Goal: Information Seeking & Learning: Learn about a topic

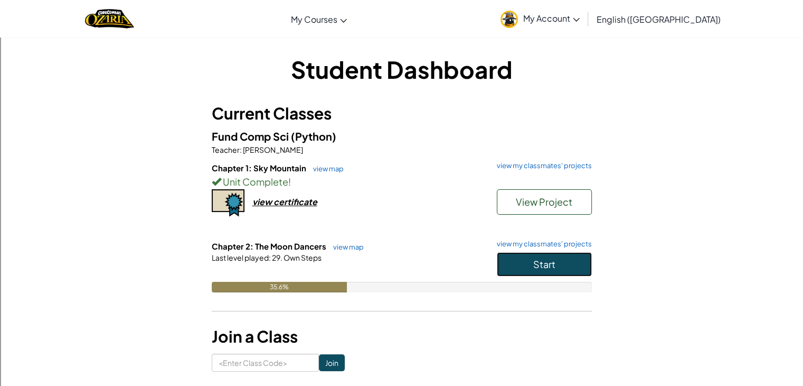
click at [562, 269] on button "Start" at bounding box center [544, 264] width 95 height 24
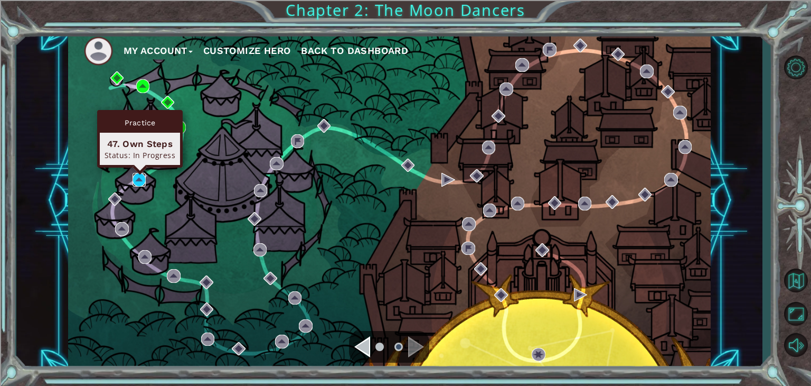
click at [141, 175] on img at bounding box center [140, 180] width 14 height 14
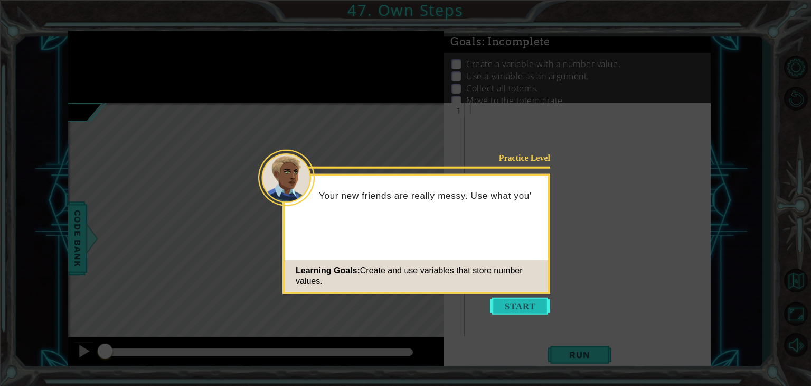
click at [518, 302] on button "Start" at bounding box center [520, 305] width 60 height 17
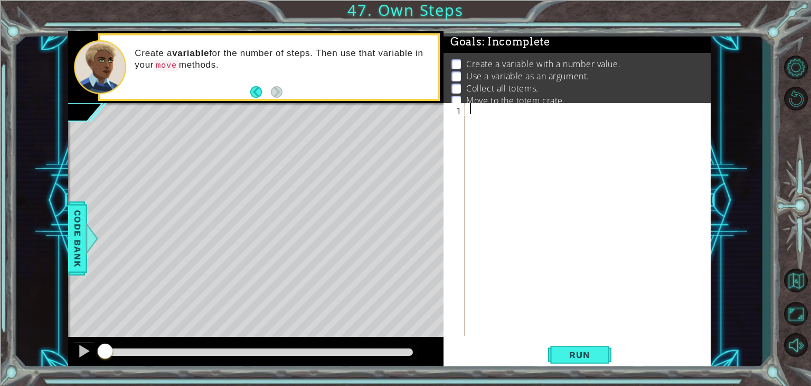
click at [4, 366] on div "1 ההההההההההההההההההההההההההההההההההההההההההההההההההההההההההההההההההההההההההההה…" at bounding box center [405, 193] width 811 height 386
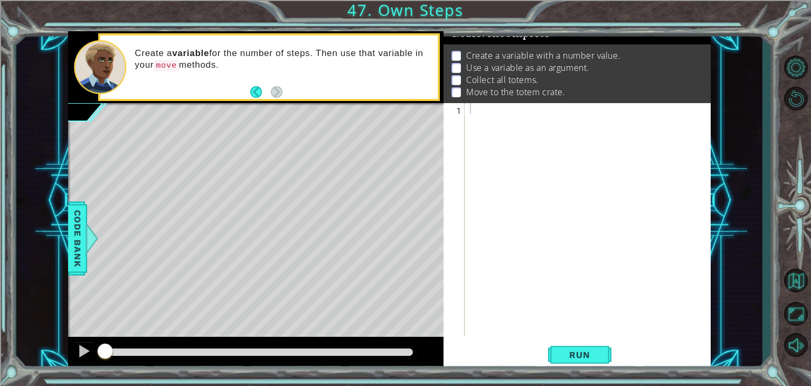
scroll to position [18, 0]
click at [471, 105] on div at bounding box center [591, 230] width 246 height 255
type textarea "steps = 3"
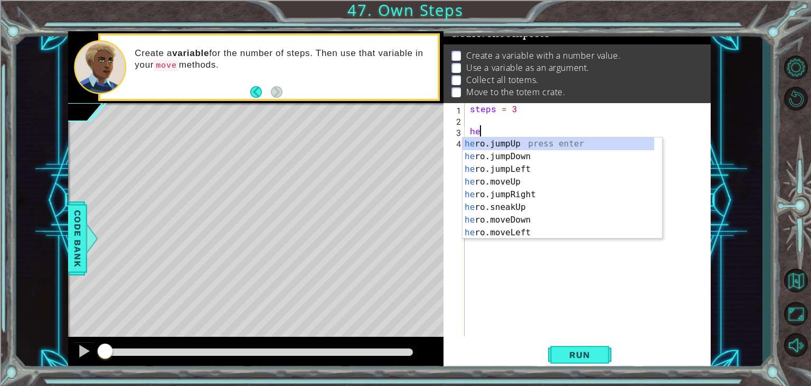
scroll to position [0, 0]
click at [525, 195] on div "hero .jumpUp press enter hero .jumpDown press enter hero .jumpLeft press enter …" at bounding box center [559, 200] width 192 height 127
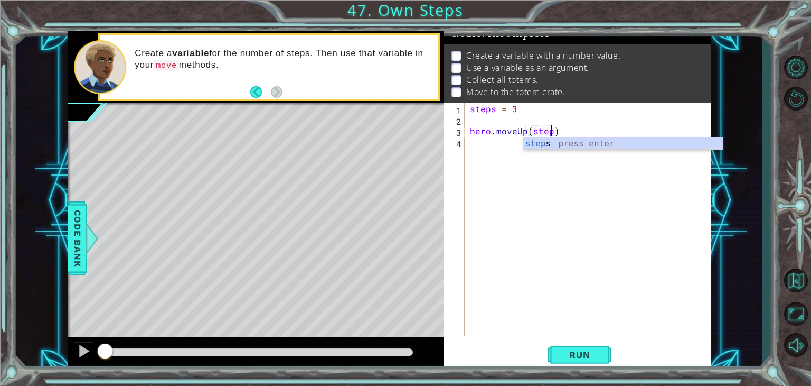
type textarea "hero.moveUp(steps)"
click at [491, 150] on div "steps = 3 hero . moveUp ( steps )" at bounding box center [591, 230] width 246 height 255
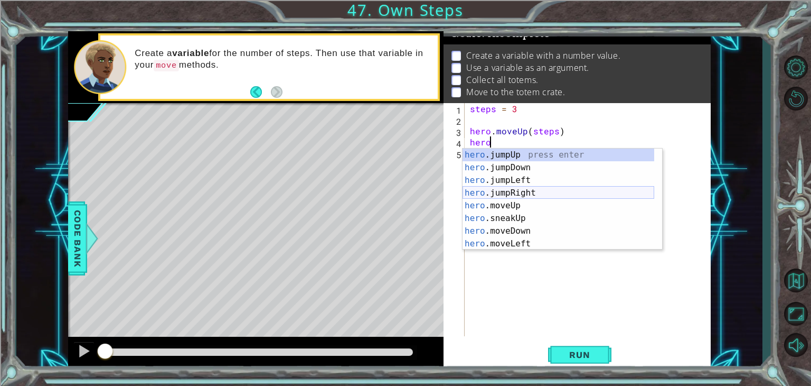
scroll to position [0, 1]
click at [543, 192] on div "hero . m oveUp press enter hero . m oveDown press enter hero . m oveLeft press …" at bounding box center [563, 211] width 200 height 127
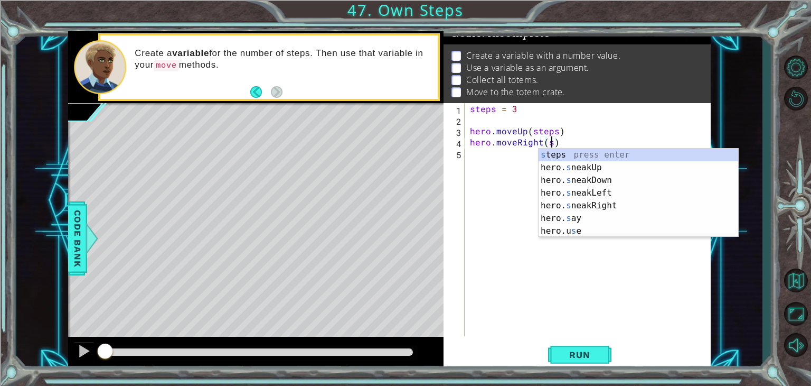
scroll to position [0, 5]
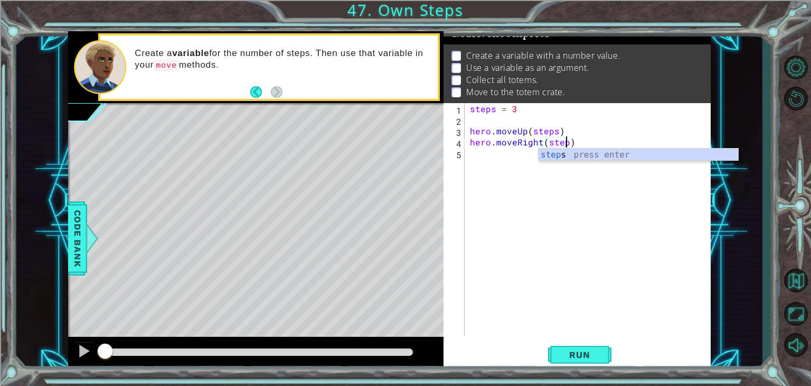
type textarea "hero.moveRight(steps)"
click at [522, 160] on div "steps = 3 hero . moveUp ( steps ) hero . moveRight ( steps )" at bounding box center [591, 230] width 246 height 255
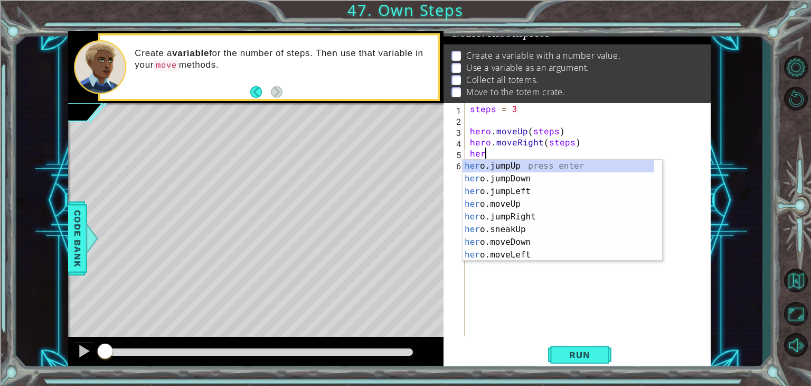
scroll to position [0, 0]
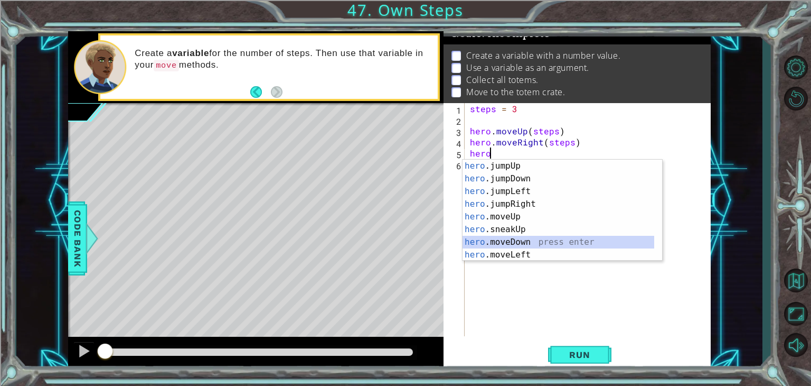
click at [548, 246] on div "hero .jumpUp press enter hero .jumpDown press enter hero .jumpLeft press enter …" at bounding box center [559, 223] width 192 height 127
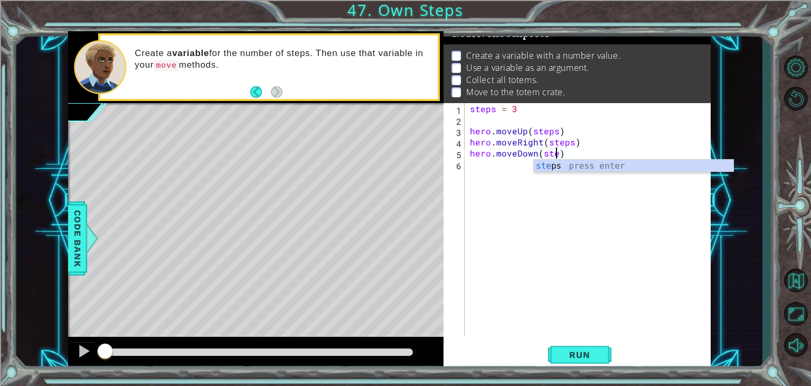
scroll to position [0, 5]
type textarea "hero.moveDown(steps)"
click at [469, 167] on div "steps = 3 hero . moveUp ( steps ) hero . moveRight ( steps ) hero . moveDown ( …" at bounding box center [591, 230] width 246 height 255
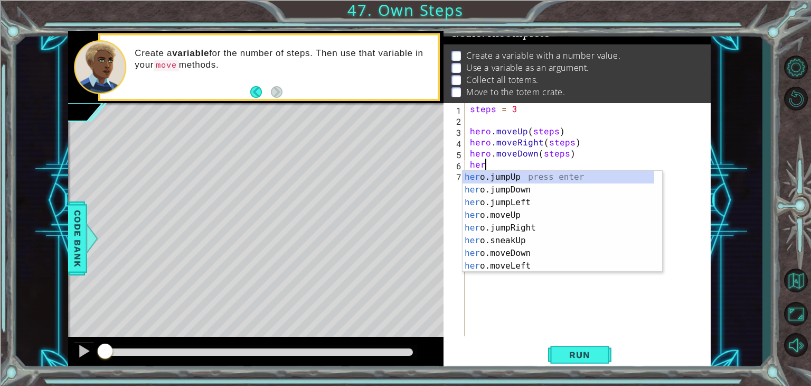
scroll to position [0, 0]
click at [543, 254] on div "hero .jumpUp press enter hero .jumpDown press enter hero .jumpLeft press enter …" at bounding box center [559, 234] width 192 height 127
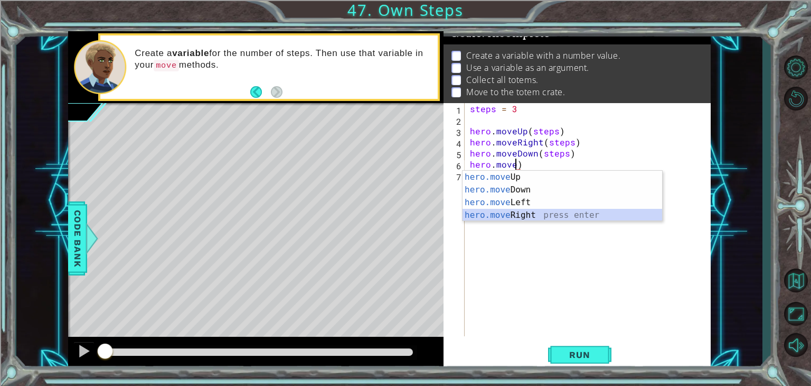
click at [532, 212] on div "hero.move Up press enter hero.move Down press enter hero.move Left press enter …" at bounding box center [563, 209] width 200 height 76
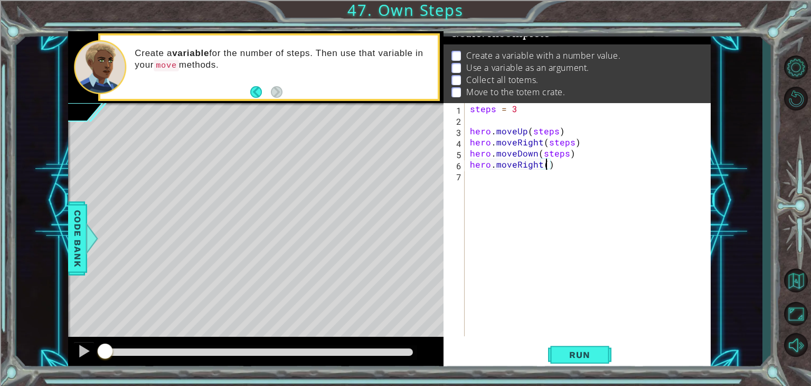
scroll to position [0, 4]
type textarea "hero.moveRight(3)"
click at [569, 358] on span "Run" at bounding box center [580, 354] width 42 height 11
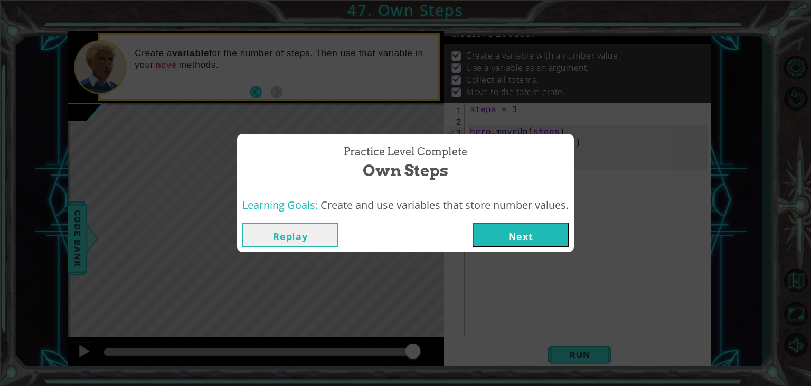
click at [543, 244] on button "Next" at bounding box center [521, 235] width 96 height 24
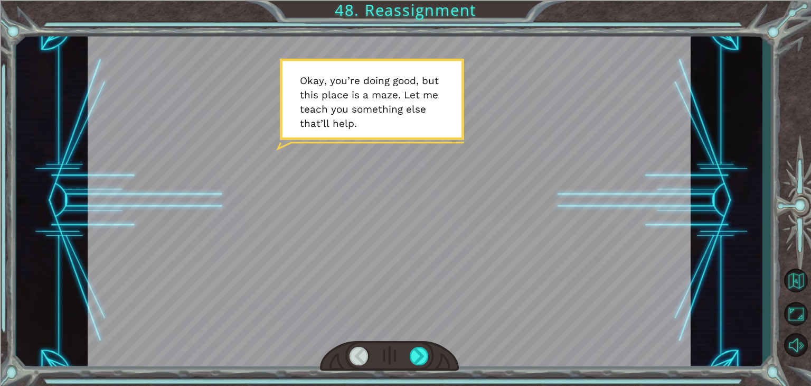
drag, startPoint x: 511, startPoint y: 267, endPoint x: 505, endPoint y: 265, distance: 6.7
click at [505, 265] on div at bounding box center [389, 200] width 603 height 339
click at [415, 359] on div at bounding box center [419, 356] width 19 height 18
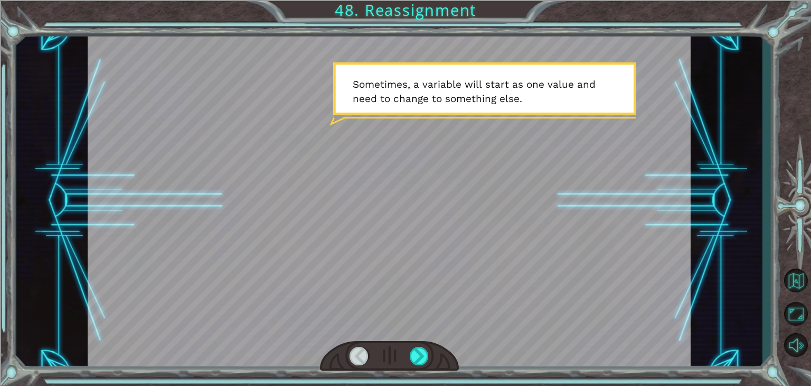
drag, startPoint x: 416, startPoint y: 359, endPoint x: 389, endPoint y: 317, distance: 50.0
click at [389, 317] on div at bounding box center [389, 200] width 603 height 339
click at [410, 354] on div at bounding box center [419, 356] width 19 height 18
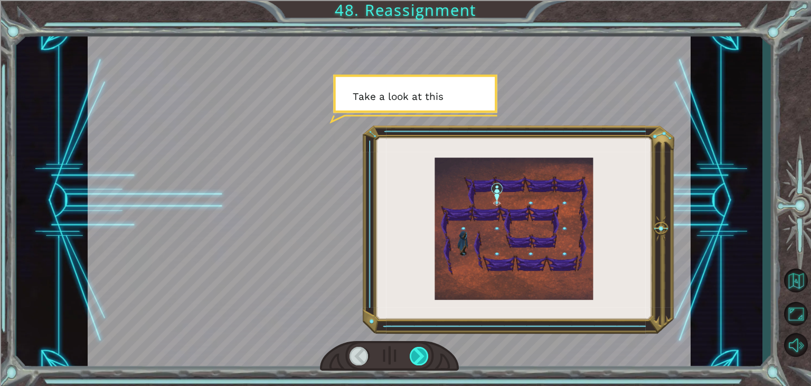
click at [415, 358] on div at bounding box center [419, 356] width 19 height 18
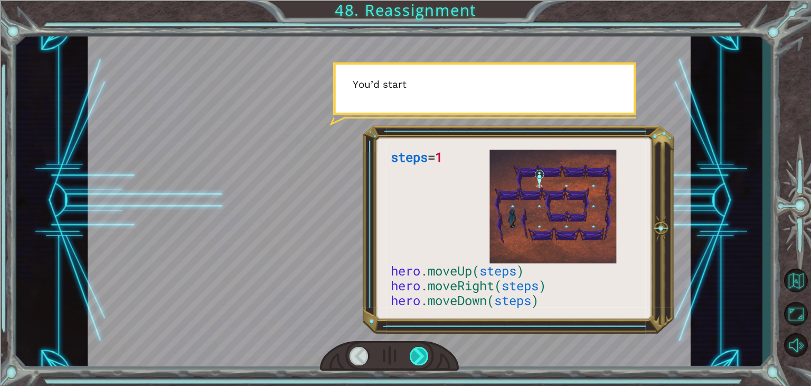
click at [415, 358] on div at bounding box center [419, 356] width 19 height 18
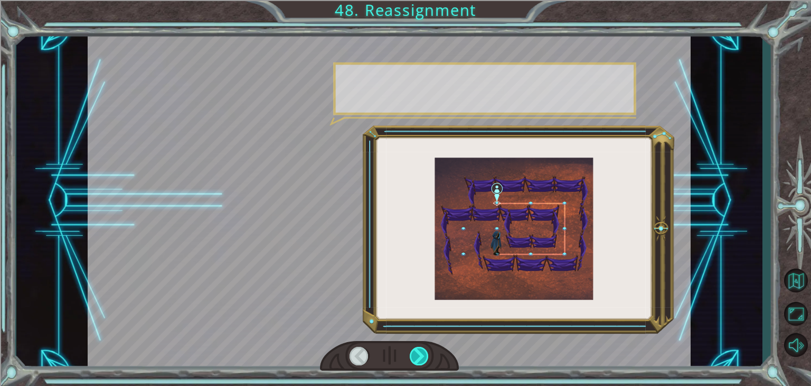
click at [415, 358] on div at bounding box center [419, 356] width 19 height 18
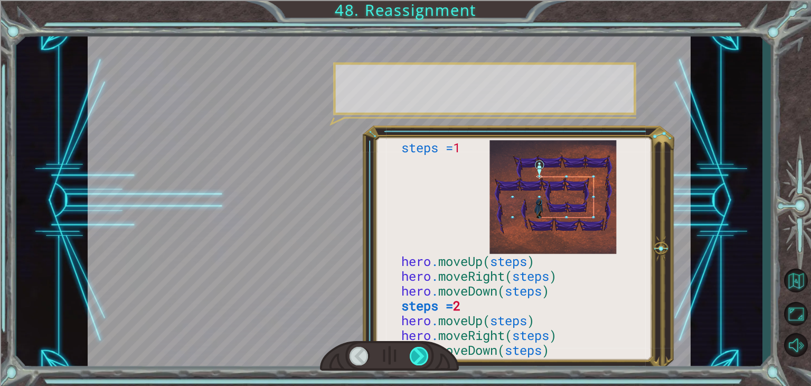
click at [415, 358] on div at bounding box center [419, 356] width 19 height 18
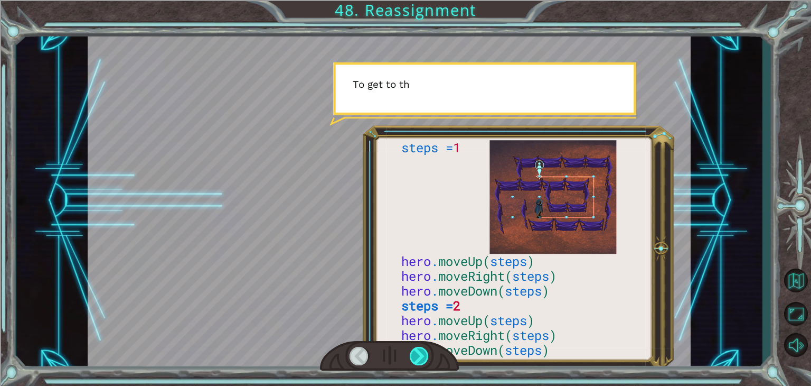
click at [415, 358] on div at bounding box center [419, 356] width 19 height 18
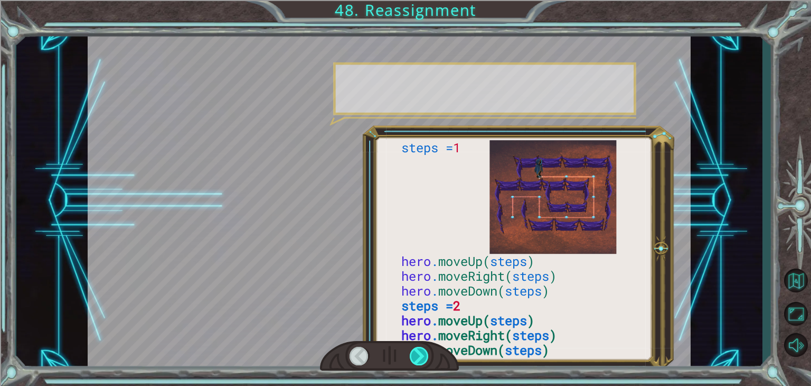
click at [415, 358] on div at bounding box center [419, 356] width 19 height 18
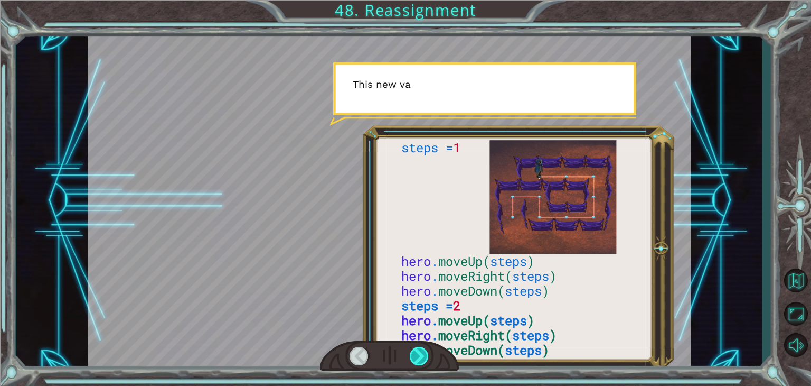
click at [415, 358] on div at bounding box center [419, 356] width 19 height 18
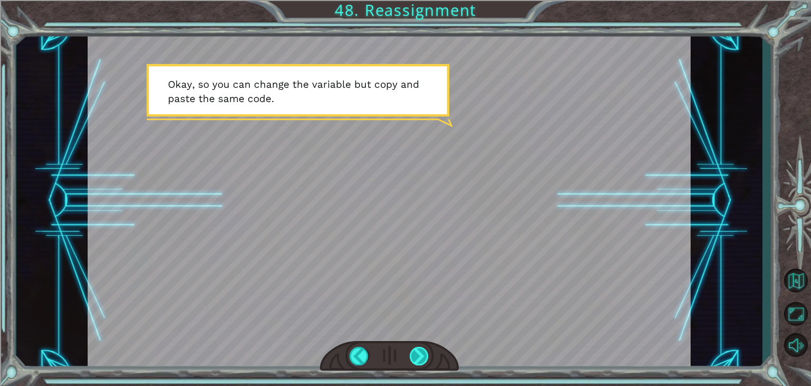
click at [414, 351] on div at bounding box center [419, 356] width 19 height 18
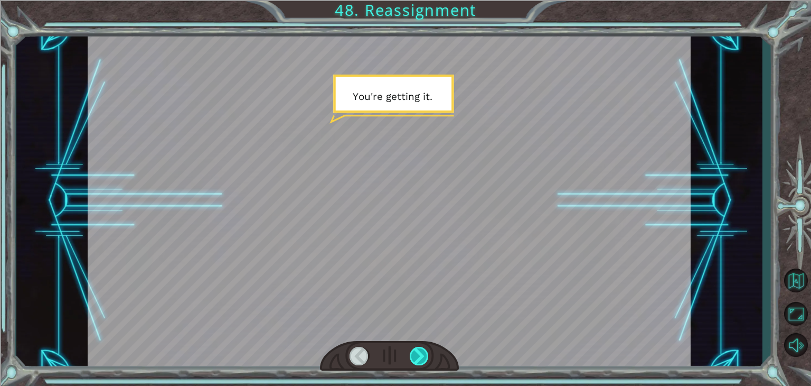
click at [418, 357] on div at bounding box center [419, 356] width 19 height 18
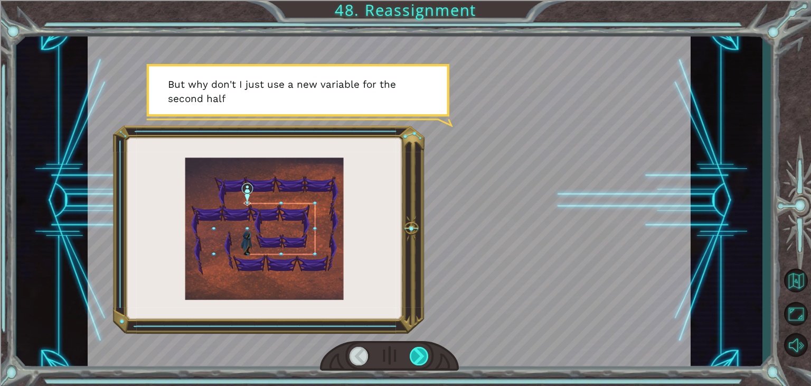
click at [417, 359] on div at bounding box center [419, 356] width 19 height 18
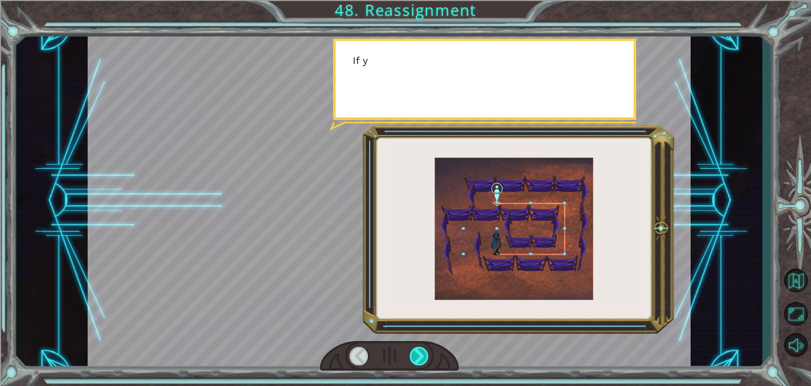
click at [417, 359] on div at bounding box center [419, 356] width 19 height 18
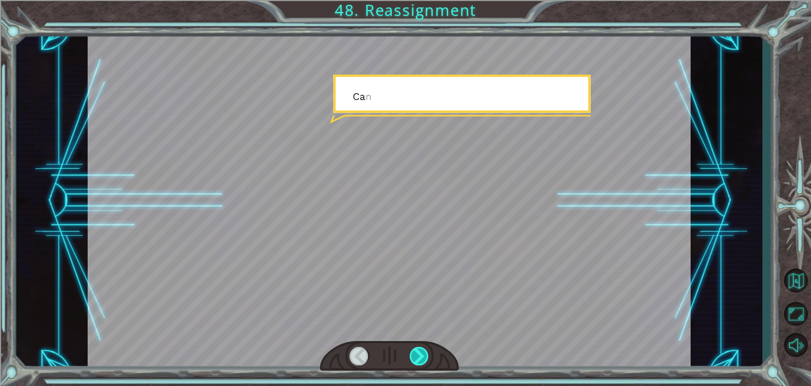
click at [417, 359] on div at bounding box center [419, 356] width 19 height 18
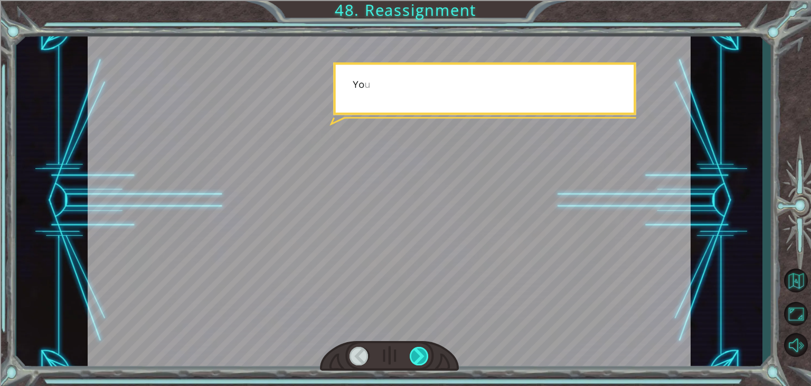
click at [417, 359] on div at bounding box center [419, 356] width 19 height 18
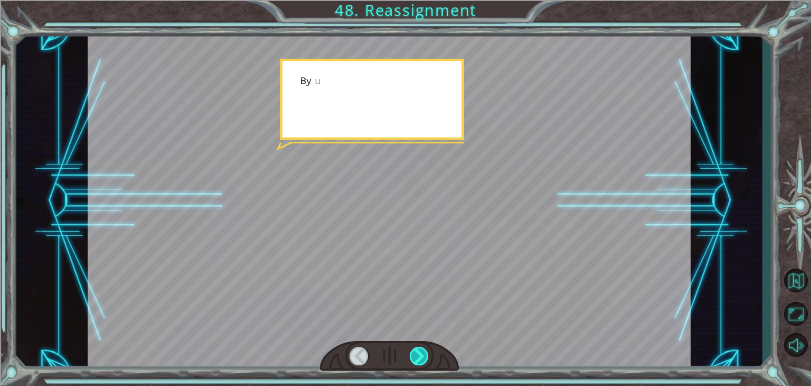
click at [417, 359] on div at bounding box center [419, 356] width 19 height 18
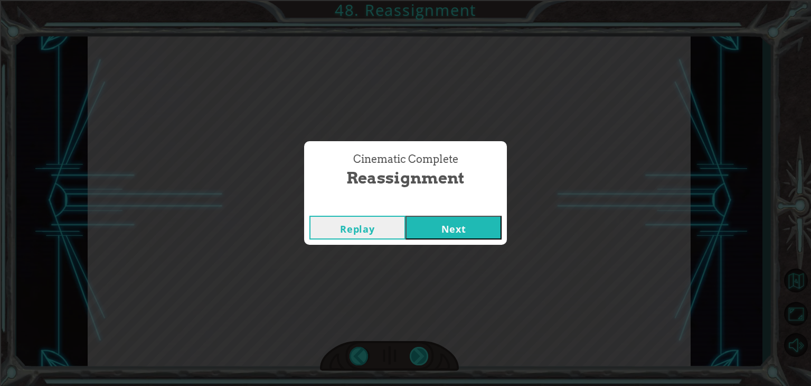
click at [417, 0] on div "O k a y , y o u ’ r e d o i n g g o o d , b u t t h i s p l a c e i s a m a z e…" at bounding box center [405, 0] width 811 height 0
click at [417, 359] on div "Cinematic Complete Reassignment Replay Next" at bounding box center [405, 193] width 811 height 386
click at [422, 223] on button "Next" at bounding box center [454, 228] width 96 height 24
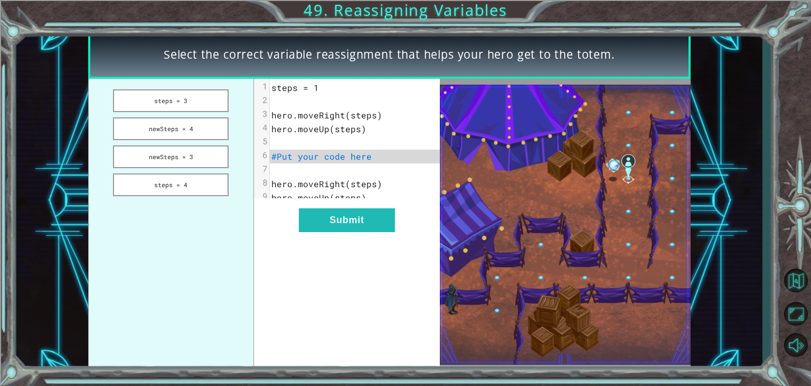
click at [280, 157] on span "#Put your code here" at bounding box center [322, 156] width 100 height 11
click at [171, 157] on button "newSteps = 3" at bounding box center [171, 156] width 116 height 23
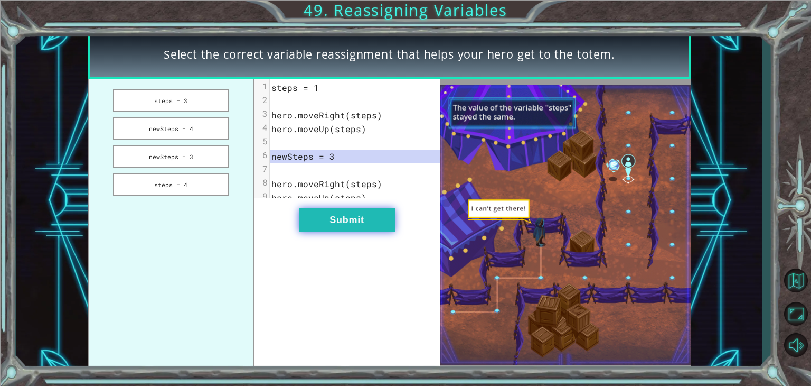
click at [368, 229] on button "Submit" at bounding box center [347, 220] width 96 height 24
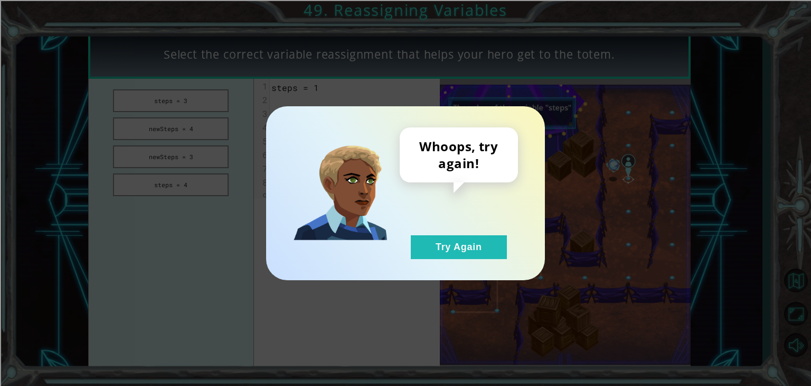
click at [433, 227] on div "Whoops, try again! Try Again" at bounding box center [459, 193] width 118 height 132
click at [439, 233] on div "Whoops, try again! Try Again" at bounding box center [459, 193] width 118 height 132
click at [435, 248] on button "Try Again" at bounding box center [459, 247] width 96 height 24
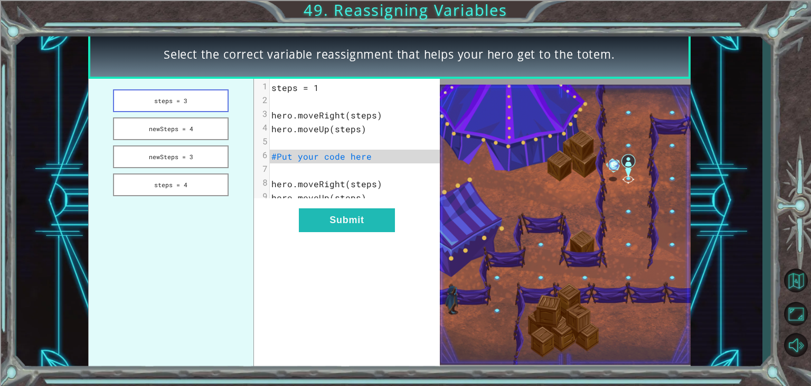
click at [199, 106] on button "steps = 3" at bounding box center [171, 100] width 116 height 23
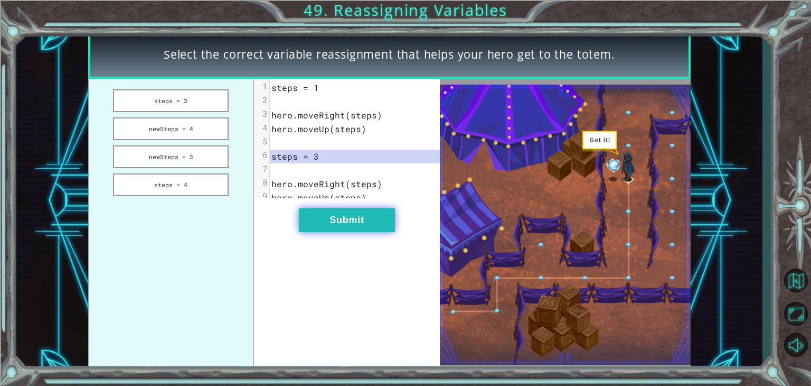
click at [353, 232] on button "Submit" at bounding box center [347, 220] width 96 height 24
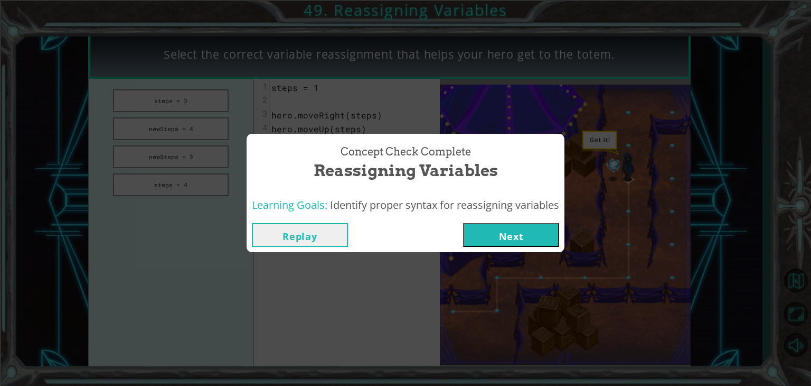
click at [528, 233] on button "Next" at bounding box center [511, 235] width 96 height 24
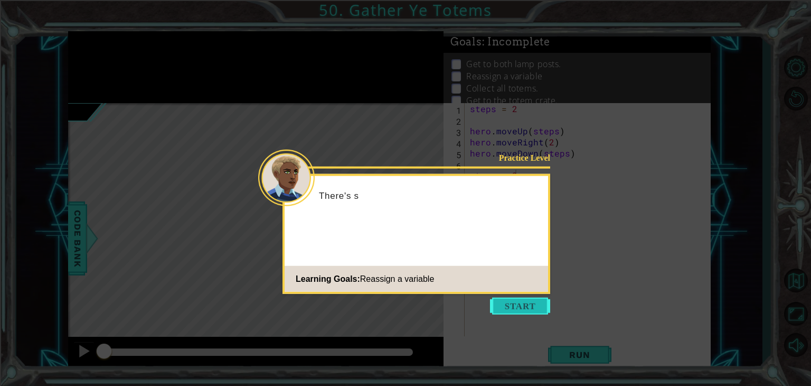
click at [512, 307] on button "Start" at bounding box center [520, 305] width 60 height 17
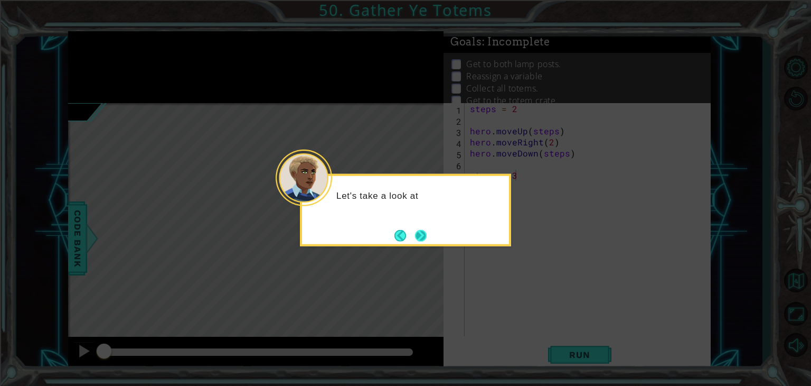
click at [420, 232] on button "Next" at bounding box center [421, 235] width 12 height 12
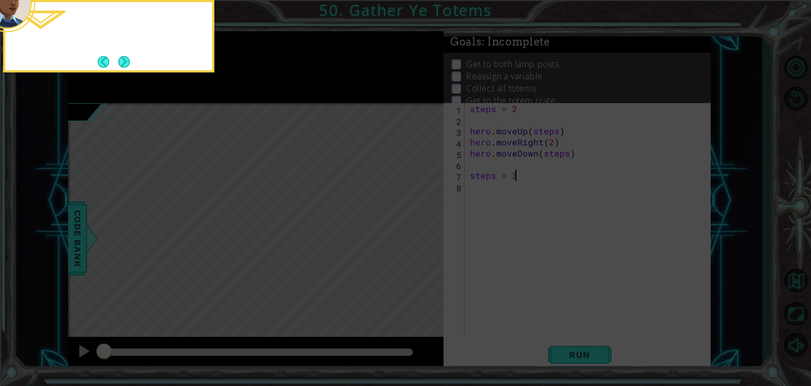
click at [435, 249] on icon at bounding box center [405, 58] width 811 height 656
click at [116, 60] on footer at bounding box center [114, 62] width 32 height 16
click at [123, 64] on button "Next" at bounding box center [124, 62] width 12 height 12
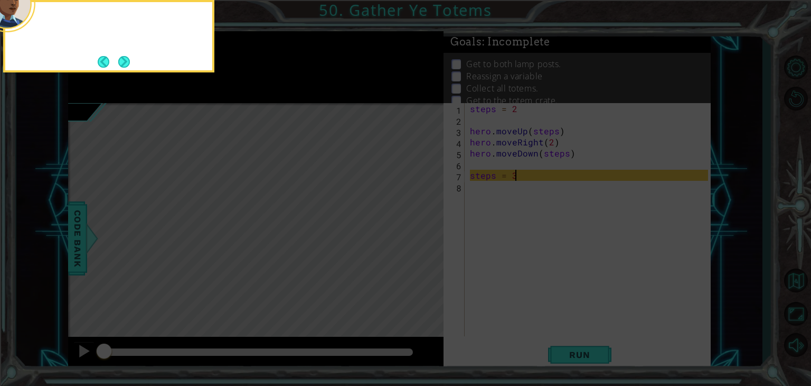
click at [123, 64] on button "Next" at bounding box center [124, 62] width 12 height 12
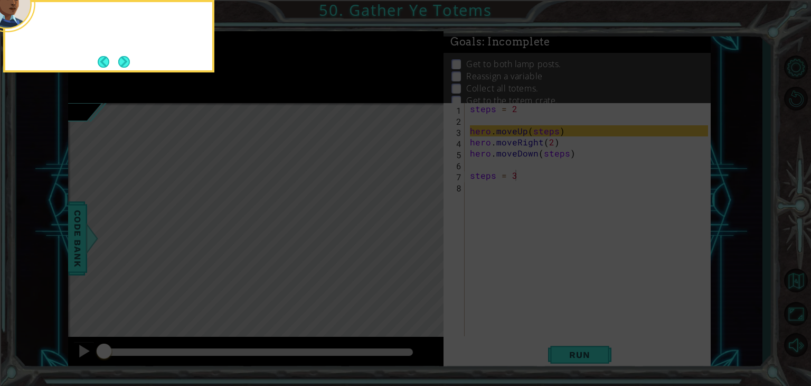
click at [123, 64] on button "Next" at bounding box center [124, 62] width 12 height 12
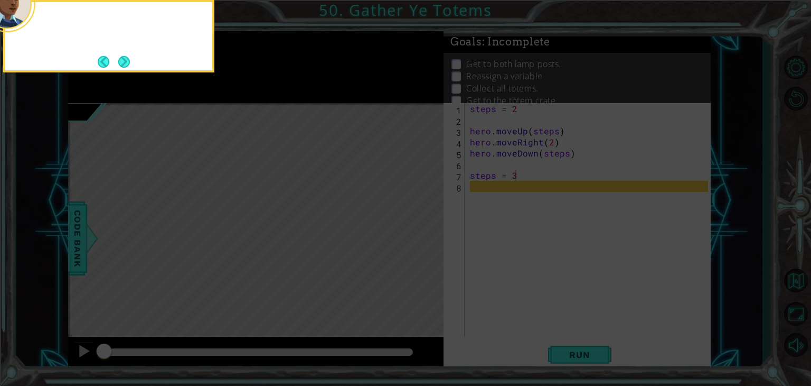
click at [123, 64] on button "Next" at bounding box center [124, 62] width 12 height 12
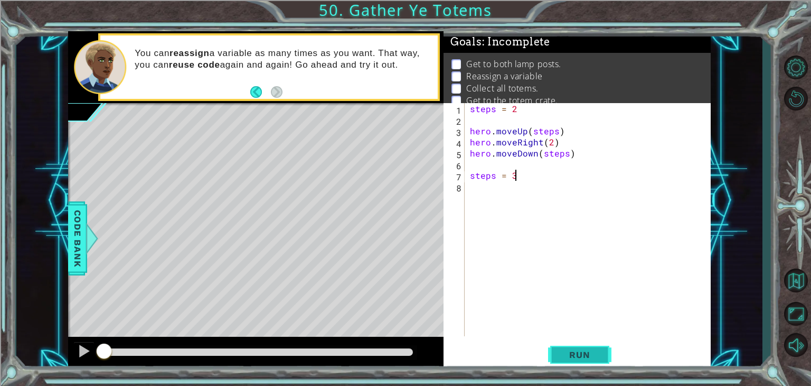
click at [575, 357] on span "Run" at bounding box center [580, 354] width 42 height 11
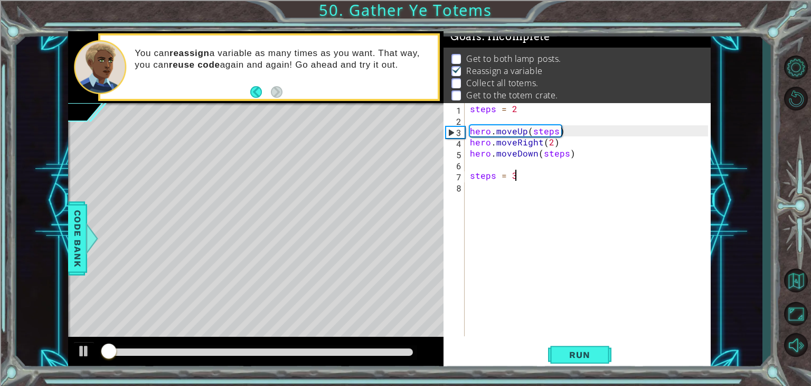
scroll to position [11, 0]
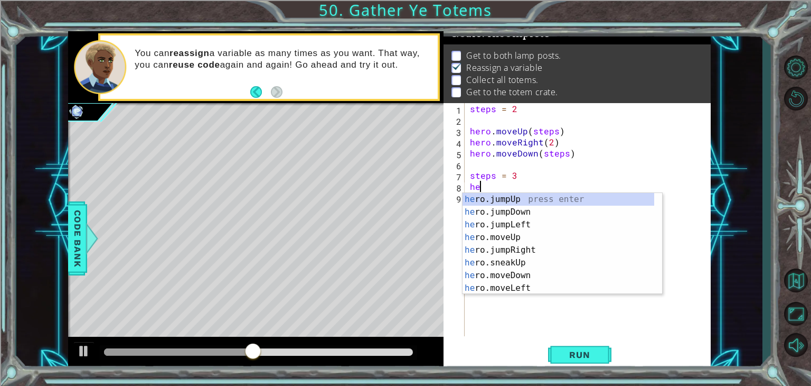
scroll to position [0, 0]
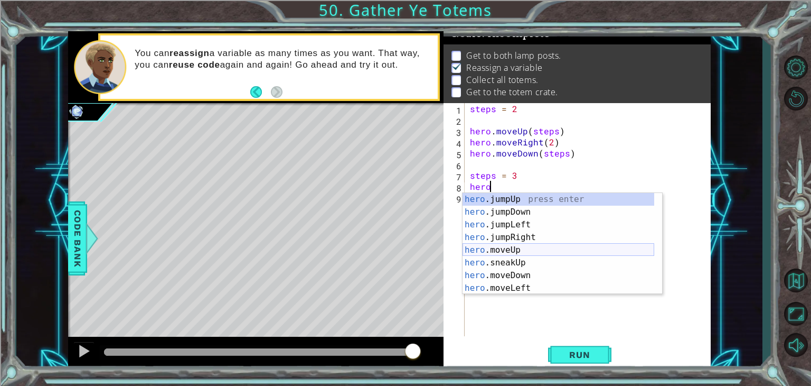
click at [515, 252] on div "hero .jumpUp press enter hero .jumpDown press enter hero .jumpLeft press enter …" at bounding box center [559, 256] width 192 height 127
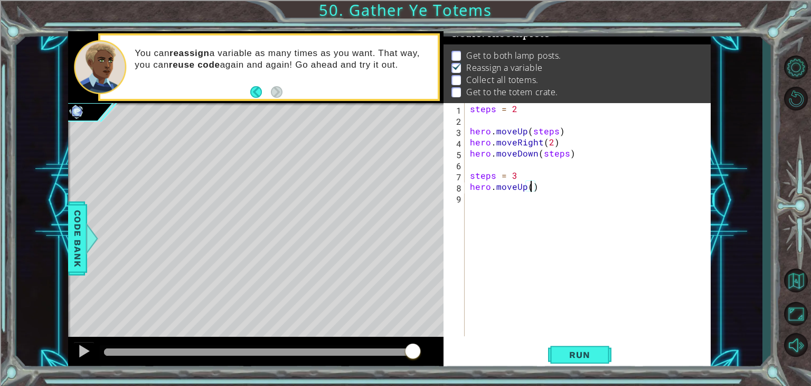
type textarea "hero.moveUp(3)"
click at [482, 197] on div "steps = 2 hero . moveUp ( steps ) hero . moveRight ( 2 ) hero . moveDown ( step…" at bounding box center [591, 230] width 246 height 255
click at [535, 186] on div "steps = 2 hero . moveUp ( steps ) hero . moveRight ( 2 ) hero . moveDown ( step…" at bounding box center [591, 230] width 246 height 255
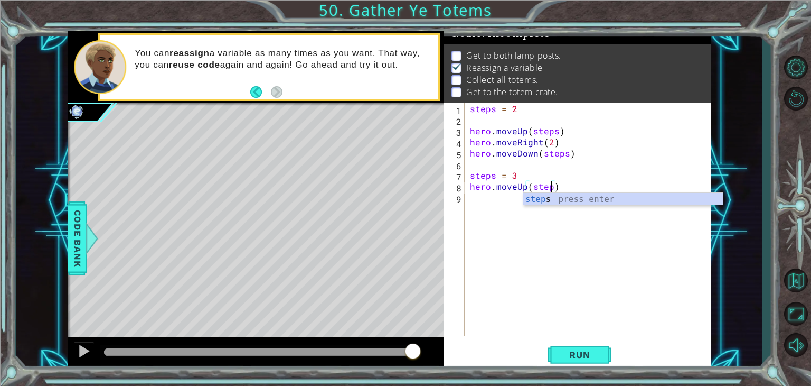
type textarea "hero.moveUp(steps)"
click at [493, 199] on div "steps = 2 hero . moveUp ( steps ) hero . moveRight ( 2 ) hero . moveDown ( step…" at bounding box center [591, 230] width 246 height 255
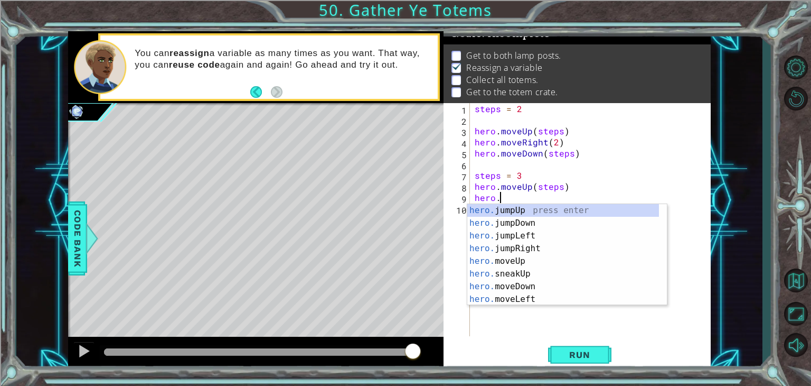
scroll to position [0, 1]
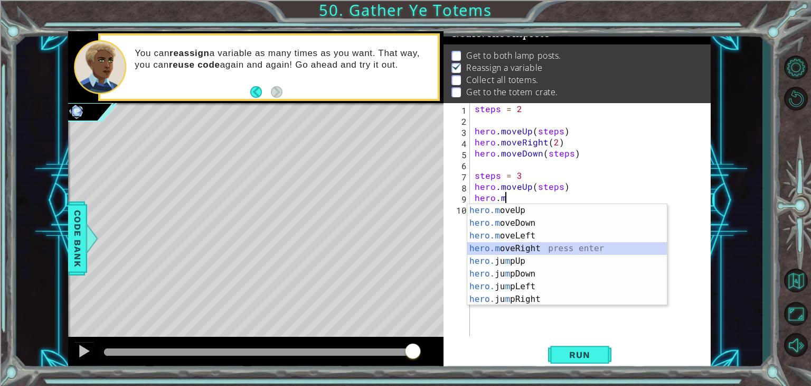
click at [524, 245] on div "hero.m oveUp press enter hero.m oveDown press enter hero.m oveLeft press enter …" at bounding box center [567, 267] width 200 height 127
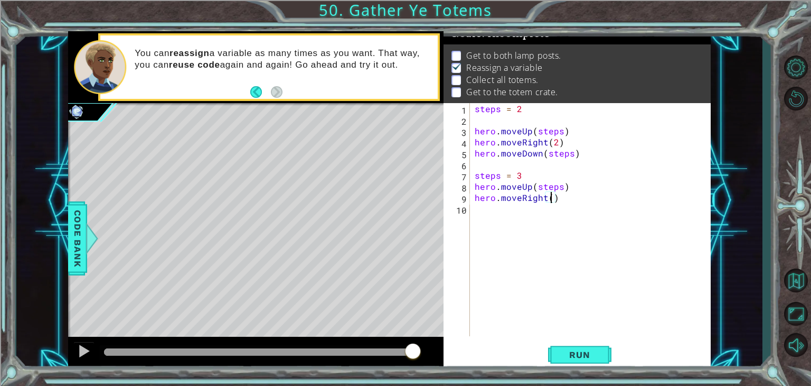
type textarea "hero.moveRight(2)"
click at [487, 210] on div "steps = 2 hero . moveUp ( steps ) hero . moveRight ( 2 ) hero . moveDown ( step…" at bounding box center [593, 230] width 241 height 255
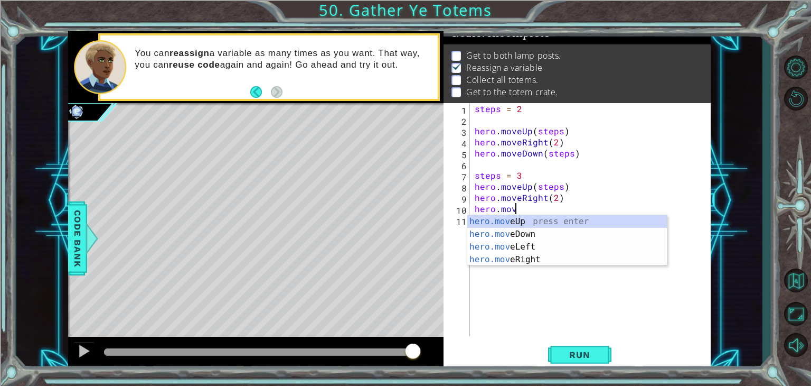
scroll to position [0, 2]
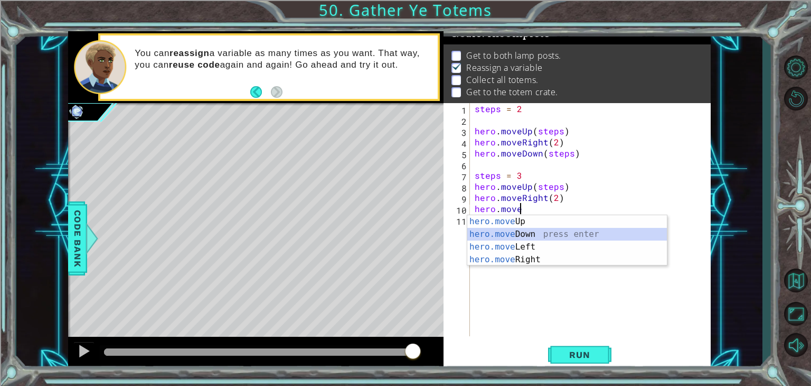
click at [522, 235] on div "hero.move Up press enter hero.move Down press enter hero.move Left press enter …" at bounding box center [567, 253] width 200 height 76
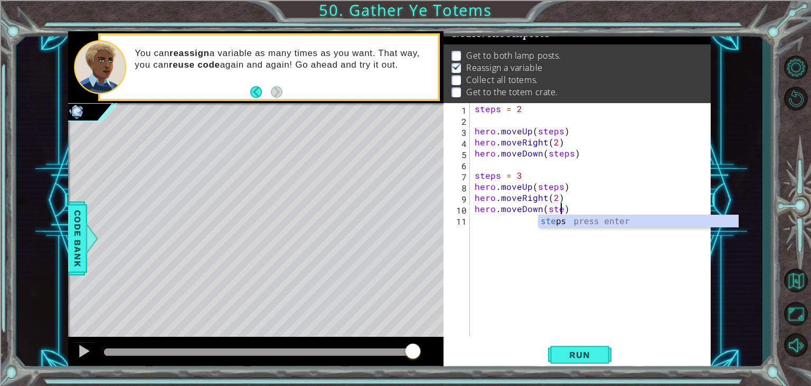
scroll to position [0, 5]
type textarea "hero.moveDown(steps)"
click at [478, 222] on div "steps = 2 hero . moveUp ( steps ) hero . moveRight ( 2 ) hero . moveDown ( step…" at bounding box center [593, 230] width 241 height 255
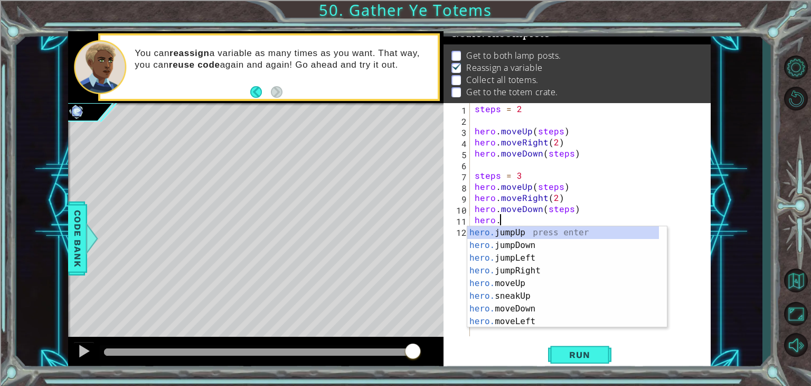
scroll to position [0, 1]
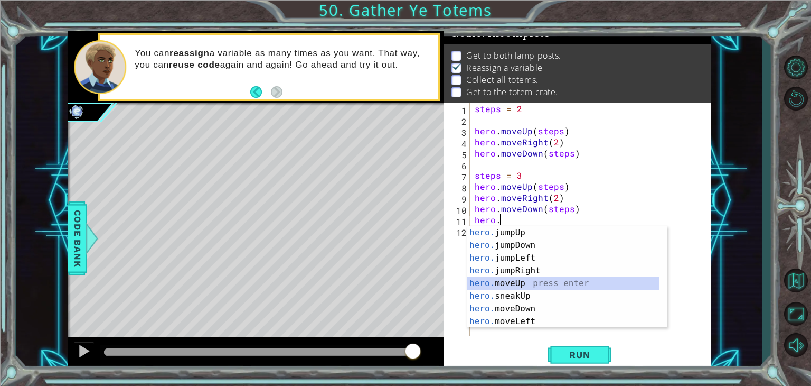
click at [524, 286] on div "hero. jumpUp press enter hero. jumpDown press enter hero. jumpLeft press enter …" at bounding box center [563, 289] width 192 height 127
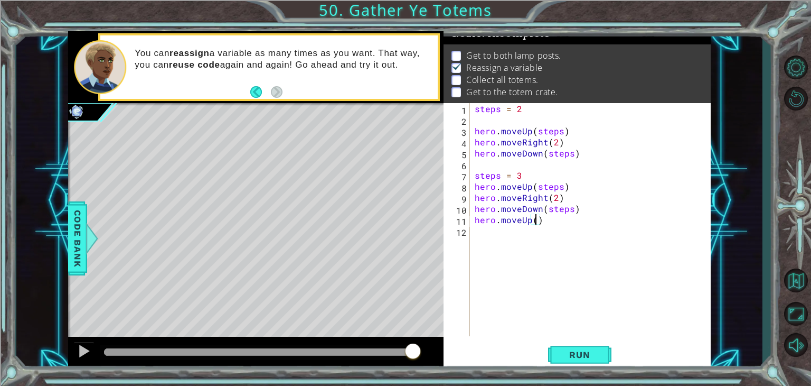
type textarea "hero.moveUp(4)"
click at [480, 228] on div "steps = 2 hero . moveUp ( steps ) hero . moveRight ( 2 ) hero . moveDown ( step…" at bounding box center [593, 230] width 241 height 255
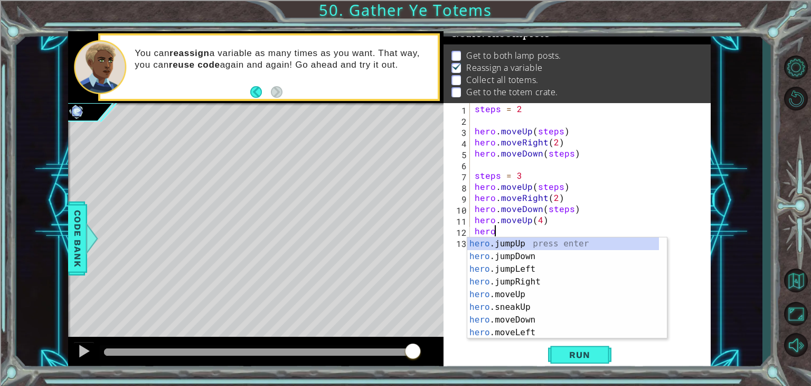
scroll to position [0, 1]
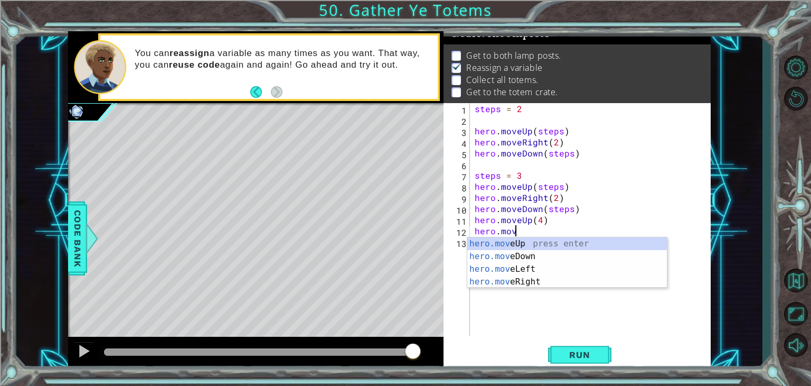
type textarea "hero.move"
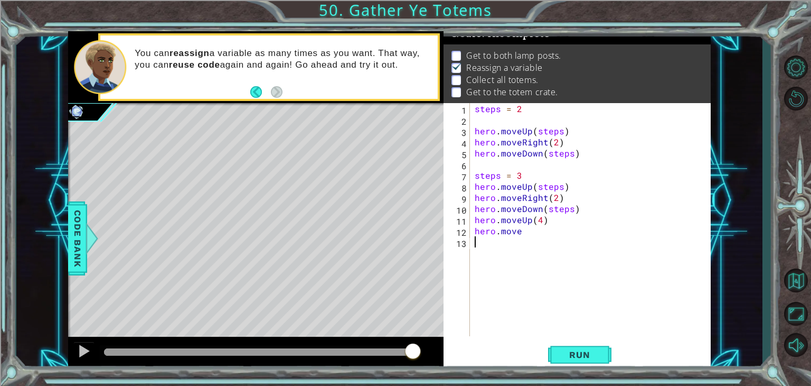
click at [600, 290] on div "steps = 2 hero . moveUp ( steps ) hero . moveRight ( 2 ) hero . moveDown ( step…" at bounding box center [593, 230] width 241 height 255
click at [522, 233] on div "steps = 2 hero . moveUp ( steps ) hero . moveRight ( 2 ) hero . moveDown ( step…" at bounding box center [593, 230] width 241 height 255
click at [548, 231] on div "steps = 2 hero . moveUp ( steps ) hero . moveRight ( 2 ) hero . moveDown ( step…" at bounding box center [593, 230] width 241 height 255
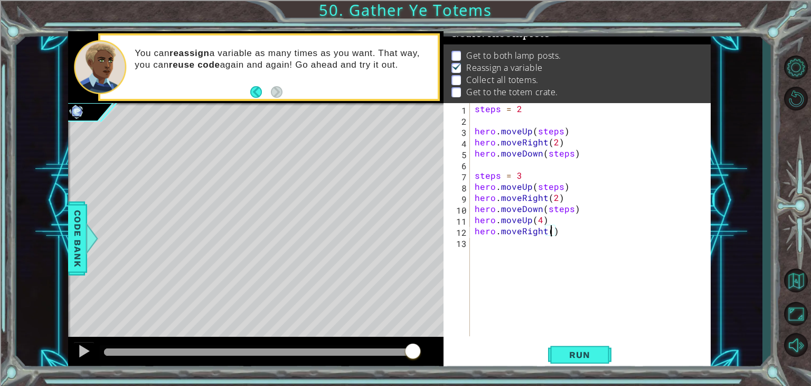
click at [550, 231] on div "steps = 2 hero . moveUp ( steps ) hero . moveRight ( 2 ) hero . moveDown ( step…" at bounding box center [593, 230] width 241 height 255
type textarea "hero.moveRight(2)"
click at [482, 241] on div "steps = 2 hero . moveUp ( steps ) hero . moveRight ( 2 ) hero . moveDown ( step…" at bounding box center [593, 230] width 241 height 255
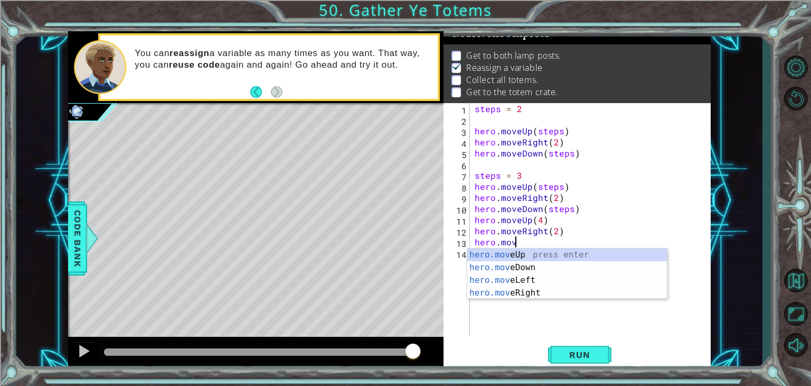
scroll to position [0, 2]
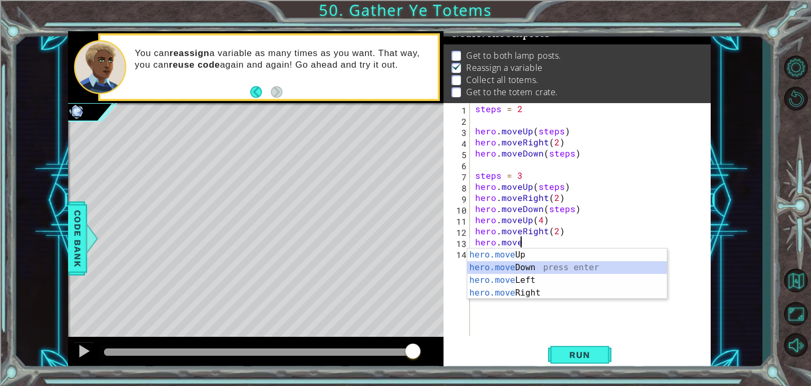
click at [526, 267] on div "hero.move Up press enter hero.move Down press enter hero.move Left press enter …" at bounding box center [567, 286] width 200 height 76
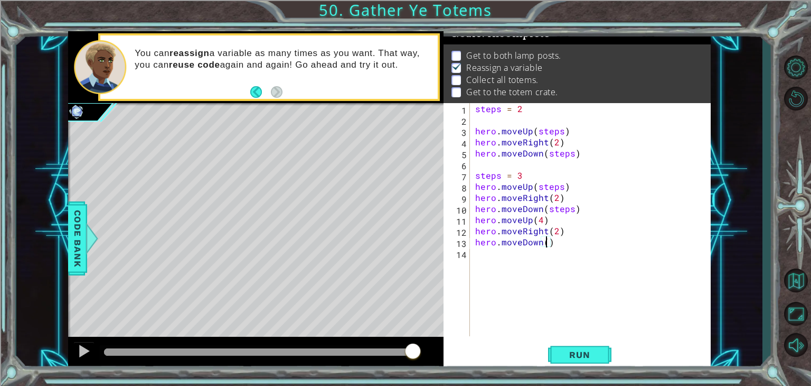
scroll to position [0, 4]
type textarea "hero.moveDown(4)"
click at [580, 358] on span "Run" at bounding box center [580, 354] width 42 height 11
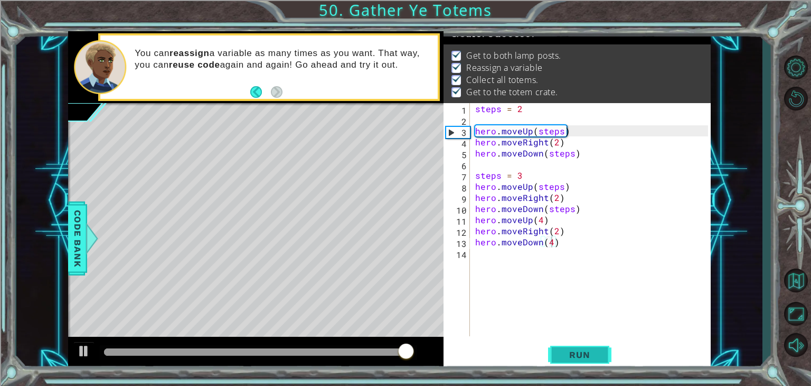
click at [573, 349] on span "Run" at bounding box center [580, 354] width 42 height 11
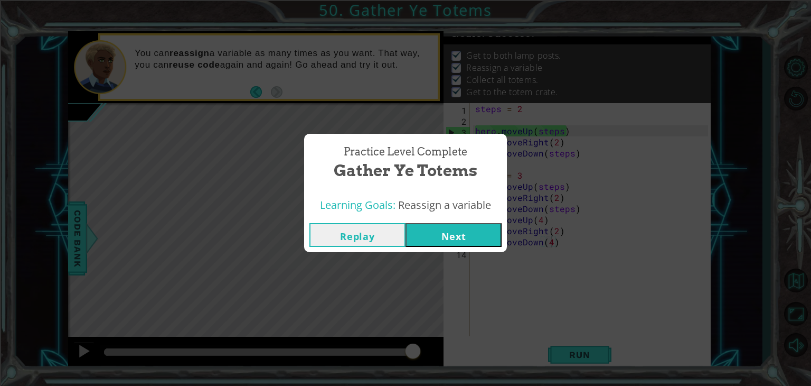
click at [478, 238] on button "Next" at bounding box center [454, 235] width 96 height 24
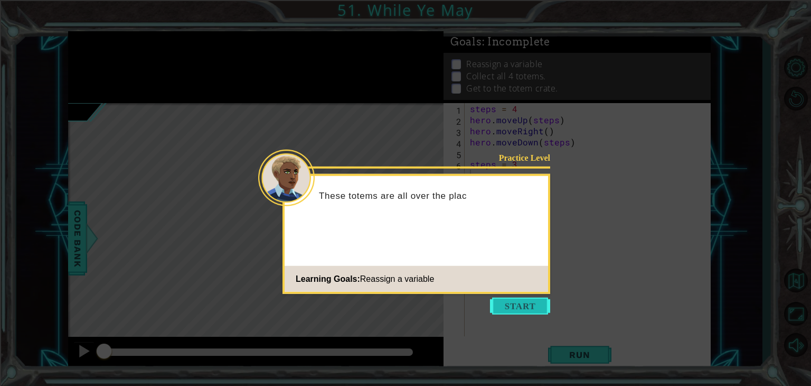
click at [506, 307] on button "Start" at bounding box center [520, 305] width 60 height 17
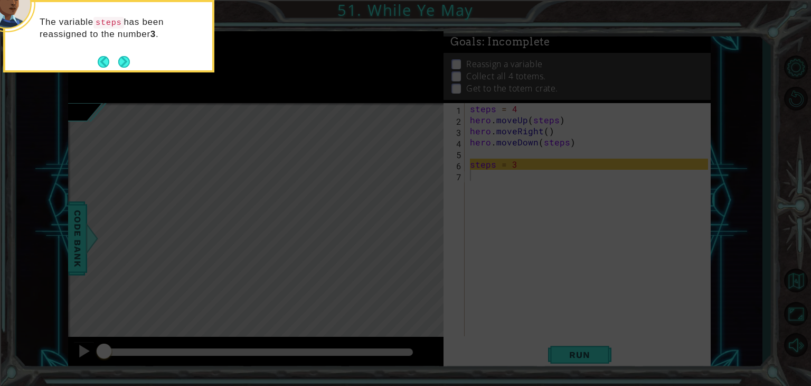
drag, startPoint x: 530, startPoint y: 225, endPoint x: 125, endPoint y: 58, distance: 438.7
click at [125, 58] on button "Next" at bounding box center [124, 61] width 12 height 12
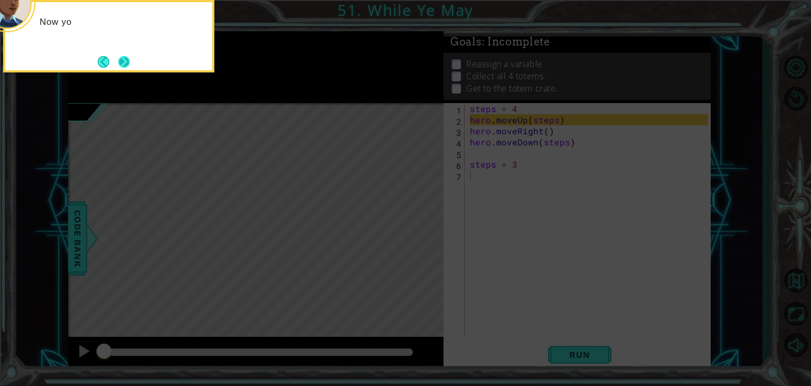
click at [123, 61] on button "Next" at bounding box center [124, 61] width 12 height 12
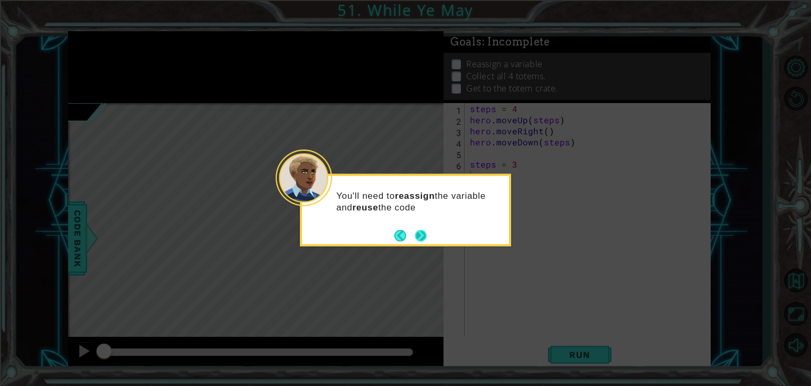
click at [426, 238] on button "Next" at bounding box center [421, 235] width 12 height 12
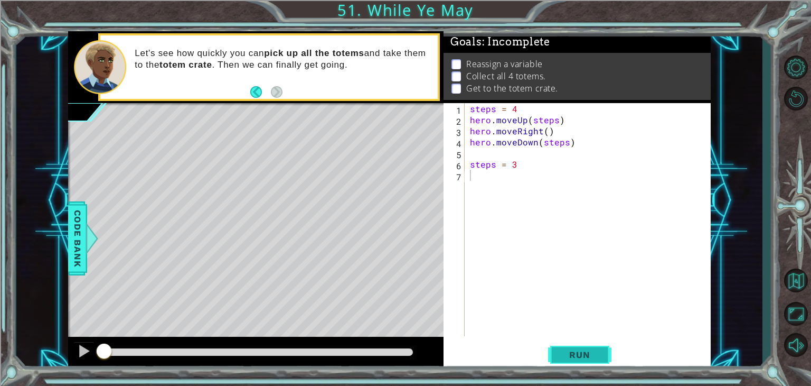
click at [575, 352] on span "Run" at bounding box center [580, 354] width 42 height 11
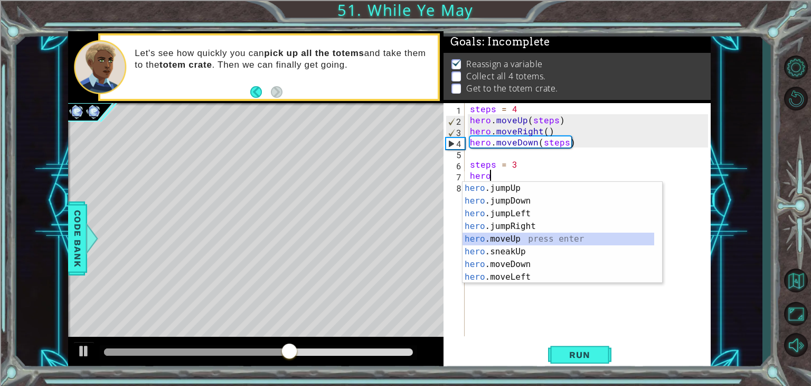
click at [520, 239] on div "hero .jumpUp press enter hero .jumpDown press enter hero .jumpLeft press enter …" at bounding box center [559, 245] width 192 height 127
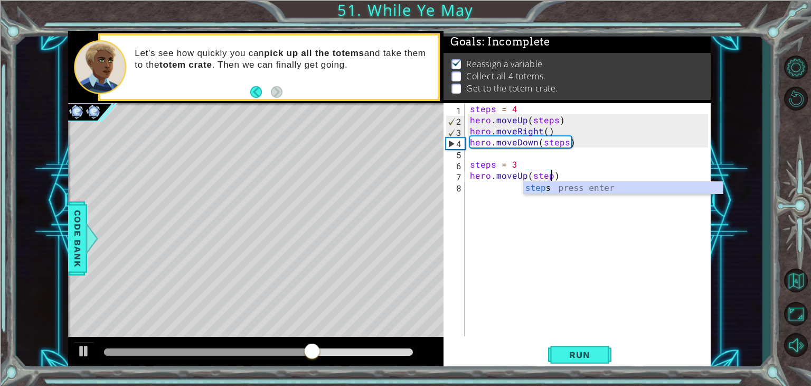
scroll to position [0, 5]
type textarea "hero.moveUp(steps)"
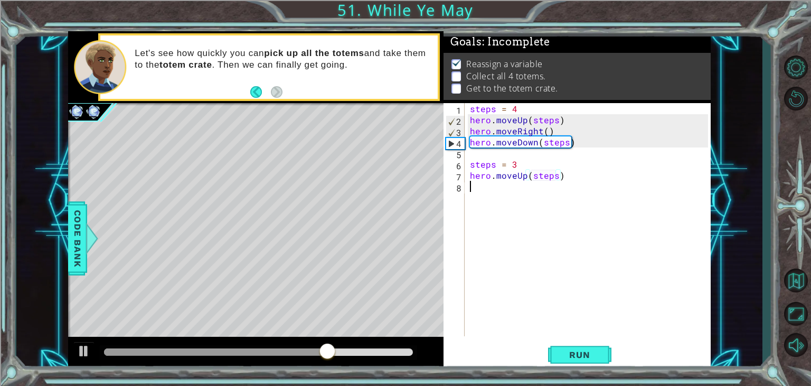
click at [482, 190] on div "steps = 4 hero . moveUp ( steps ) hero . moveRight ( ) hero . moveDown ( steps …" at bounding box center [591, 230] width 246 height 255
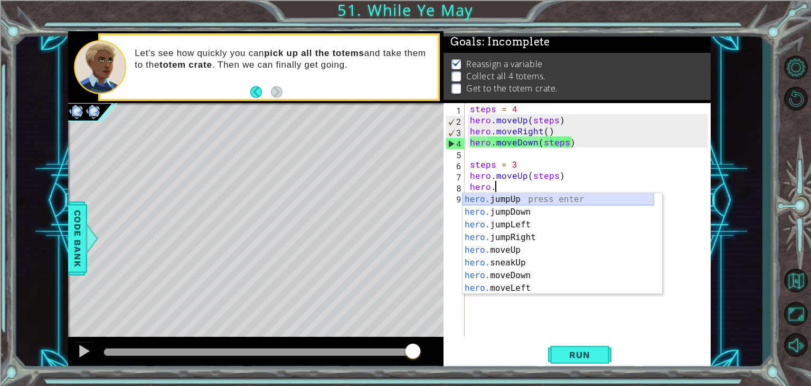
scroll to position [0, 1]
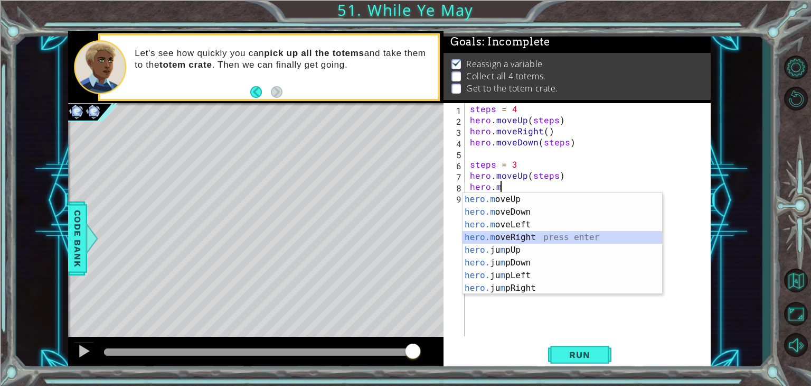
click at [518, 237] on div "hero.m oveUp press enter hero.m oveDown press enter hero.m oveLeft press enter …" at bounding box center [563, 256] width 200 height 127
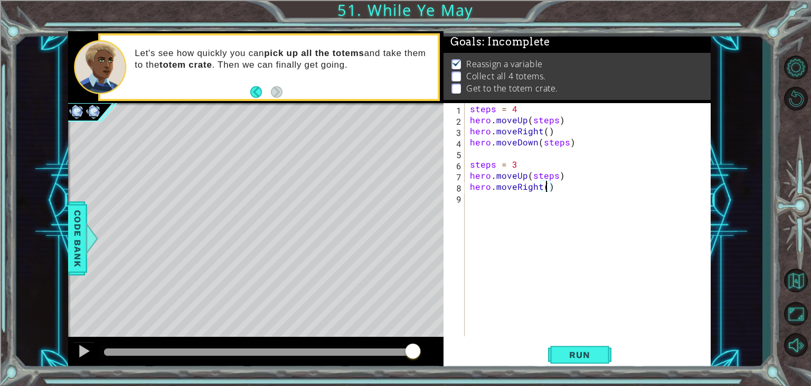
type textarea "hero.moveRight(1)"
click at [483, 204] on div "steps = 4 hero . moveUp ( steps ) hero . moveRight ( ) hero . moveDown ( steps …" at bounding box center [591, 230] width 246 height 255
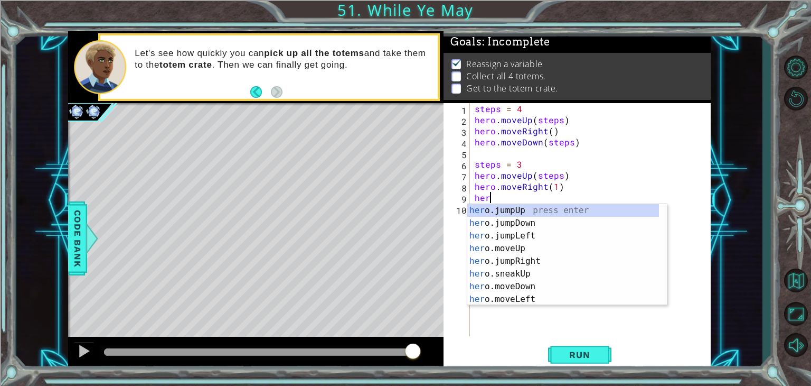
scroll to position [0, 0]
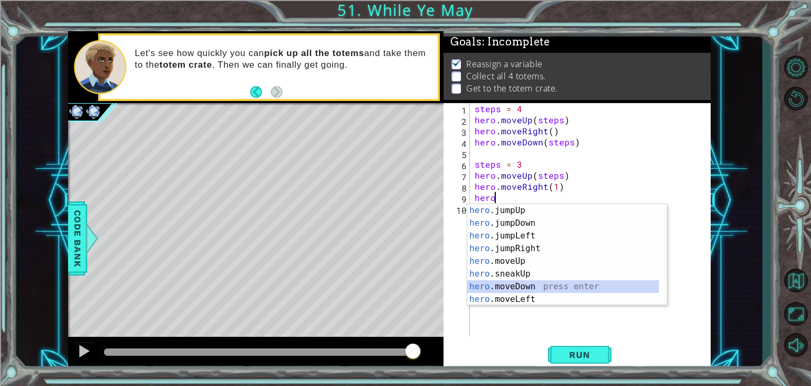
click at [537, 286] on div "hero .jumpUp press enter hero .jumpDown press enter hero .jumpLeft press enter …" at bounding box center [563, 267] width 192 height 127
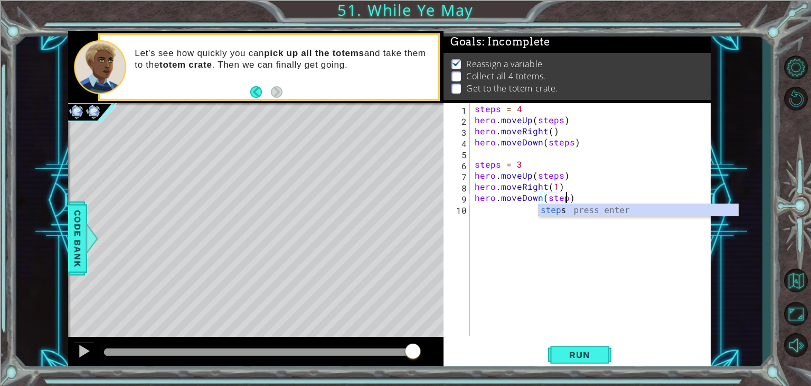
scroll to position [0, 5]
type textarea "hero.moveDown(steps)"
click at [500, 211] on div "steps = 4 hero . moveUp ( steps ) hero . moveRight ( ) hero . moveDown ( steps …" at bounding box center [593, 230] width 241 height 255
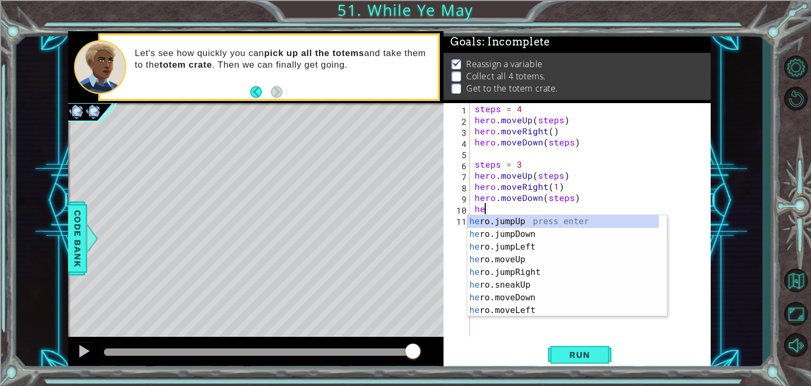
scroll to position [0, 0]
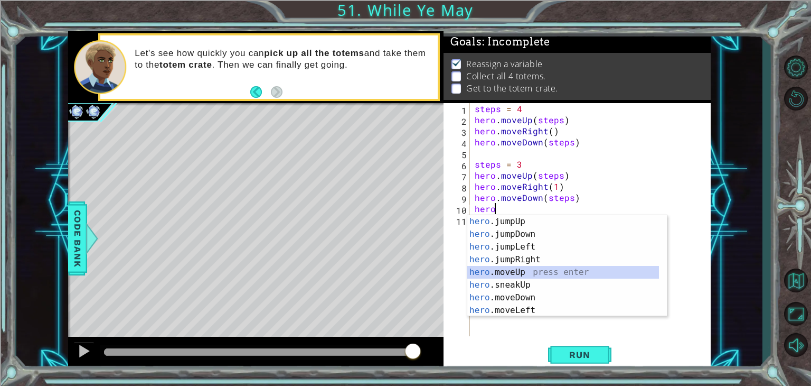
click at [513, 272] on div "hero .jumpUp press enter hero .jumpDown press enter hero .jumpLeft press enter …" at bounding box center [563, 278] width 192 height 127
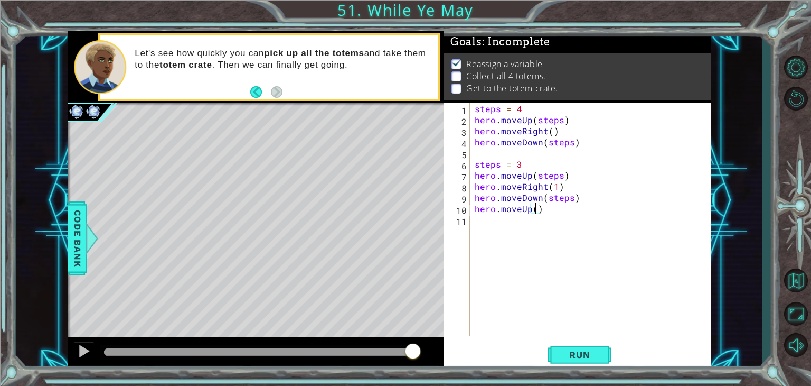
type textarea "hero.moveUp(2)"
click at [499, 208] on div "steps = 4 hero . moveUp ( steps ) hero . moveRight ( ) hero . moveDown ( steps …" at bounding box center [593, 230] width 241 height 255
click at [484, 224] on div "steps = 4 hero . moveUp ( steps ) hero . moveRight ( ) hero . moveDown ( steps …" at bounding box center [593, 230] width 241 height 255
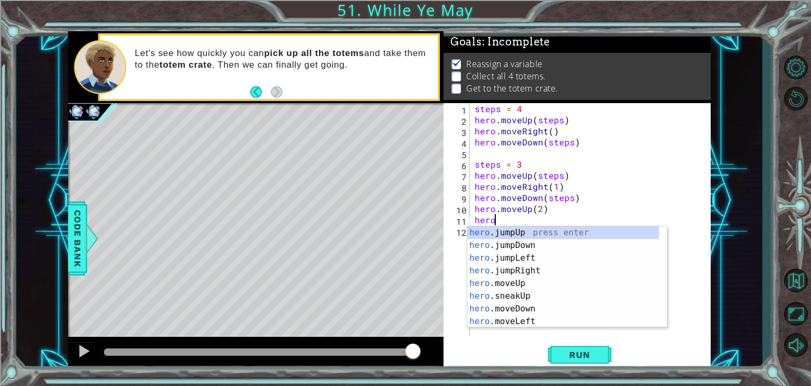
scroll to position [0, 1]
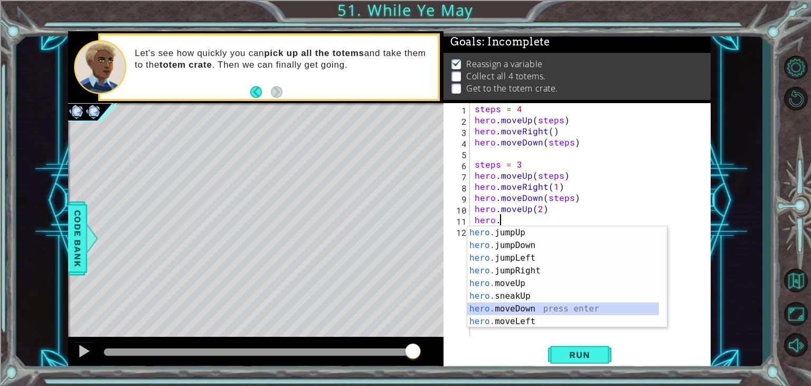
click at [520, 310] on div "hero. jumpUp press enter hero. jumpDown press enter hero. jumpLeft press enter …" at bounding box center [563, 289] width 192 height 127
type textarea "hero.moveDown(1)"
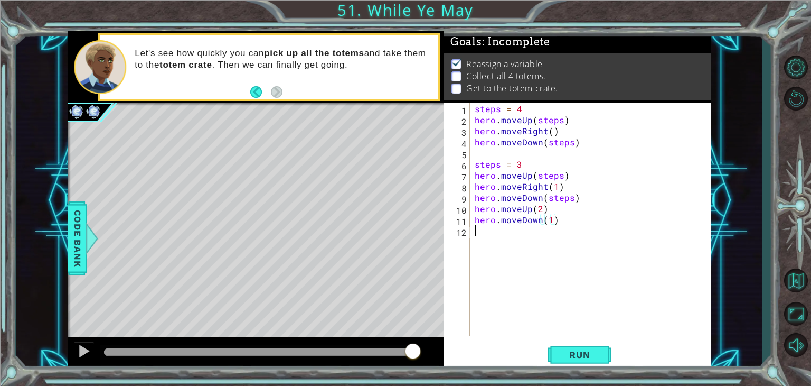
click at [538, 226] on div "steps = 4 hero . moveUp ( steps ) hero . moveRight ( ) hero . moveDown ( steps …" at bounding box center [593, 230] width 241 height 255
click at [540, 221] on div "steps = 4 hero . moveUp ( steps ) hero . moveRight ( ) hero . moveDown ( steps …" at bounding box center [593, 230] width 241 height 255
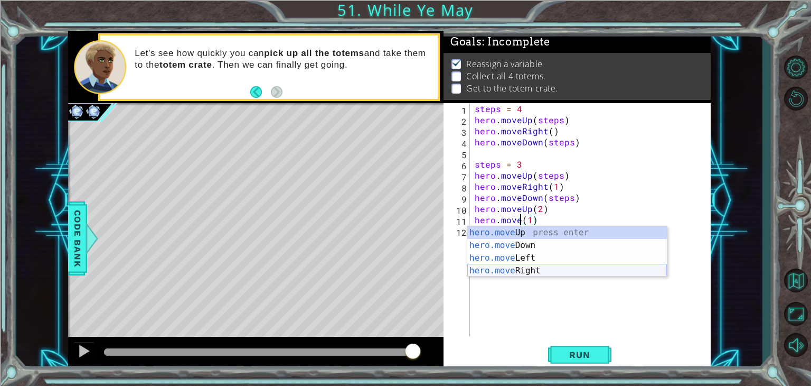
click at [548, 269] on div "hero.move Up press enter hero.move Down press enter hero.move Left press enter …" at bounding box center [567, 264] width 200 height 76
type textarea "hero.moveRight(1)(1)"
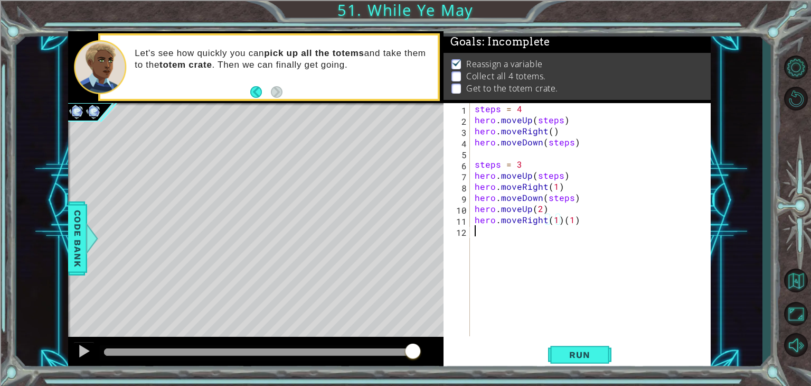
click at [488, 237] on div "steps = 4 hero . moveUp ( steps ) hero . moveRight ( ) hero . moveDown ( steps …" at bounding box center [593, 230] width 241 height 255
click at [583, 224] on div "steps = 4 hero . moveUp ( steps ) hero . moveRight ( ) hero . moveDown ( steps …" at bounding box center [593, 230] width 241 height 255
type textarea "hero.moveRight(1)"
click at [510, 244] on div "steps = 4 hero . moveUp ( steps ) hero . moveRight ( ) hero . moveDown ( steps …" at bounding box center [593, 230] width 241 height 255
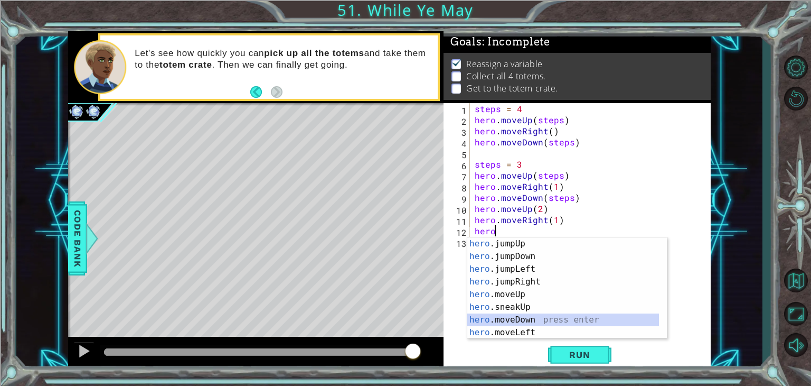
click at [517, 322] on div "hero .jumpUp press enter hero .jumpDown press enter hero .jumpLeft press enter …" at bounding box center [563, 300] width 192 height 127
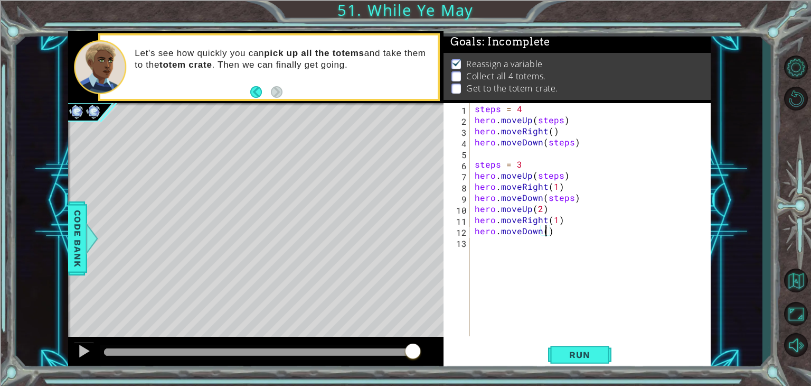
type textarea "hero.moveDown(2)"
click at [487, 246] on div "steps = 4 hero . moveUp ( steps ) hero . moveRight ( ) hero . moveDown ( steps …" at bounding box center [593, 230] width 241 height 255
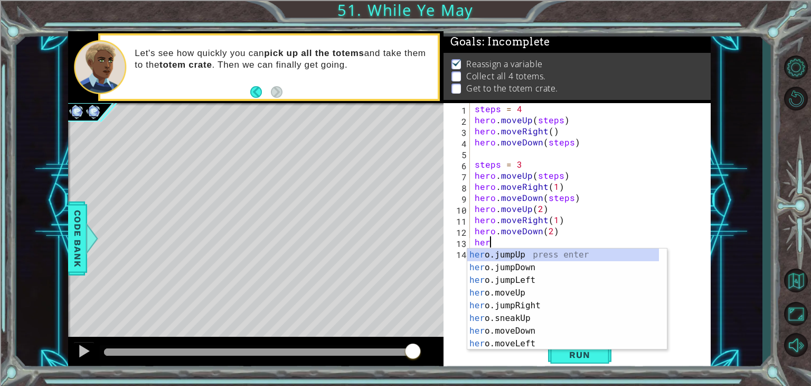
scroll to position [0, 0]
click at [536, 305] on div "hero .jumpUp press enter hero .jumpDown press enter hero .jumpLeft press enter …" at bounding box center [563, 311] width 192 height 127
type textarea "hero.moveUp(1)"
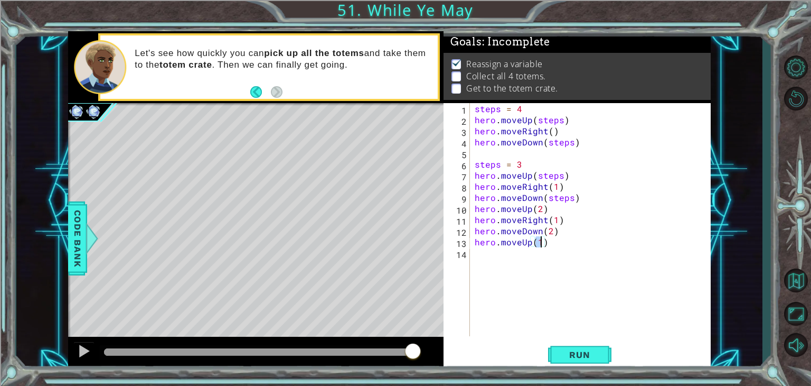
click at [493, 261] on div "steps = 4 hero . moveUp ( steps ) hero . moveRight ( ) hero . moveDown ( steps …" at bounding box center [593, 230] width 241 height 255
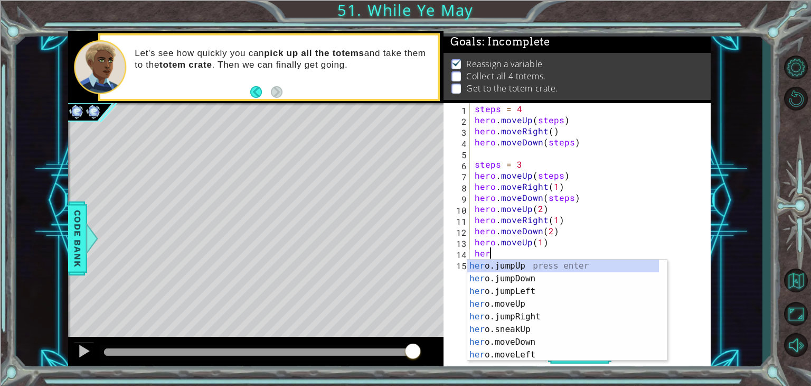
type textarea "hero"
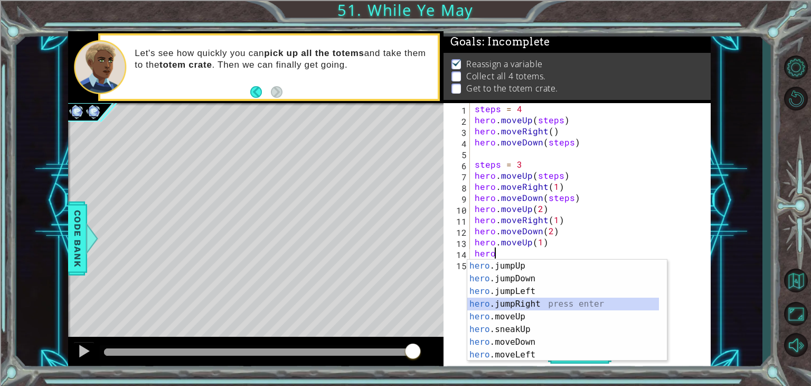
click at [546, 304] on div "hero .jumpUp press enter hero .jumpDown press enter hero .jumpLeft press enter …" at bounding box center [563, 322] width 192 height 127
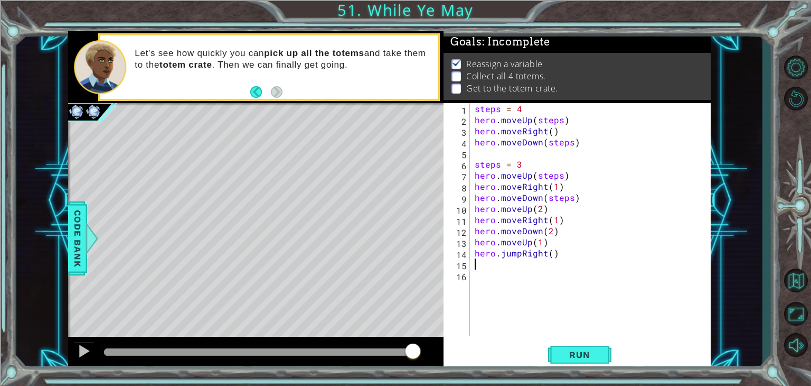
click at [520, 254] on div "steps = 4 hero . moveUp ( steps ) hero . moveRight ( ) hero . moveDown ( steps …" at bounding box center [593, 230] width 241 height 255
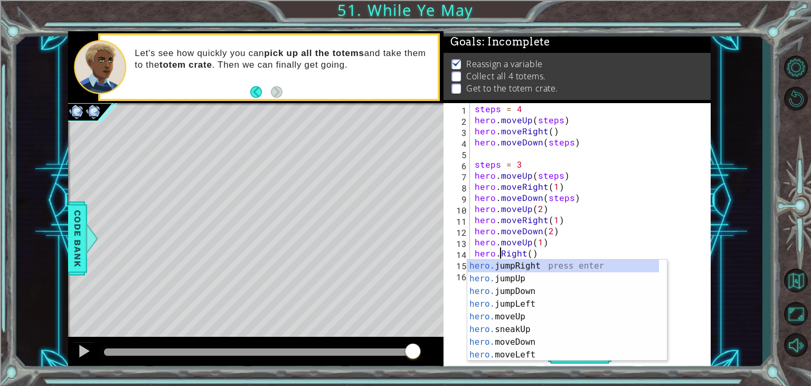
scroll to position [0, 2]
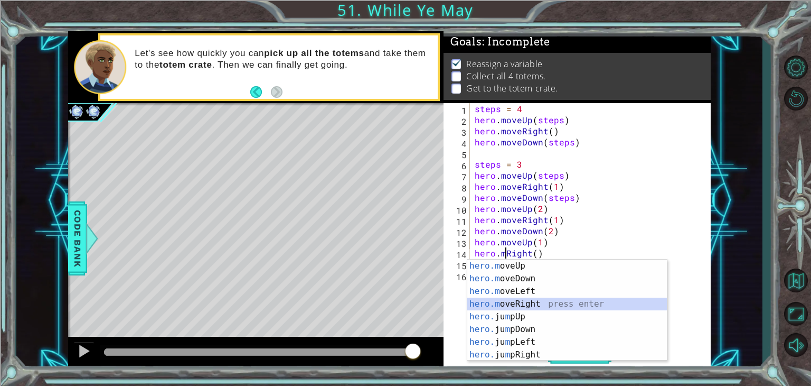
click at [520, 302] on div "hero.m oveUp press enter hero.m oveDown press enter hero.m oveLeft press enter …" at bounding box center [567, 322] width 200 height 127
type textarea "hero.moveRight(1)"
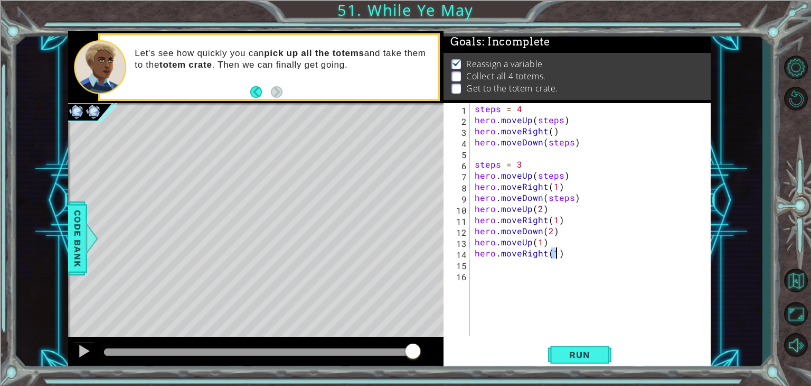
click at [486, 269] on div "steps = 4 hero . moveUp ( steps ) hero . moveRight ( ) hero . moveDown ( steps …" at bounding box center [593, 230] width 241 height 255
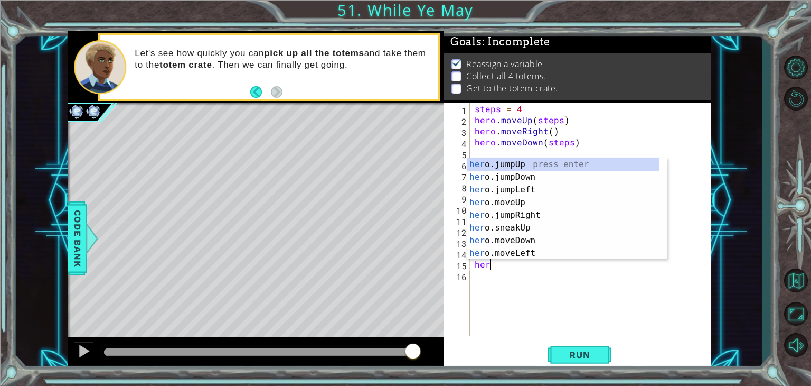
scroll to position [0, 0]
click at [525, 241] on div "hero .jumpUp press enter hero .jumpDown press enter hero .jumpLeft press enter …" at bounding box center [563, 221] width 192 height 127
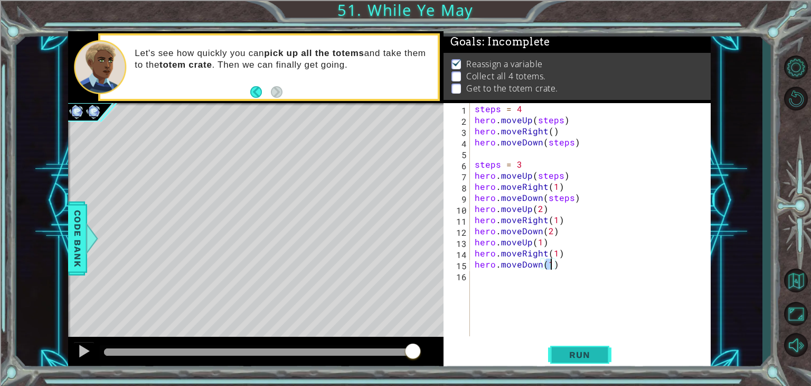
type textarea "hero.moveDown(1)"
click at [594, 352] on span "Run" at bounding box center [580, 354] width 42 height 11
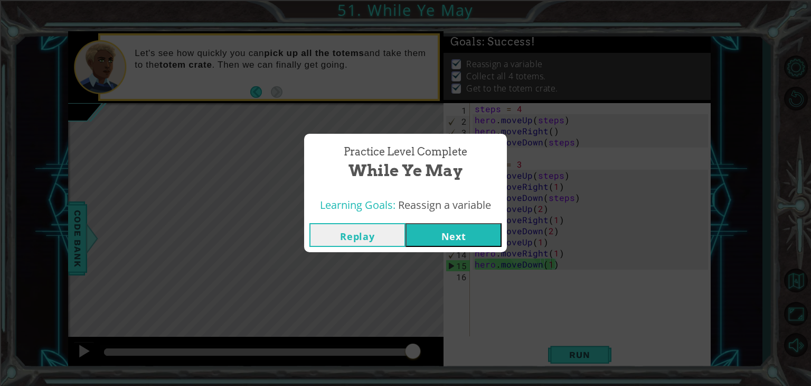
click at [442, 247] on div "Replay Next" at bounding box center [405, 235] width 203 height 34
click at [446, 244] on button "Next" at bounding box center [454, 235] width 96 height 24
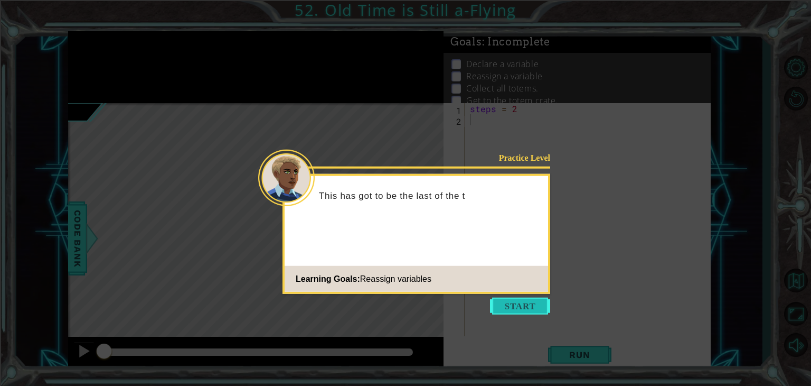
click at [528, 306] on button "Start" at bounding box center [520, 305] width 60 height 17
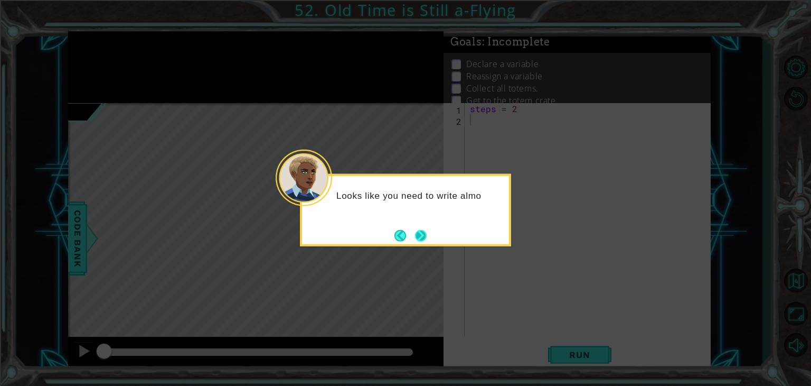
click at [425, 229] on button "Next" at bounding box center [421, 235] width 12 height 12
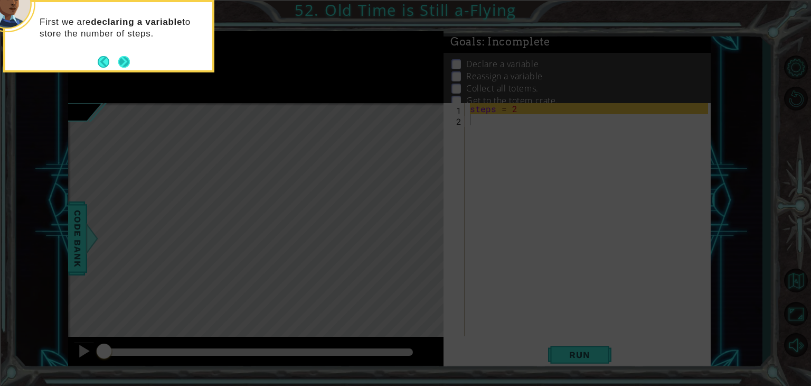
click at [122, 63] on button "Next" at bounding box center [124, 61] width 12 height 12
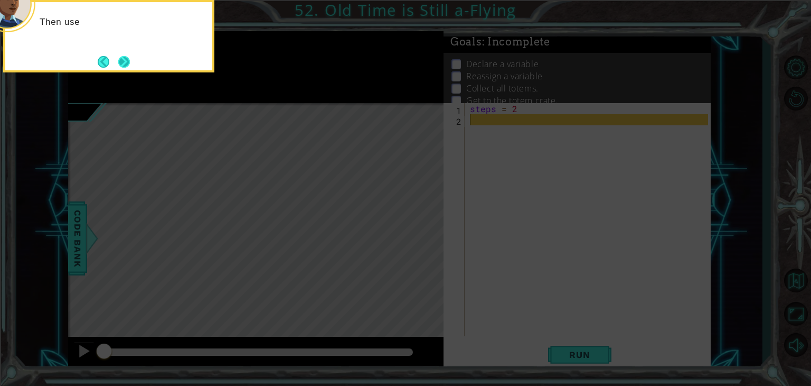
click at [118, 66] on button "Next" at bounding box center [124, 62] width 12 height 12
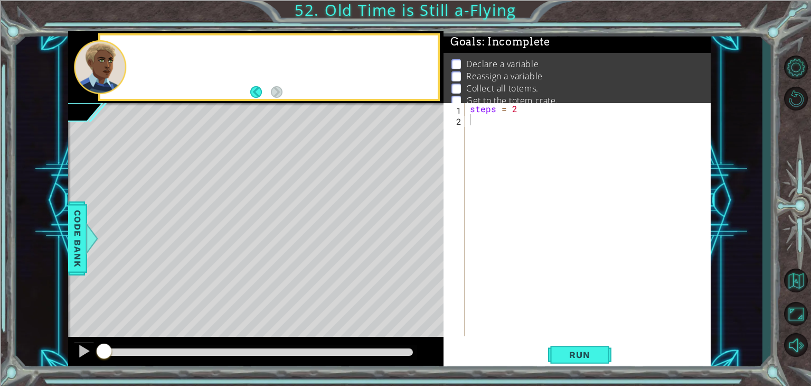
click at [118, 66] on div at bounding box center [100, 66] width 52 height 53
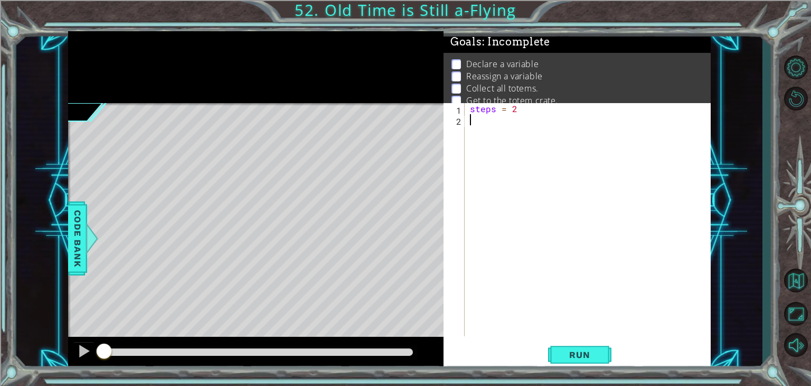
click at [468, 124] on div "steps = 2" at bounding box center [591, 230] width 246 height 255
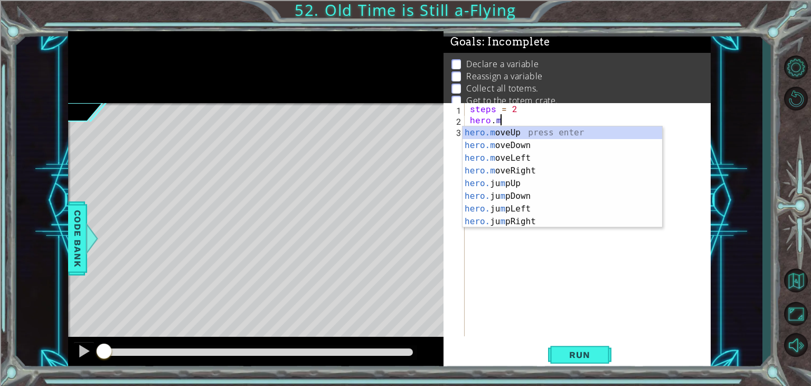
scroll to position [0, 1]
click at [531, 169] on div "hero.m oveUp press enter hero.m oveDown press enter hero.m oveLeft press enter …" at bounding box center [563, 189] width 200 height 127
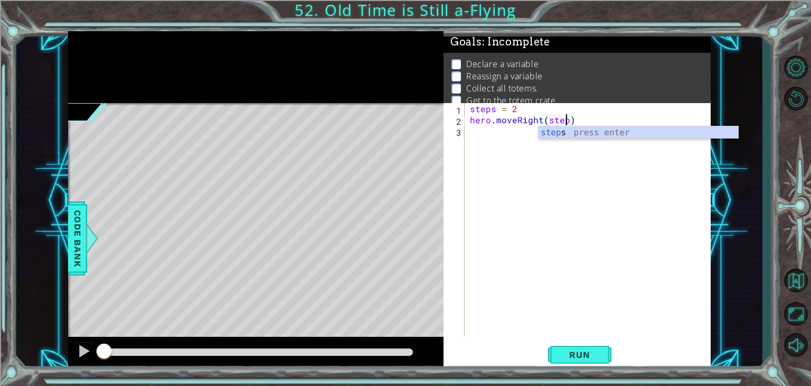
type textarea "hero.moveRight(steps)"
click at [520, 140] on div "steps = 2 hero . moveRight ( steps )" at bounding box center [591, 230] width 246 height 255
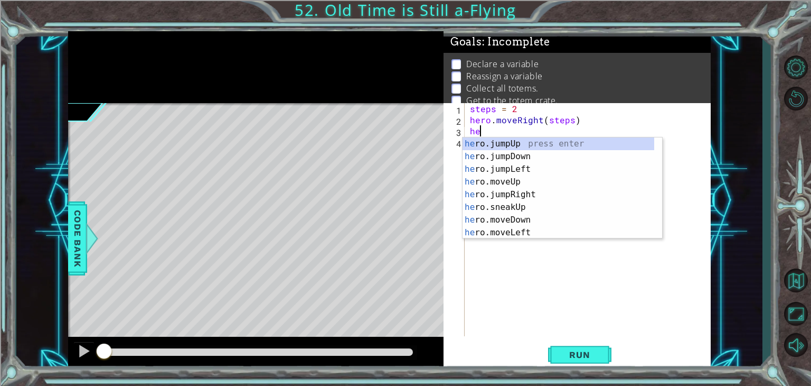
scroll to position [0, 0]
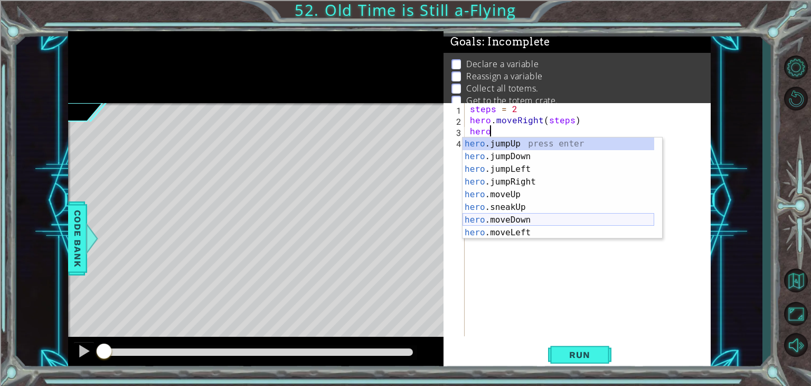
click at [515, 220] on div "hero .jumpUp press enter hero .jumpDown press enter hero .jumpLeft press enter …" at bounding box center [559, 200] width 192 height 127
type textarea "hero.moveDown(1)"
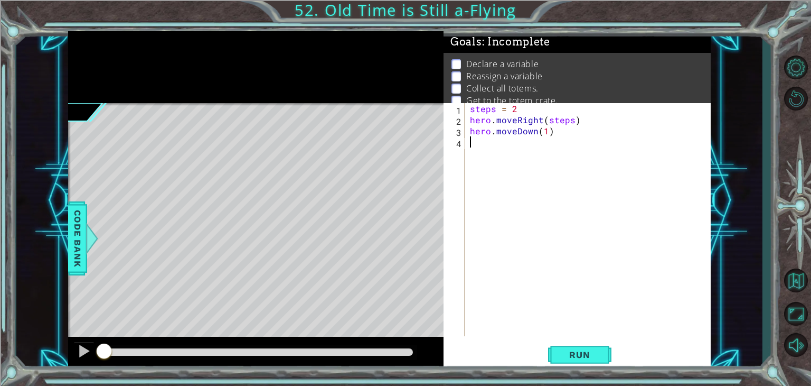
click at [474, 148] on div "steps = 2 hero . moveRight ( steps ) hero . moveDown ( 1 )" at bounding box center [591, 230] width 246 height 255
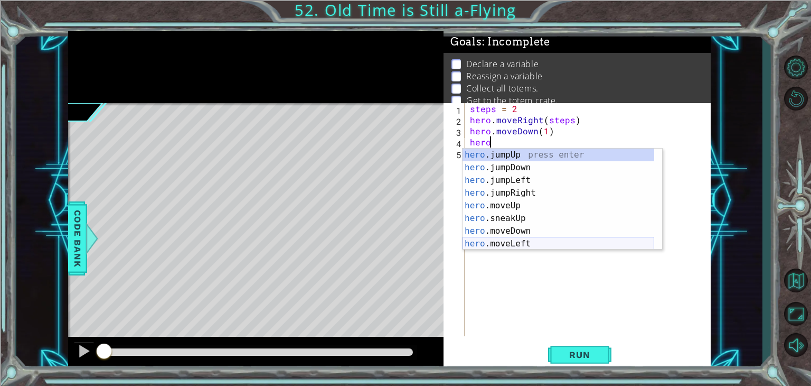
click at [523, 242] on div "hero .jumpUp press enter hero .jumpDown press enter hero .jumpLeft press enter …" at bounding box center [559, 211] width 192 height 127
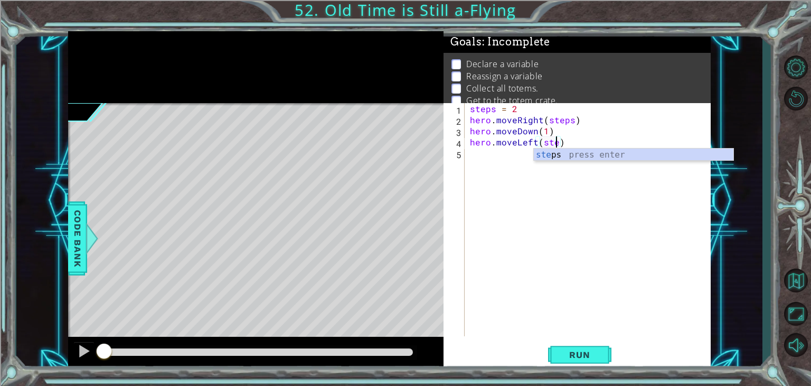
scroll to position [0, 5]
type textarea "hero.moveLeft(steps)"
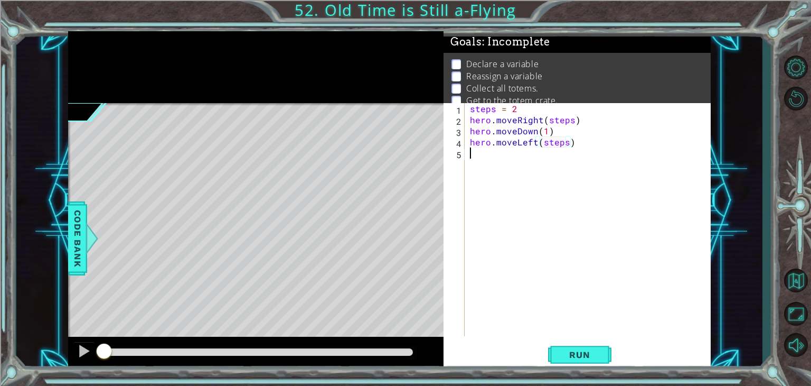
click at [499, 155] on div "steps = 2 hero . moveRight ( steps ) hero . moveDown ( 1 ) hero . moveLeft ( st…" at bounding box center [591, 230] width 246 height 255
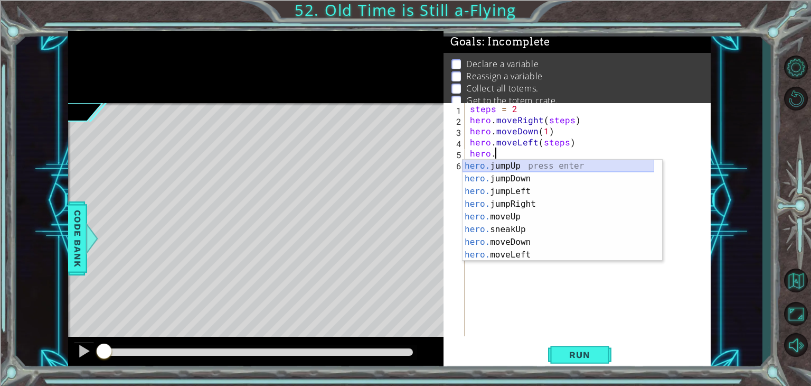
scroll to position [0, 1]
click at [528, 203] on div "hero.m oveUp press enter hero.m oveDown press enter hero.m oveLeft press enter …" at bounding box center [563, 223] width 200 height 127
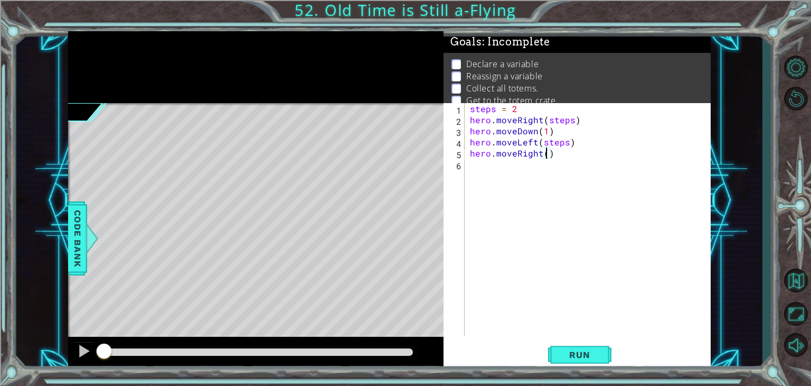
type textarea "hero.moveRight(4)"
click at [489, 170] on div "steps = 2 hero . moveRight ( steps ) hero . moveDown ( 1 ) hero . moveLeft ( st…" at bounding box center [591, 230] width 246 height 255
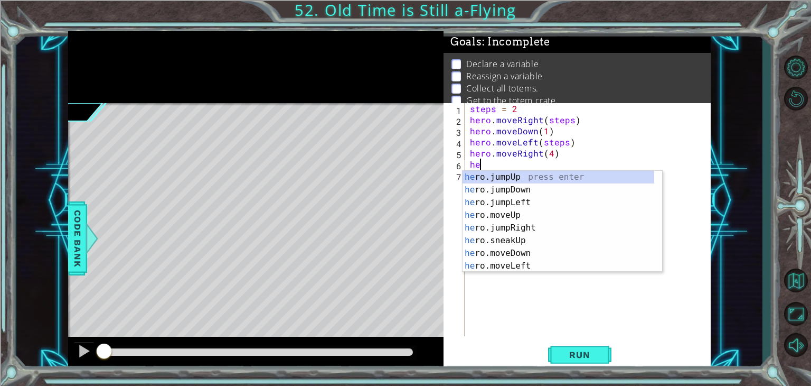
scroll to position [0, 0]
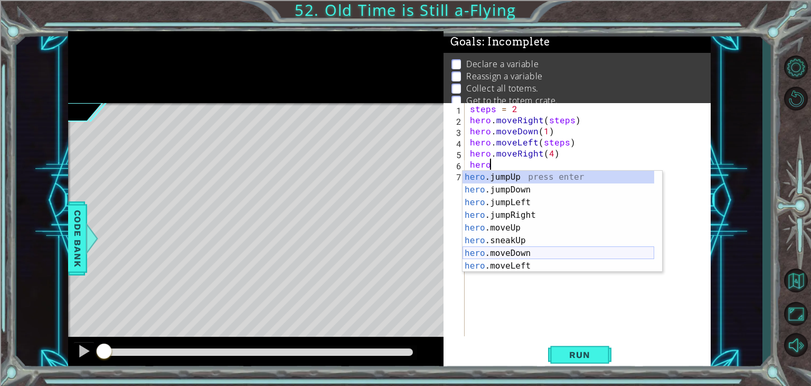
click at [522, 255] on div "hero .jumpUp press enter hero .jumpDown press enter hero .jumpLeft press enter …" at bounding box center [559, 234] width 192 height 127
type textarea "hero.moveDown(1)"
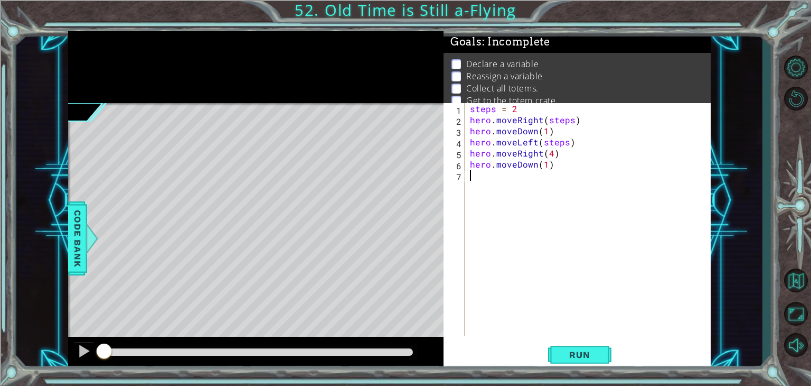
click at [471, 180] on div "steps = 2 hero . moveRight ( steps ) hero . moveDown ( 1 ) hero . moveLeft ( st…" at bounding box center [591, 230] width 246 height 255
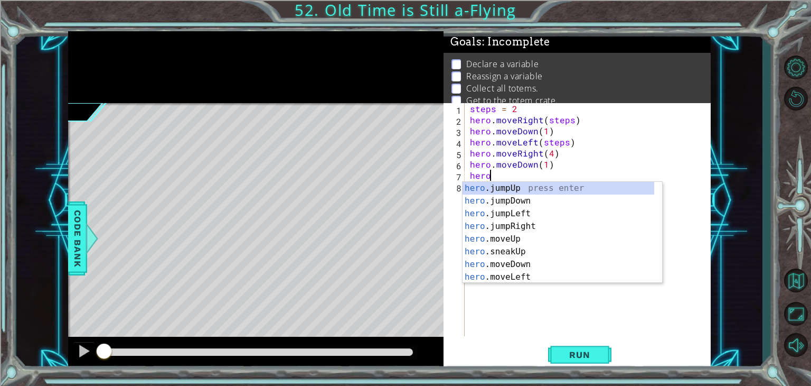
scroll to position [0, 1]
click at [536, 280] on div "hero. jumpUp press enter hero. jumpDown press enter hero. jumpLeft press enter …" at bounding box center [559, 245] width 192 height 127
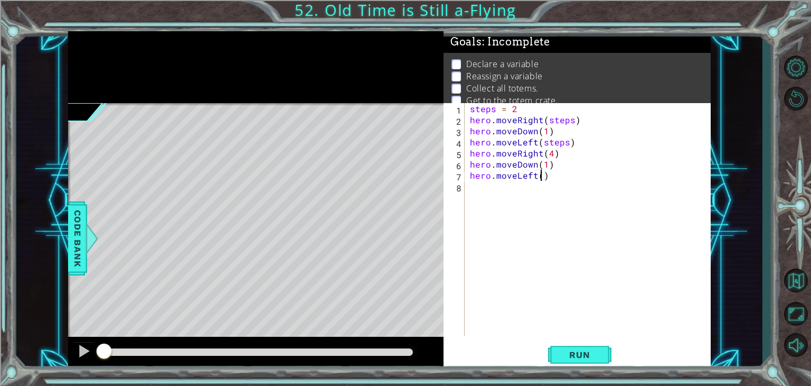
type textarea "hero.moveLeft(4)"
click at [493, 195] on div "steps = 2 hero . moveRight ( steps ) hero . moveDown ( 1 ) hero . moveLeft ( st…" at bounding box center [591, 230] width 246 height 255
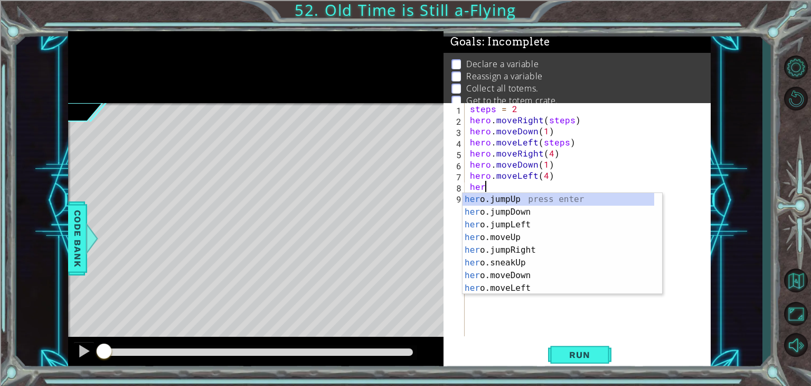
scroll to position [0, 0]
type textarea "hero."
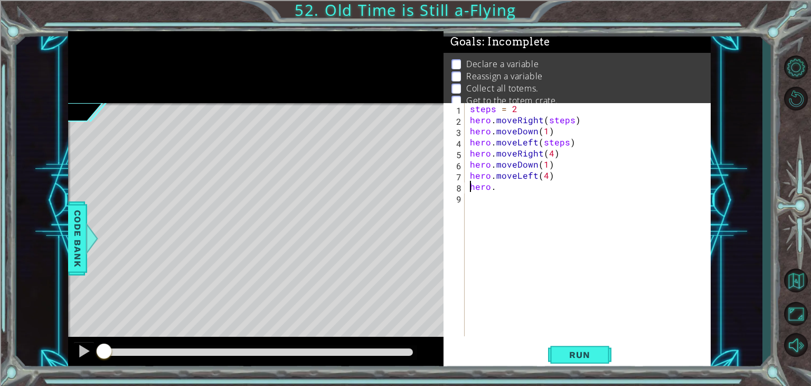
click at [469, 185] on div "steps = 2 hero . moveRight ( steps ) hero . moveDown ( 1 ) hero . moveLeft ( st…" at bounding box center [591, 230] width 246 height 255
drag, startPoint x: 499, startPoint y: 185, endPoint x: 462, endPoint y: 190, distance: 37.4
click at [462, 190] on div "hero. 1 2 3 4 5 6 7 8 9 steps = 2 hero . moveRight ( steps ) hero . moveDown ( …" at bounding box center [576, 219] width 265 height 233
type textarea "steps = 6"
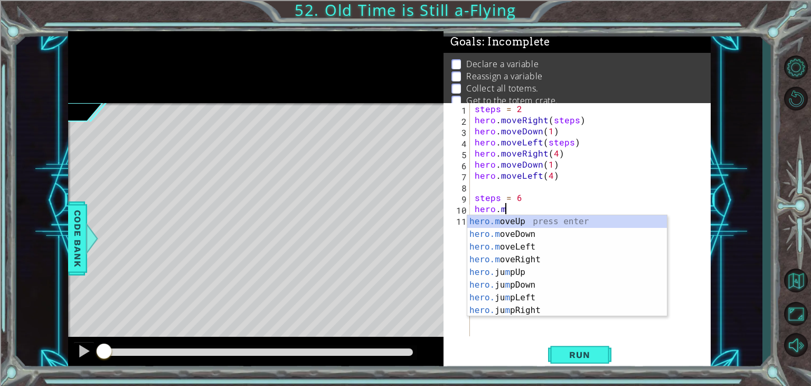
scroll to position [0, 1]
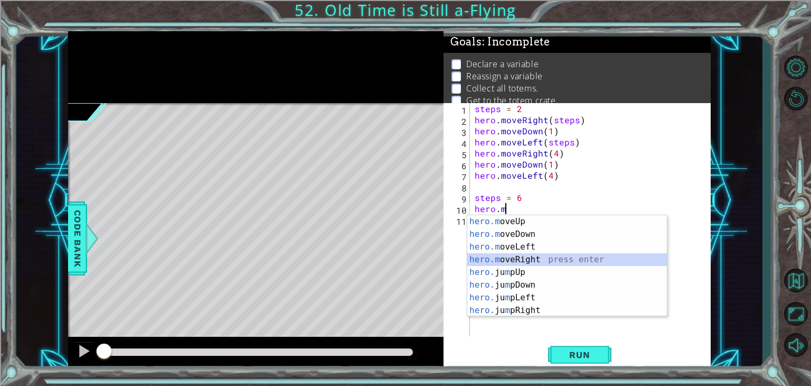
click at [504, 260] on div "hero.m oveUp press enter hero.m oveDown press enter hero.m oveLeft press enter …" at bounding box center [567, 278] width 200 height 127
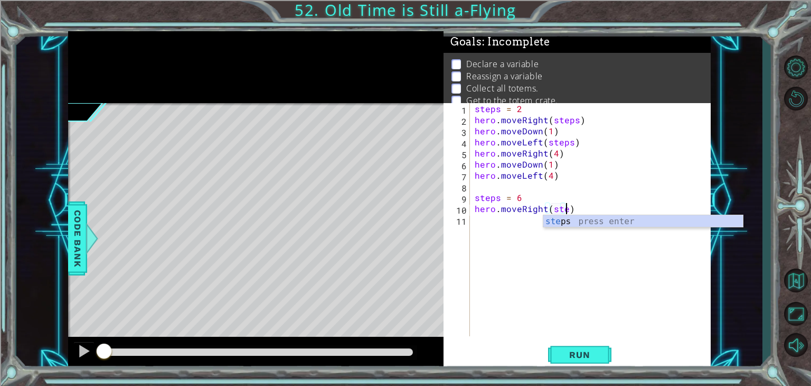
scroll to position [0, 5]
type textarea "hero.moveRight(steps)"
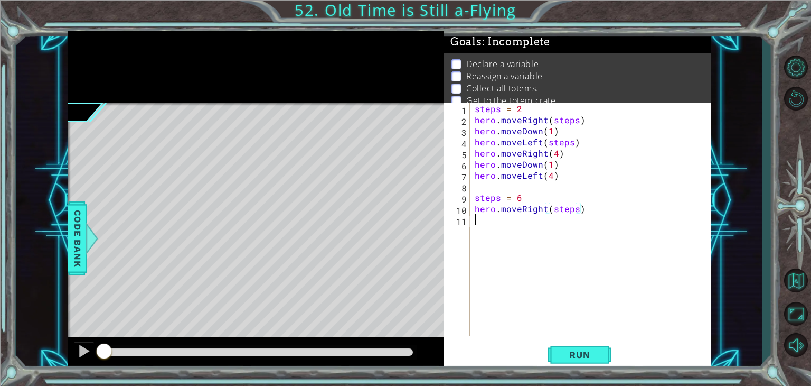
click at [470, 220] on div "11" at bounding box center [458, 221] width 24 height 11
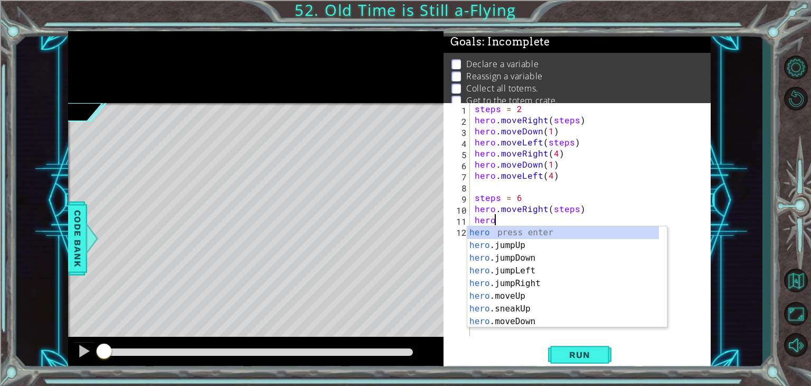
scroll to position [0, 1]
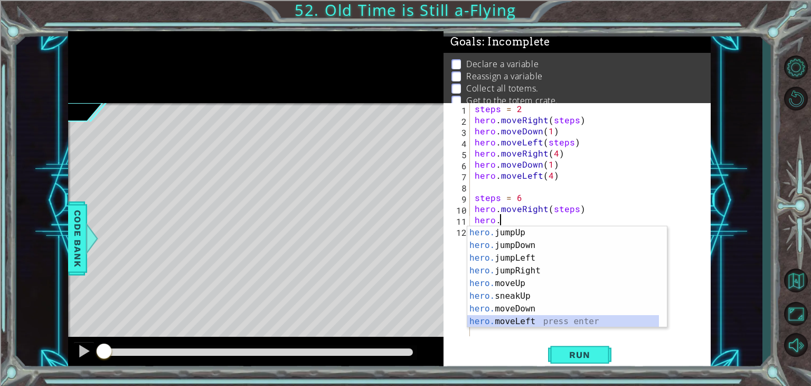
click at [522, 319] on div "hero. jumpUp press enter hero. jumpDown press enter hero. jumpLeft press enter …" at bounding box center [563, 289] width 192 height 127
type textarea "hero.moveLeft(1)"
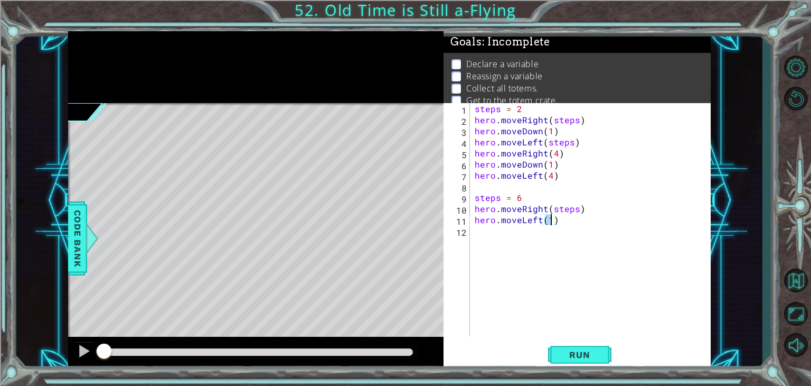
click at [498, 241] on div "steps = 2 hero . moveRight ( steps ) hero . moveDown ( 1 ) hero . moveLeft ( st…" at bounding box center [593, 230] width 241 height 255
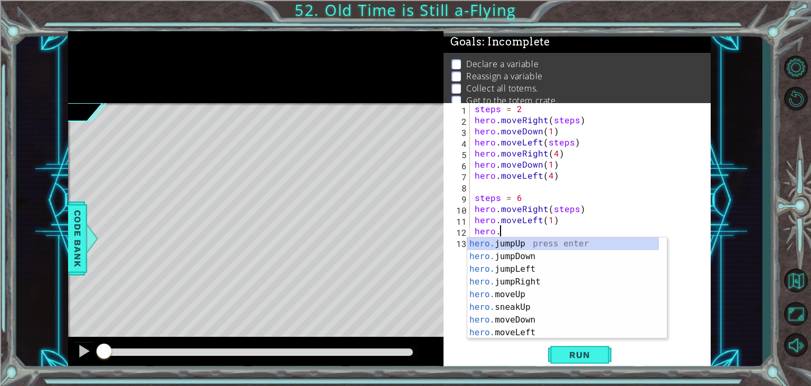
click at [541, 228] on div "steps = 2 hero . moveRight ( steps ) hero . moveDown ( 1 ) hero . moveLeft ( st…" at bounding box center [593, 230] width 241 height 255
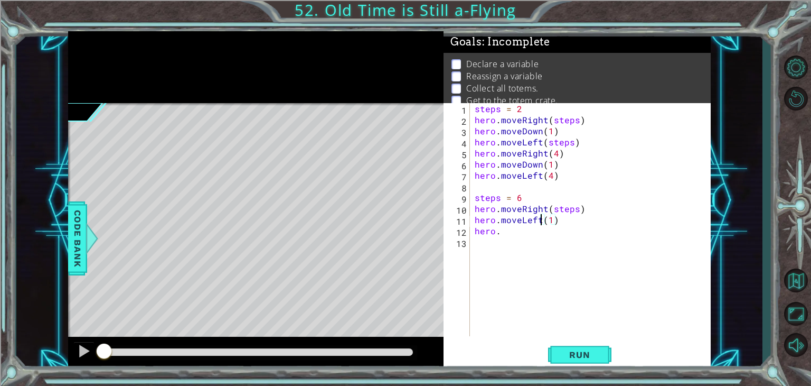
click at [540, 219] on div "steps = 2 hero . moveRight ( steps ) hero . moveDown ( 1 ) hero . moveLeft ( st…" at bounding box center [593, 230] width 241 height 255
click at [267, 39] on div at bounding box center [256, 67] width 376 height 72
click at [540, 222] on div "steps = 2 hero . moveRight ( steps ) hero . moveDown ( 1 ) hero . moveLeft ( st…" at bounding box center [593, 230] width 241 height 255
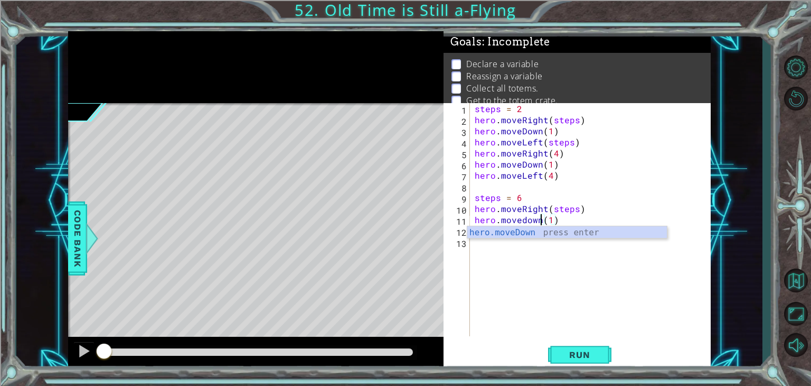
scroll to position [0, 4]
click at [540, 237] on div "hero.moveDown press enter" at bounding box center [567, 245] width 200 height 38
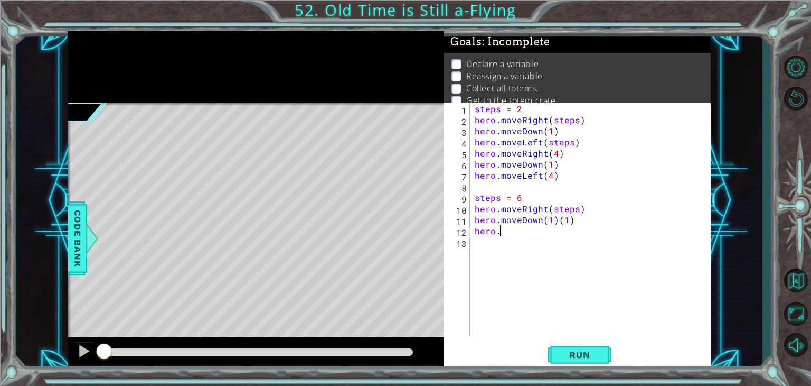
click at [558, 226] on div "steps = 2 hero . moveRight ( steps ) hero . moveDown ( 1 ) hero . moveLeft ( st…" at bounding box center [593, 230] width 241 height 255
click at [570, 223] on div "steps = 2 hero . moveRight ( steps ) hero . moveDown ( 1 ) hero . moveLeft ( st…" at bounding box center [593, 230] width 241 height 255
click at [506, 230] on div "steps = 2 hero . moveRight ( steps ) hero . moveDown ( 1 ) hero . moveLeft ( st…" at bounding box center [593, 230] width 241 height 255
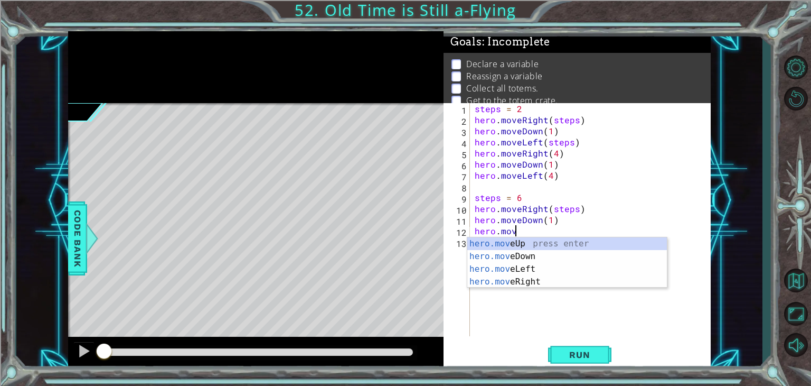
scroll to position [0, 2]
click at [513, 266] on div "hero.move Up press enter hero.move Down press enter hero.move Left press enter …" at bounding box center [567, 275] width 200 height 76
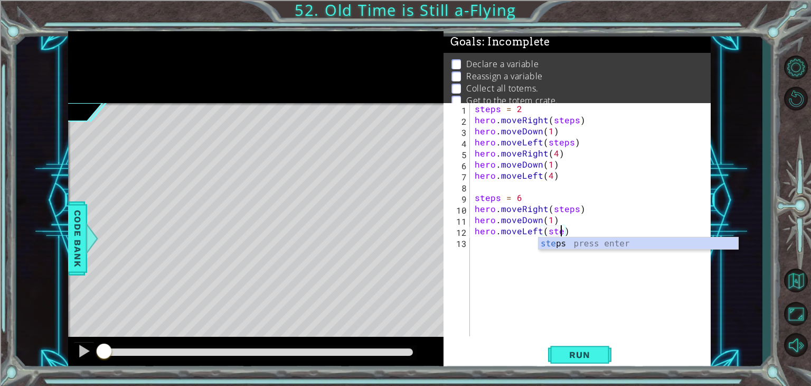
scroll to position [0, 5]
type textarea "hero.moveLeft(steps)"
click at [560, 342] on button "Run" at bounding box center [579, 354] width 63 height 27
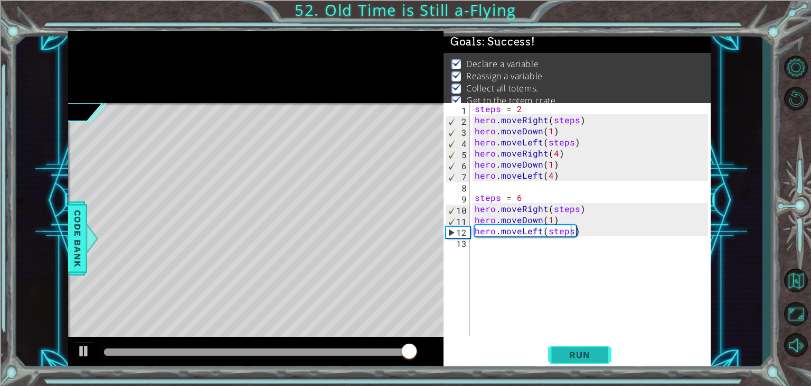
click at [569, 354] on span "Run" at bounding box center [580, 354] width 42 height 11
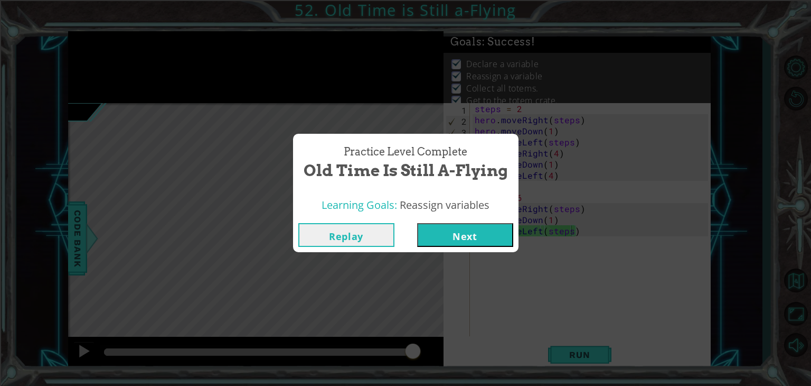
click at [500, 235] on button "Next" at bounding box center [465, 235] width 96 height 24
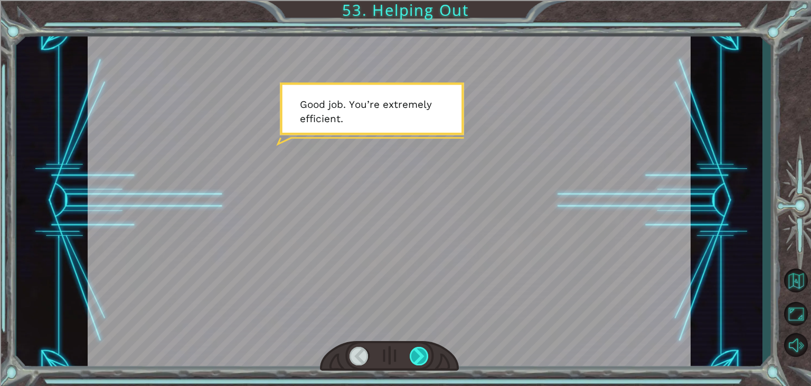
click at [427, 357] on div at bounding box center [419, 356] width 19 height 18
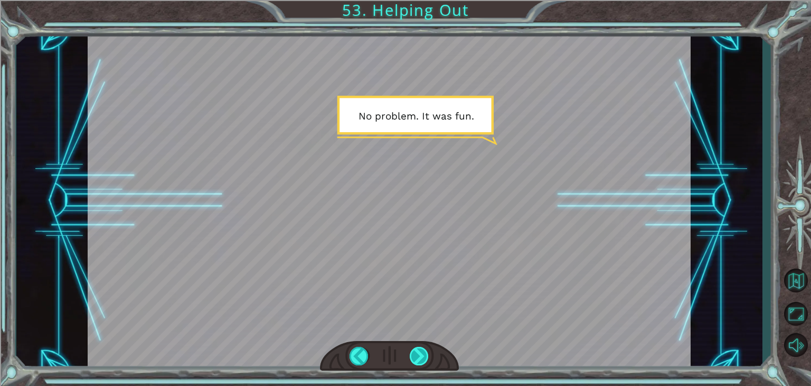
click at [421, 355] on div at bounding box center [419, 356] width 19 height 18
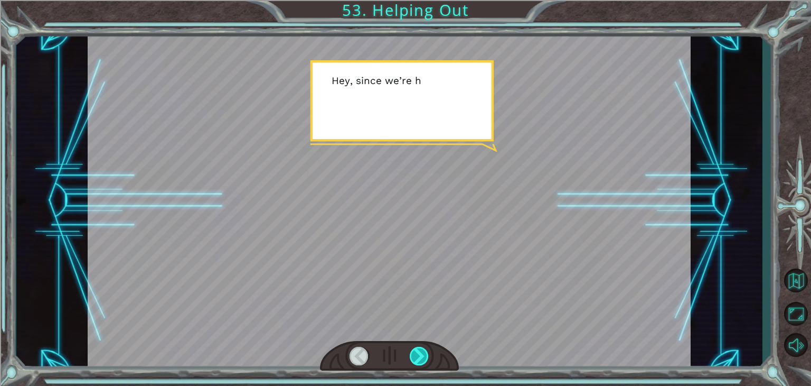
click at [420, 356] on div at bounding box center [419, 356] width 19 height 18
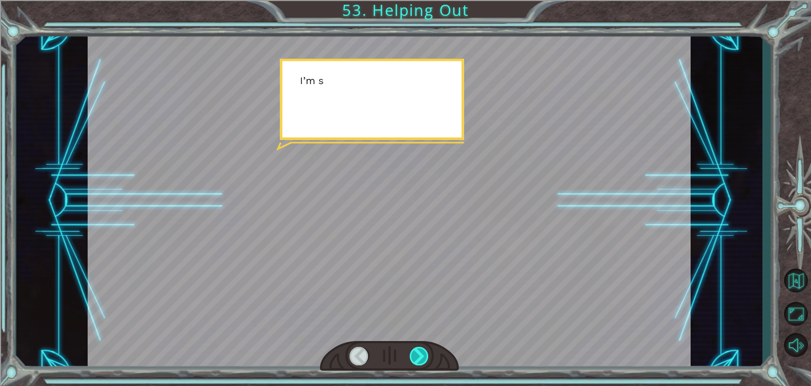
click at [416, 357] on div at bounding box center [419, 356] width 19 height 18
click at [414, 358] on div at bounding box center [419, 356] width 19 height 18
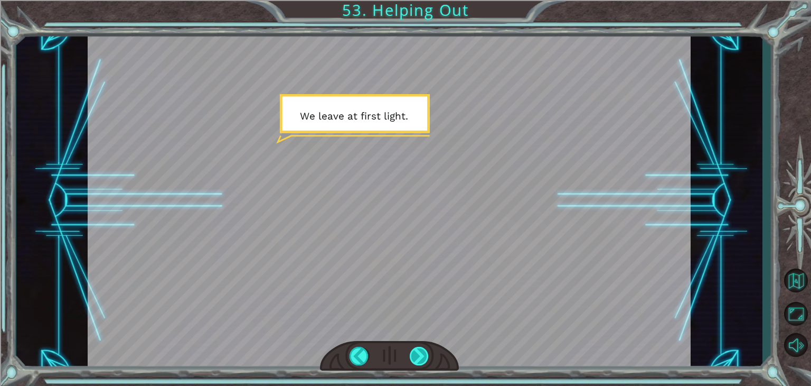
click at [417, 358] on div at bounding box center [419, 356] width 19 height 18
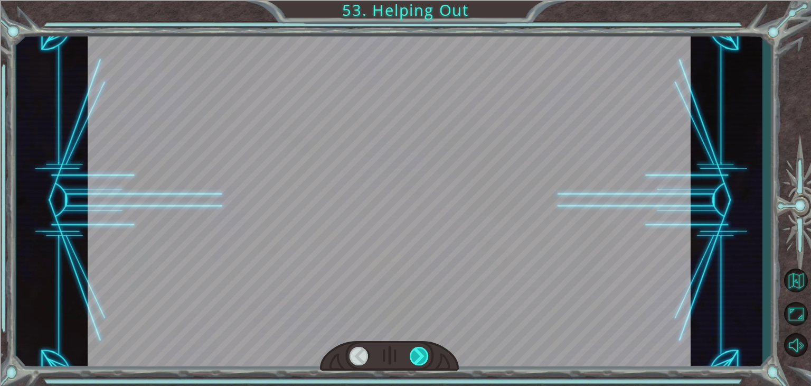
click at [417, 358] on div at bounding box center [419, 356] width 19 height 18
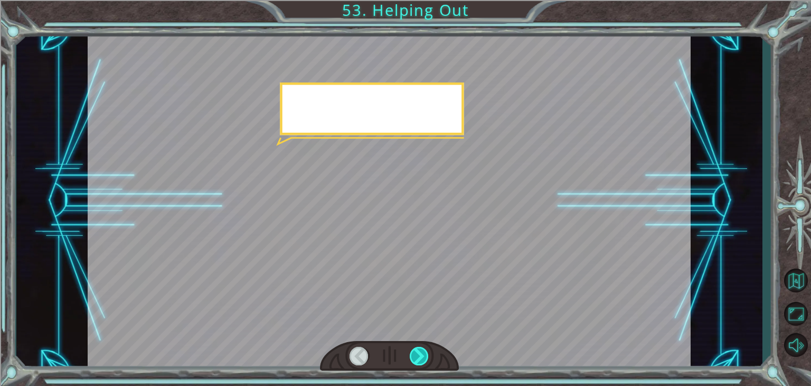
drag, startPoint x: 417, startPoint y: 358, endPoint x: 423, endPoint y: 358, distance: 5.8
click at [423, 358] on div at bounding box center [419, 356] width 19 height 18
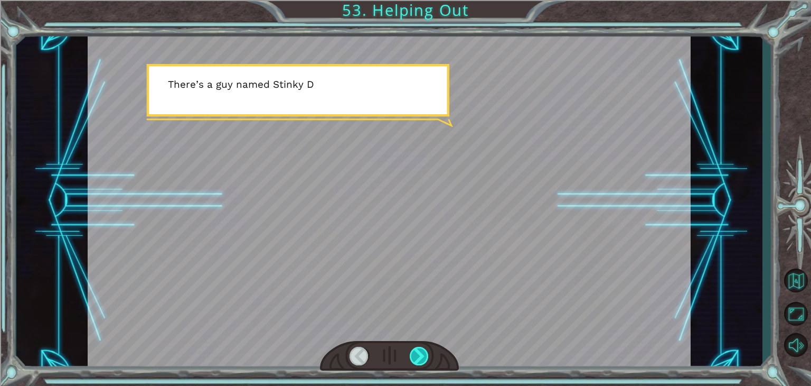
click at [423, 358] on div at bounding box center [419, 356] width 19 height 18
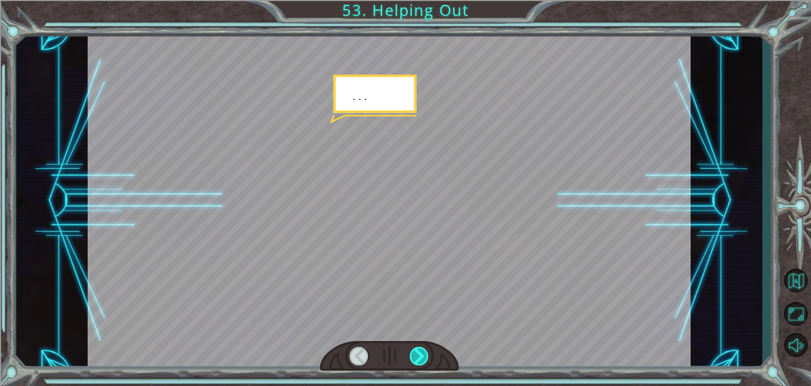
click at [423, 358] on div at bounding box center [419, 356] width 19 height 18
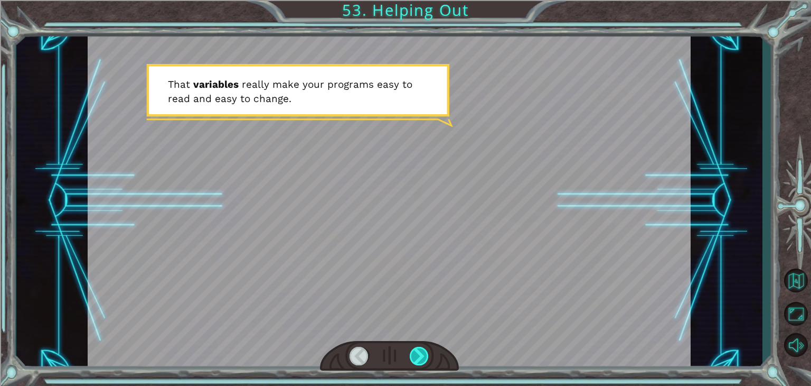
click at [423, 358] on div at bounding box center [419, 356] width 19 height 18
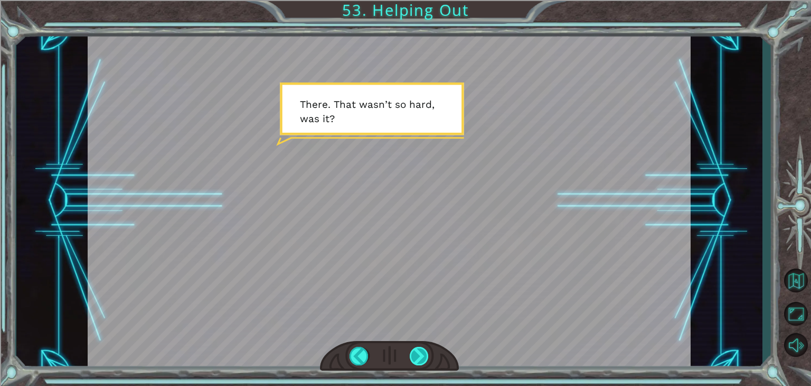
click at [423, 358] on div at bounding box center [419, 356] width 19 height 18
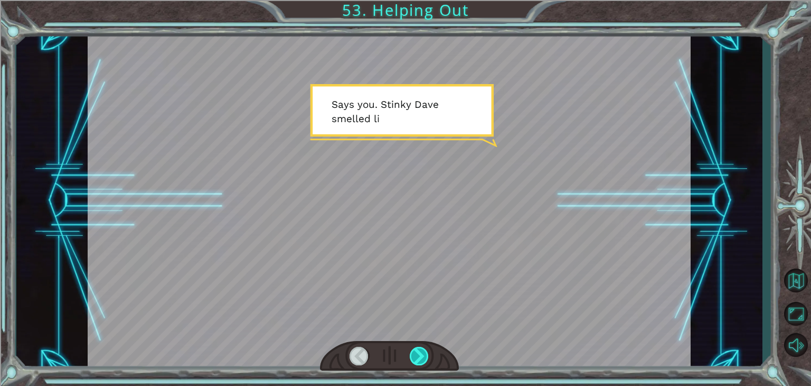
click at [423, 358] on div at bounding box center [419, 356] width 19 height 18
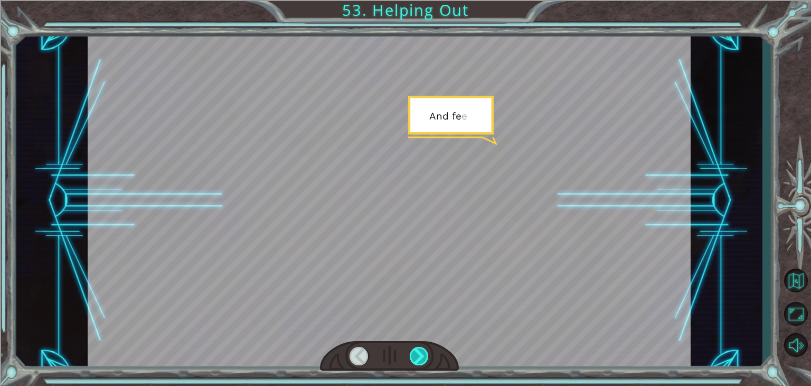
click at [423, 358] on div at bounding box center [419, 356] width 19 height 18
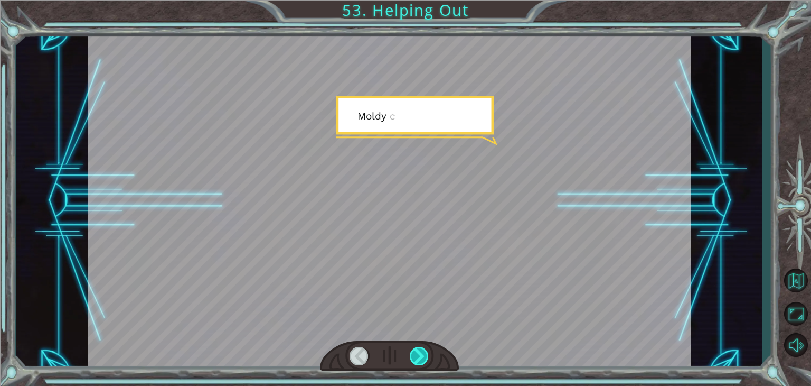
click at [423, 358] on div at bounding box center [419, 356] width 19 height 18
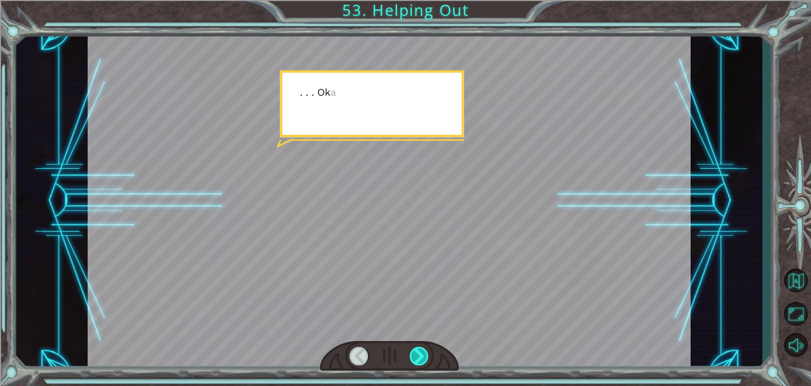
click at [423, 358] on div at bounding box center [419, 356] width 19 height 18
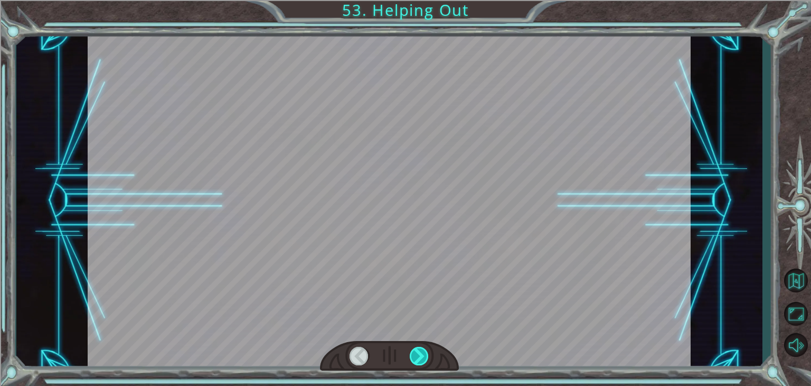
click at [423, 358] on div at bounding box center [419, 356] width 19 height 18
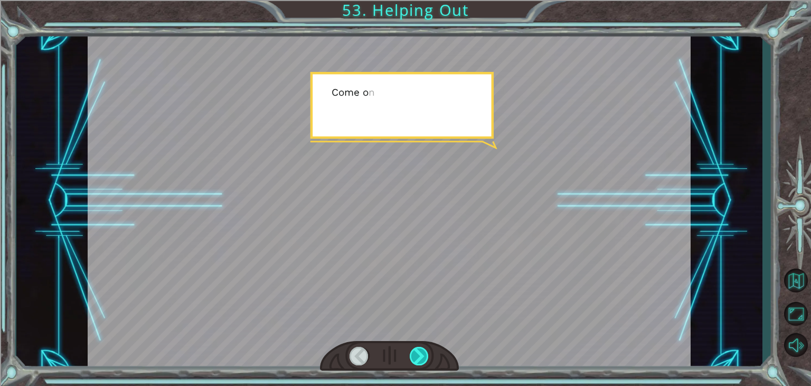
click at [423, 358] on div at bounding box center [419, 356] width 19 height 18
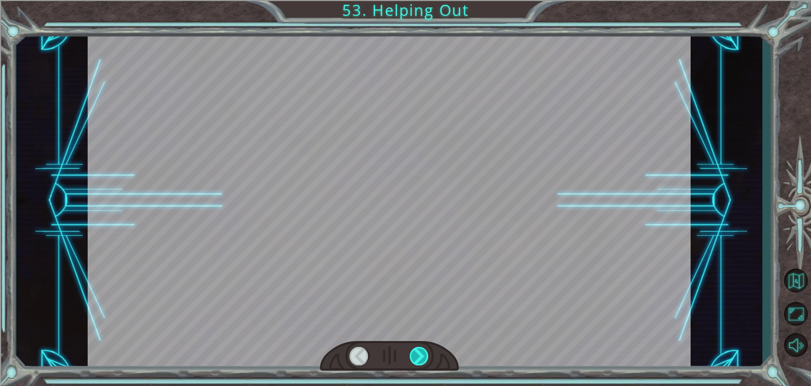
click at [423, 358] on div at bounding box center [419, 356] width 19 height 18
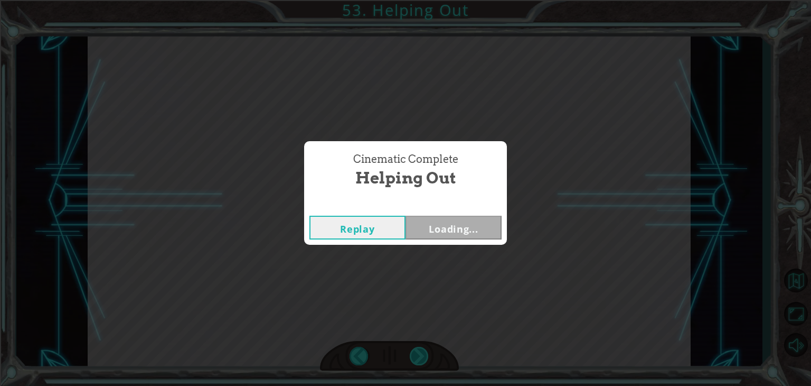
click at [423, 358] on div "Cinematic Complete Helping Out Replay Loading..." at bounding box center [405, 193] width 811 height 386
click at [423, 358] on div "Cinematic Complete Helping Out Replay Next" at bounding box center [405, 193] width 811 height 386
click at [482, 219] on button "Next" at bounding box center [454, 228] width 96 height 24
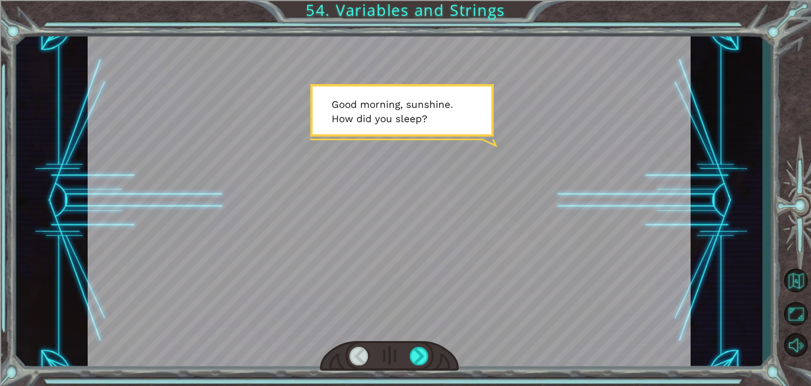
drag, startPoint x: 444, startPoint y: 74, endPoint x: 405, endPoint y: 77, distance: 39.2
drag, startPoint x: 415, startPoint y: 353, endPoint x: 433, endPoint y: 339, distance: 22.9
click at [430, 340] on div at bounding box center [389, 200] width 603 height 339
click at [417, 358] on div at bounding box center [419, 356] width 19 height 18
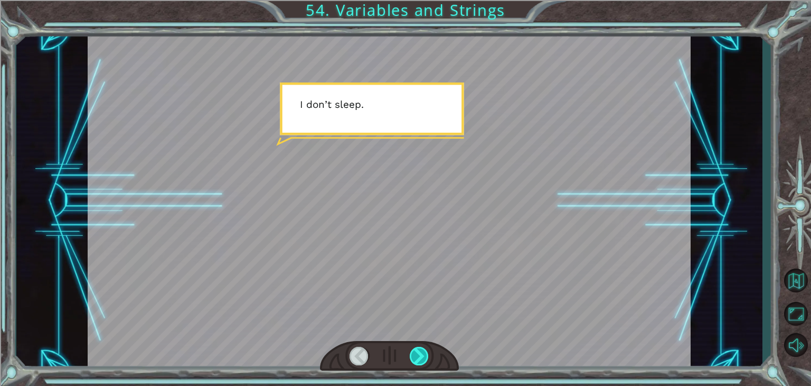
click at [417, 358] on div at bounding box center [419, 356] width 19 height 18
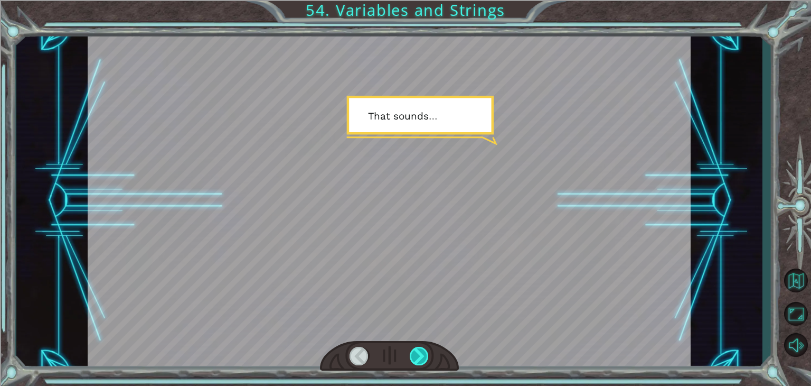
click at [419, 358] on div at bounding box center [419, 356] width 19 height 18
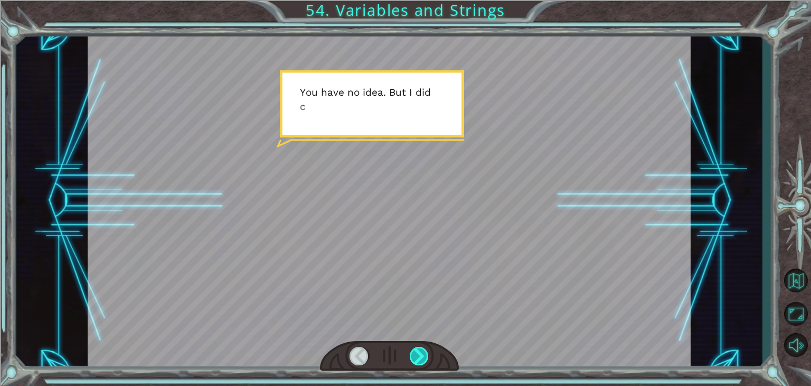
drag, startPoint x: 419, startPoint y: 358, endPoint x: 412, endPoint y: 361, distance: 7.6
click at [412, 361] on div at bounding box center [419, 356] width 19 height 18
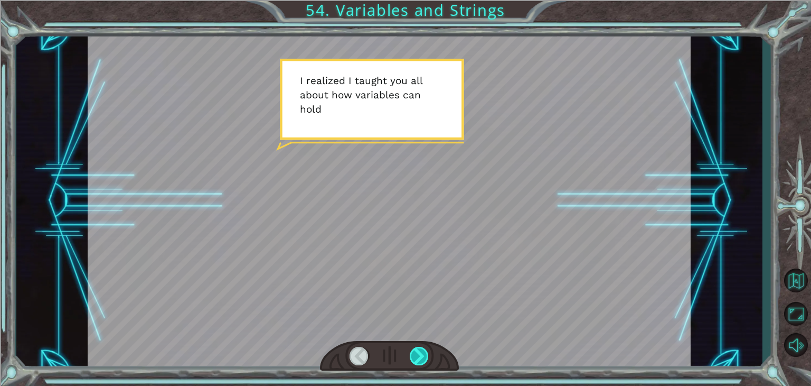
click at [410, 362] on div at bounding box center [419, 356] width 19 height 18
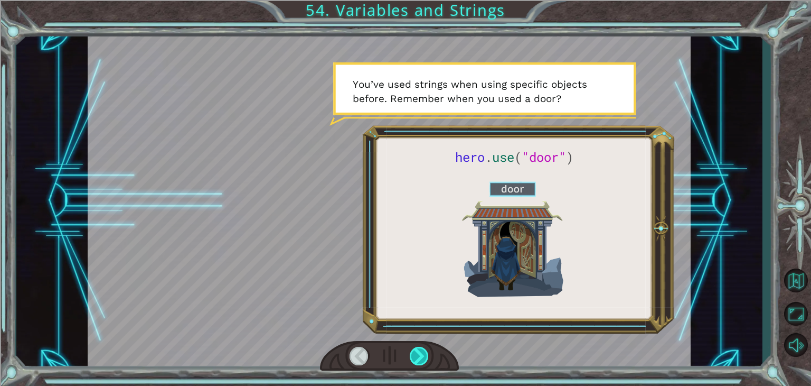
click at [418, 354] on div at bounding box center [419, 356] width 19 height 18
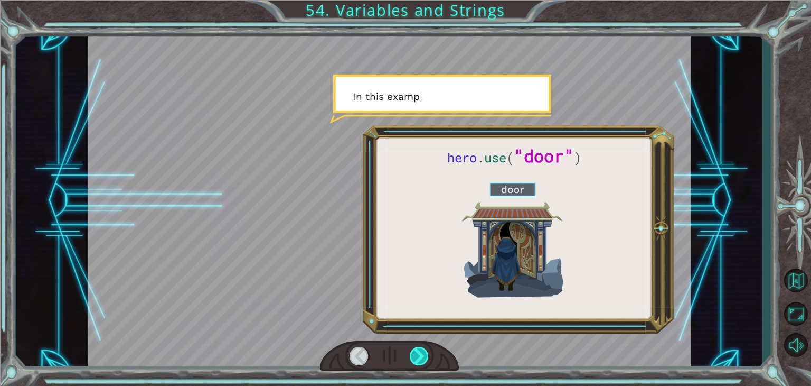
click at [418, 353] on div at bounding box center [419, 356] width 19 height 18
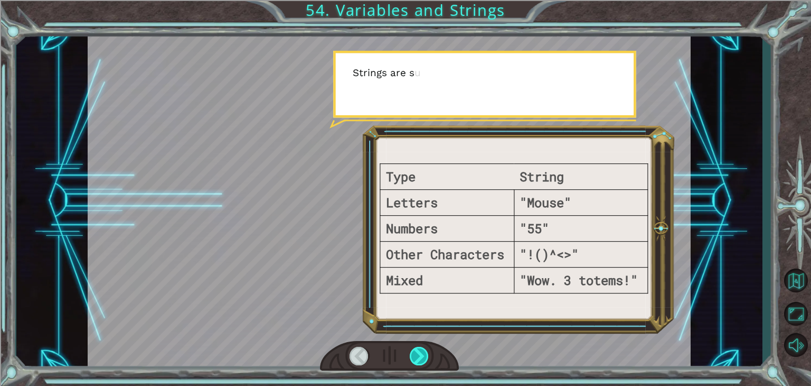
click at [418, 353] on div at bounding box center [419, 356] width 19 height 18
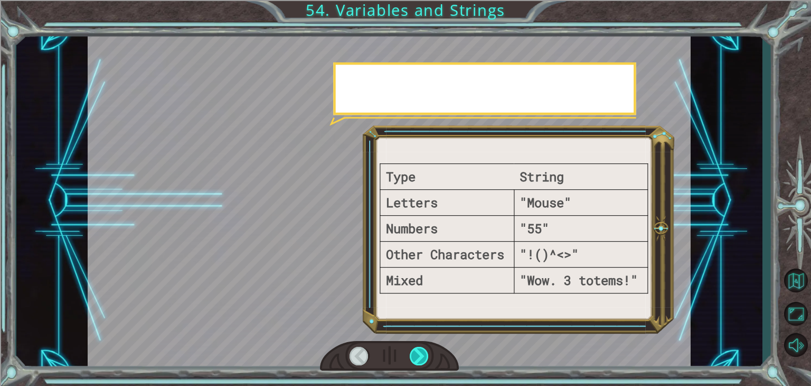
click at [418, 353] on div at bounding box center [419, 356] width 19 height 18
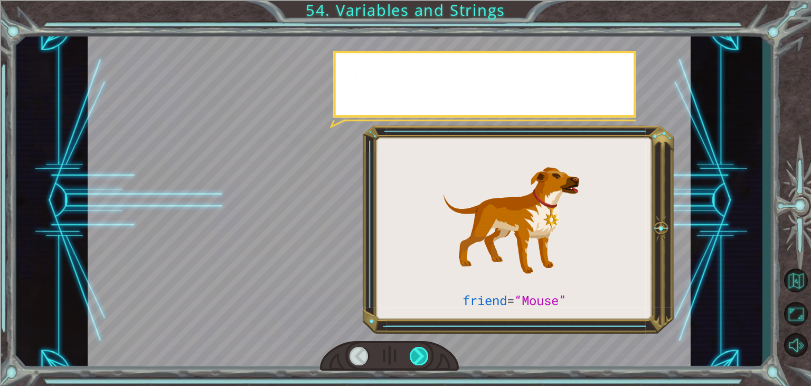
click at [418, 353] on div at bounding box center [419, 356] width 19 height 18
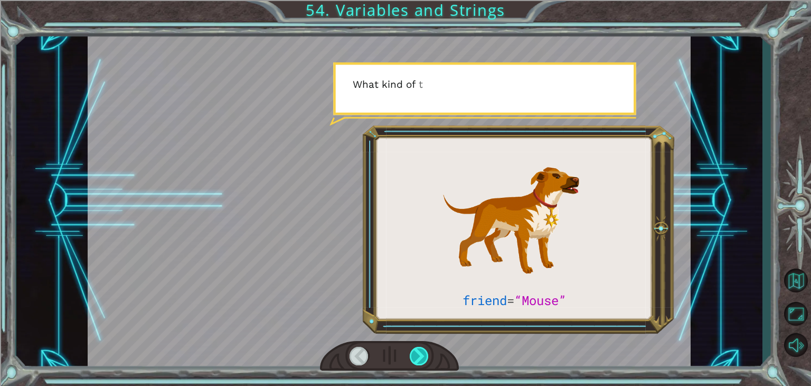
click at [418, 353] on div at bounding box center [419, 356] width 19 height 18
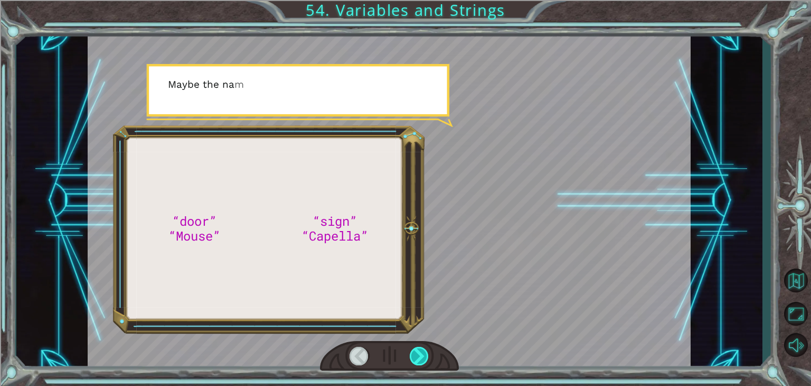
click at [418, 353] on div at bounding box center [419, 356] width 19 height 18
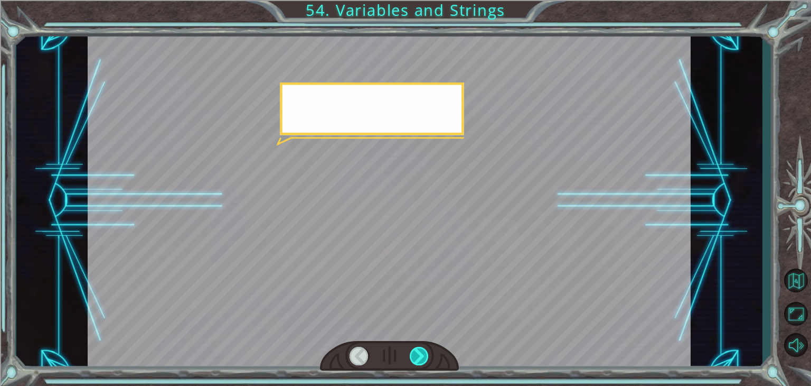
click at [418, 353] on div at bounding box center [419, 356] width 19 height 18
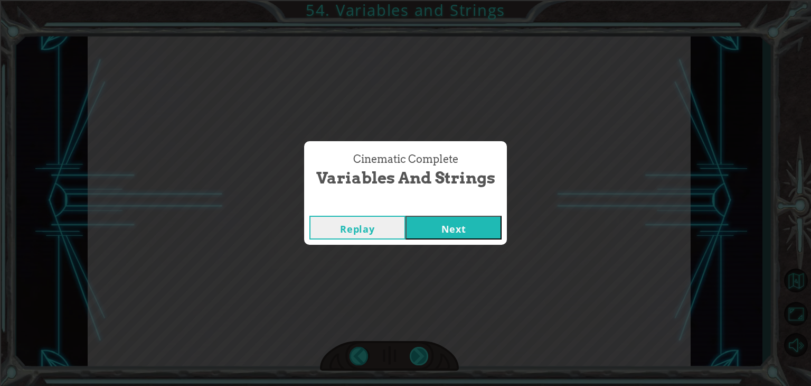
click at [418, 353] on div "Cinematic Complete Variables and Strings Replay Next" at bounding box center [405, 193] width 811 height 386
click at [431, 238] on button "Next" at bounding box center [454, 228] width 96 height 24
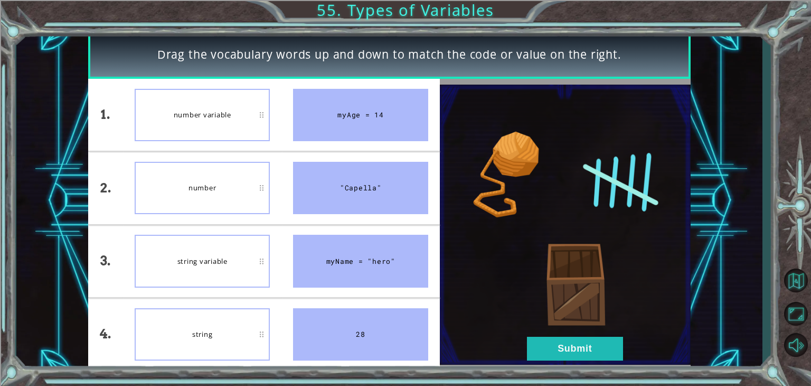
click at [526, 350] on img at bounding box center [565, 225] width 251 height 280
click at [559, 344] on button "Submit" at bounding box center [575, 348] width 96 height 24
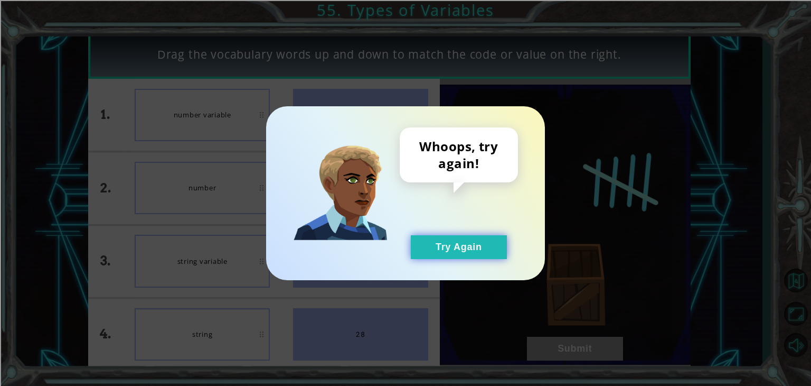
click at [482, 245] on button "Try Again" at bounding box center [459, 247] width 96 height 24
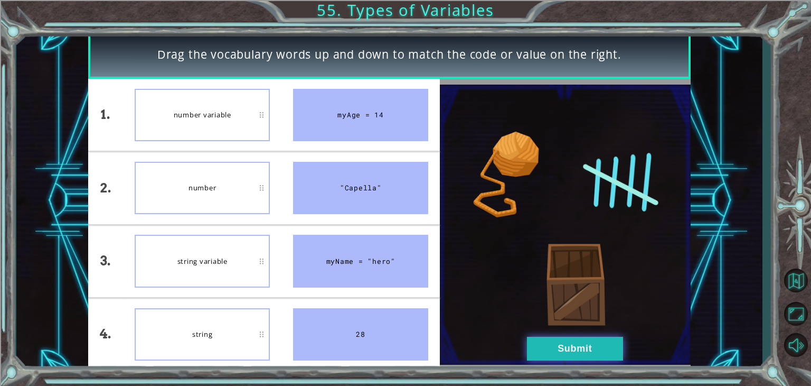
click at [616, 356] on button "Submit" at bounding box center [575, 348] width 96 height 24
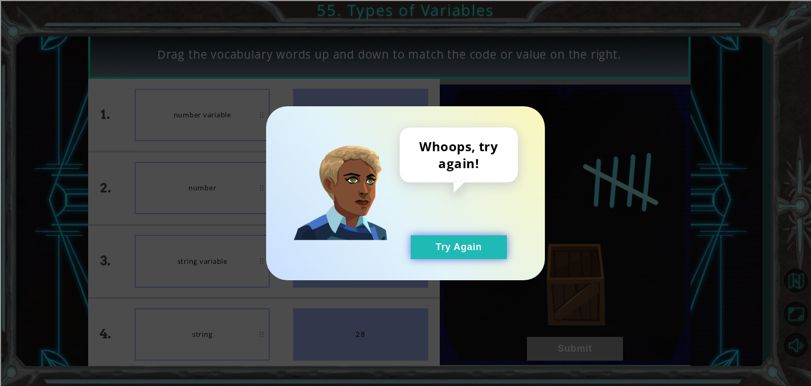
click at [448, 251] on button "Try Again" at bounding box center [459, 247] width 96 height 24
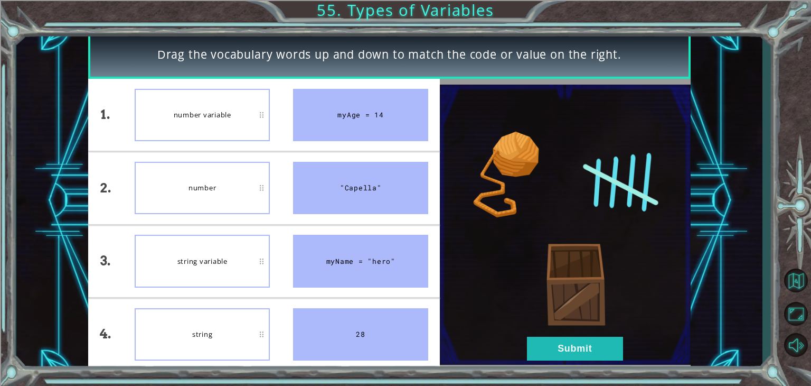
click at [1, 250] on div "Drag the vocabulary words up and down to match the code or value on the right. …" at bounding box center [405, 193] width 811 height 386
drag, startPoint x: 182, startPoint y: 73, endPoint x: 181, endPoint y: 87, distance: 13.8
click at [181, 87] on div "Drag the vocabulary words up and down to match the code or value on the right. …" at bounding box center [389, 200] width 603 height 339
click at [543, 342] on button "Submit" at bounding box center [575, 348] width 96 height 24
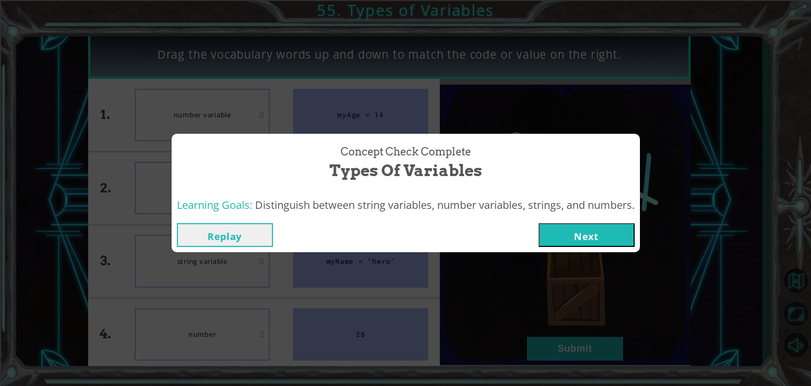
click at [613, 245] on button "Next" at bounding box center [587, 235] width 96 height 24
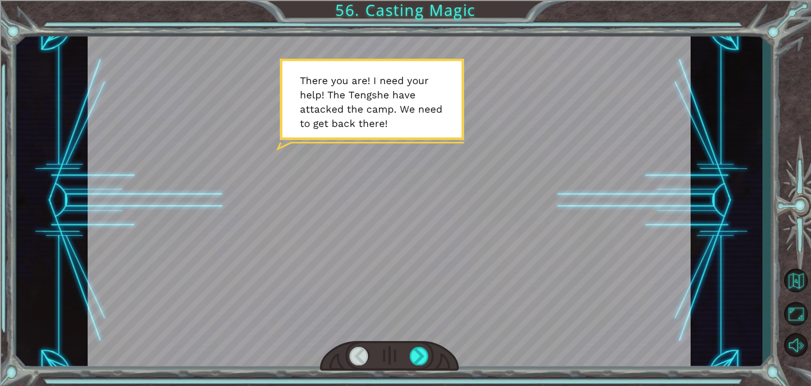
click at [244, 234] on div at bounding box center [389, 200] width 603 height 339
click at [572, 264] on div at bounding box center [389, 200] width 603 height 339
click at [220, 302] on div at bounding box center [389, 200] width 603 height 339
click at [204, 316] on div at bounding box center [389, 200] width 603 height 339
click at [186, 333] on div at bounding box center [389, 200] width 603 height 339
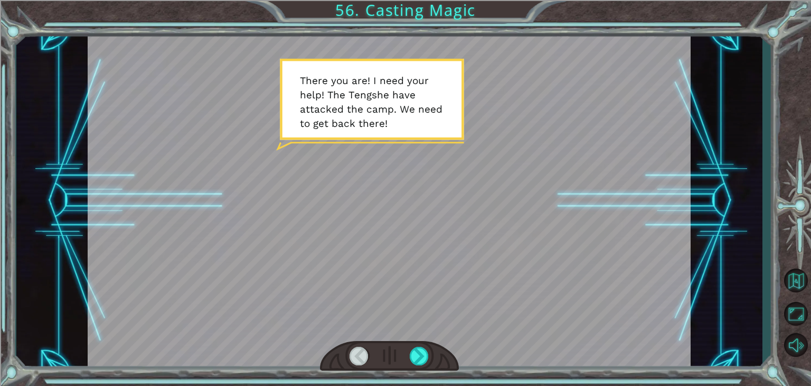
click at [598, 264] on div at bounding box center [389, 200] width 603 height 339
click at [422, 349] on div at bounding box center [419, 356] width 19 height 18
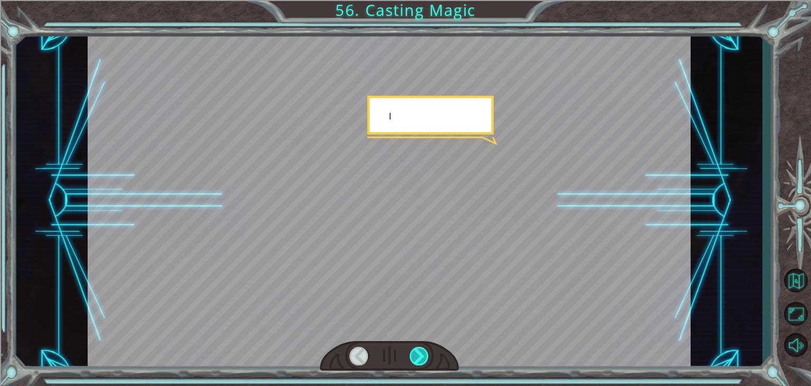
click at [422, 349] on div at bounding box center [419, 356] width 19 height 18
click at [423, 349] on div at bounding box center [419, 356] width 19 height 18
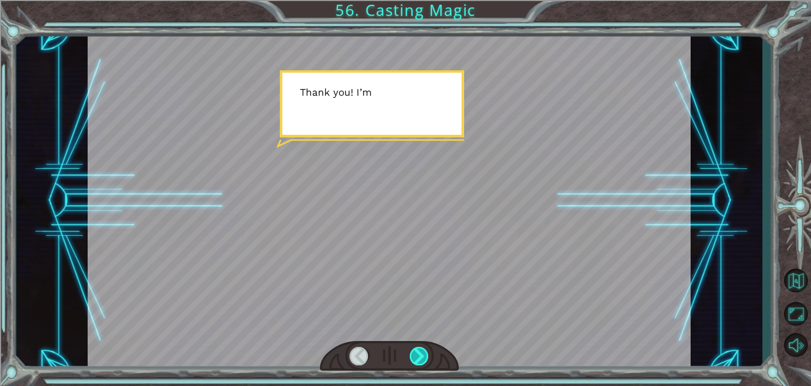
click at [423, 349] on div at bounding box center [419, 356] width 19 height 18
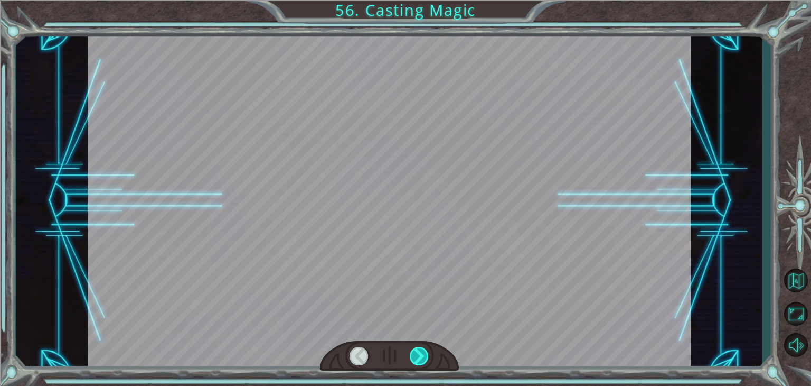
click at [423, 349] on div at bounding box center [419, 356] width 19 height 18
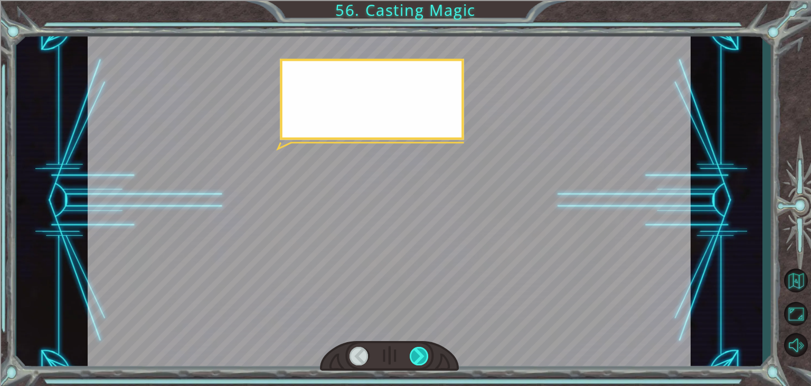
click at [424, 349] on div at bounding box center [419, 356] width 19 height 18
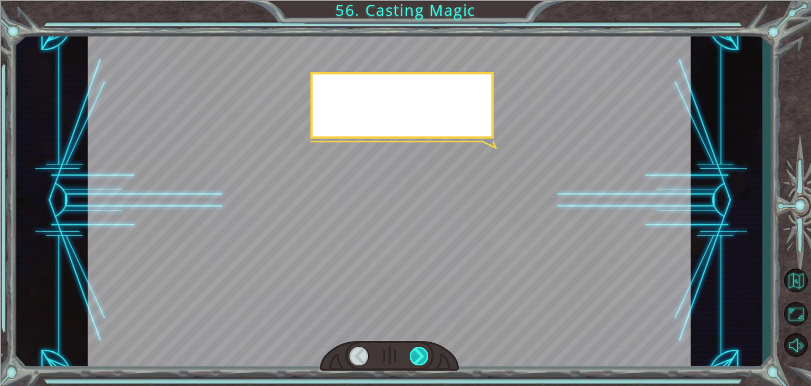
click at [424, 349] on div at bounding box center [419, 356] width 19 height 18
click at [422, 349] on div at bounding box center [419, 356] width 19 height 18
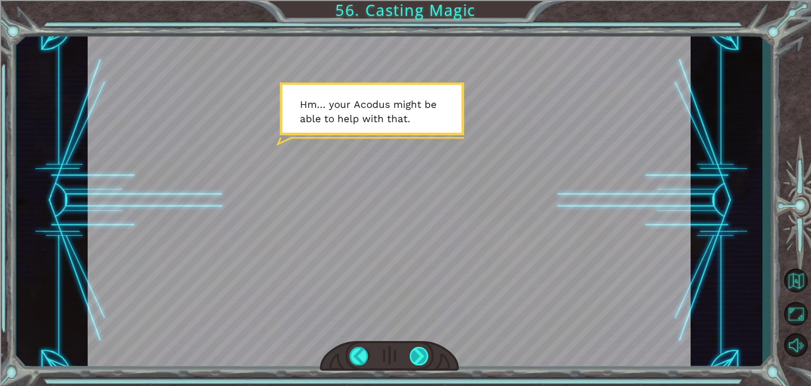
click at [410, 360] on div at bounding box center [419, 356] width 19 height 18
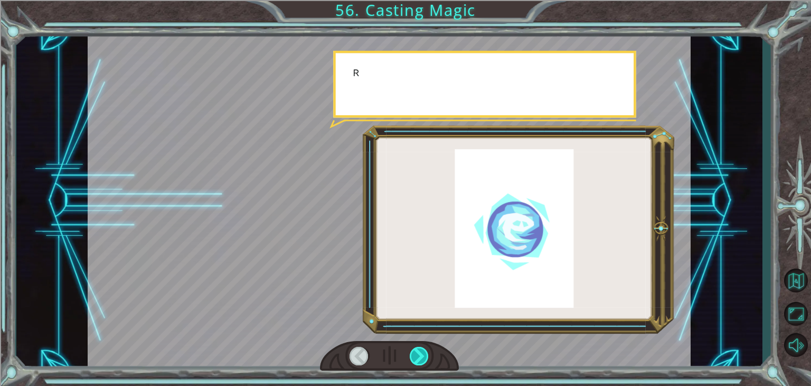
click at [410, 360] on div at bounding box center [419, 356] width 19 height 18
click at [410, 361] on div at bounding box center [419, 356] width 19 height 18
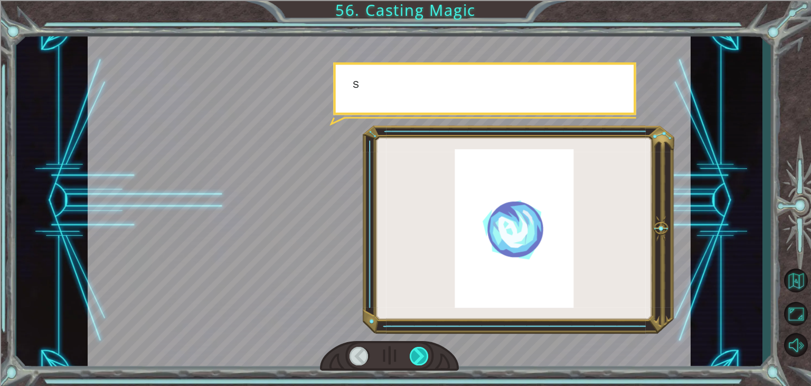
click at [413, 360] on div at bounding box center [419, 356] width 19 height 18
click at [408, 362] on div at bounding box center [389, 356] width 139 height 31
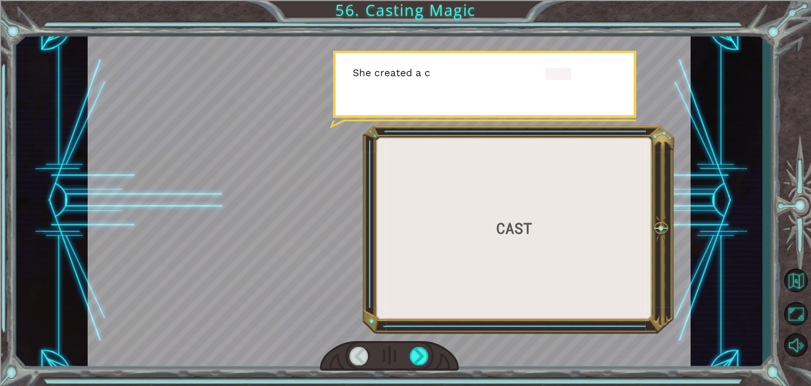
drag, startPoint x: 408, startPoint y: 362, endPoint x: 399, endPoint y: 365, distance: 9.0
click at [403, 364] on div at bounding box center [389, 356] width 139 height 31
click at [419, 355] on div at bounding box center [419, 356] width 19 height 18
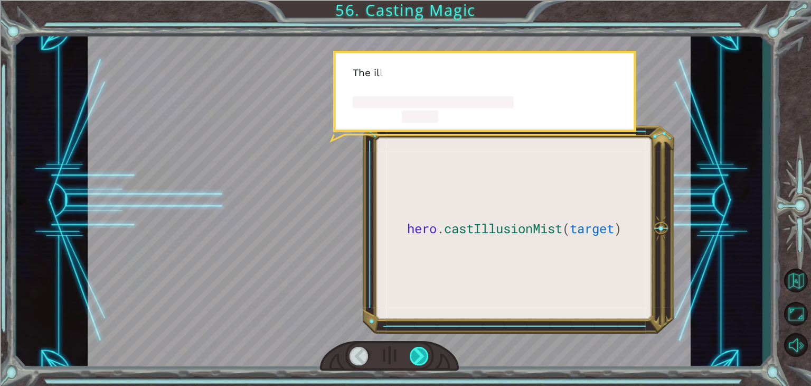
click at [419, 355] on div at bounding box center [419, 356] width 19 height 18
click at [418, 356] on div at bounding box center [419, 356] width 19 height 18
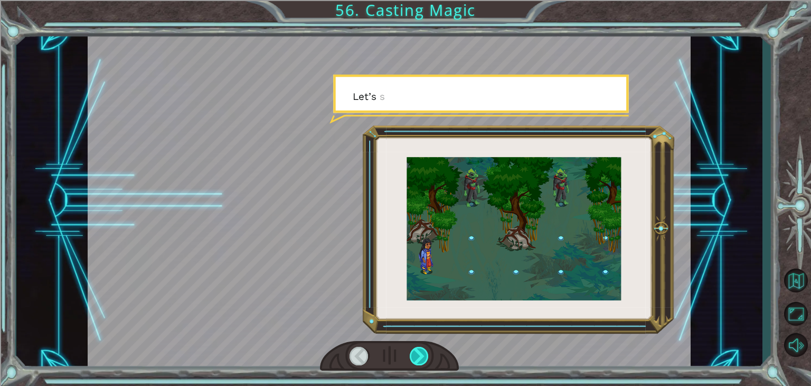
click at [420, 355] on div at bounding box center [419, 356] width 19 height 18
click at [418, 356] on div at bounding box center [419, 356] width 19 height 18
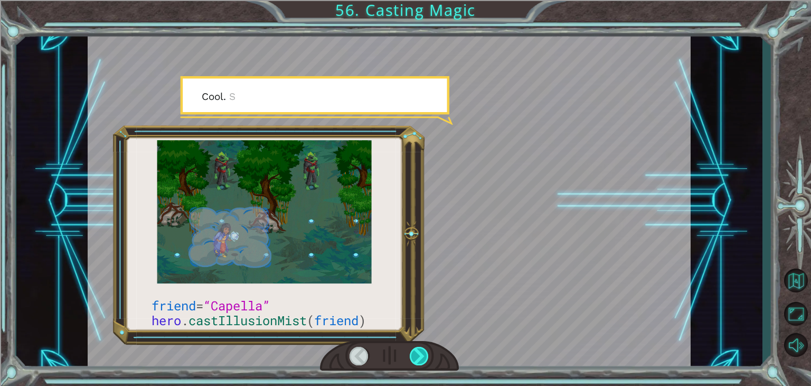
click at [419, 355] on div at bounding box center [419, 356] width 19 height 18
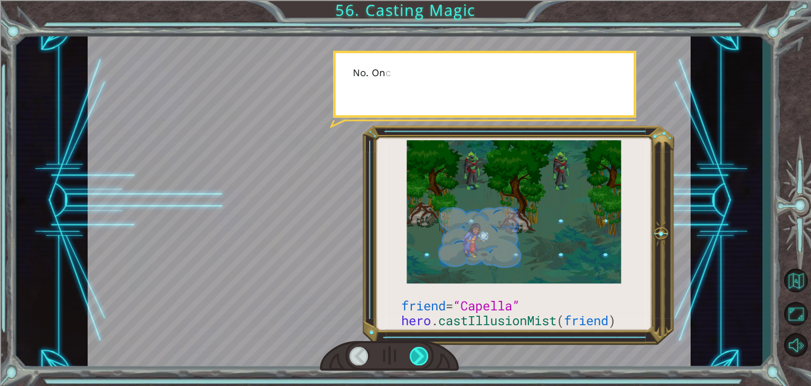
click at [417, 356] on div at bounding box center [419, 356] width 19 height 18
click at [416, 356] on div at bounding box center [419, 356] width 19 height 18
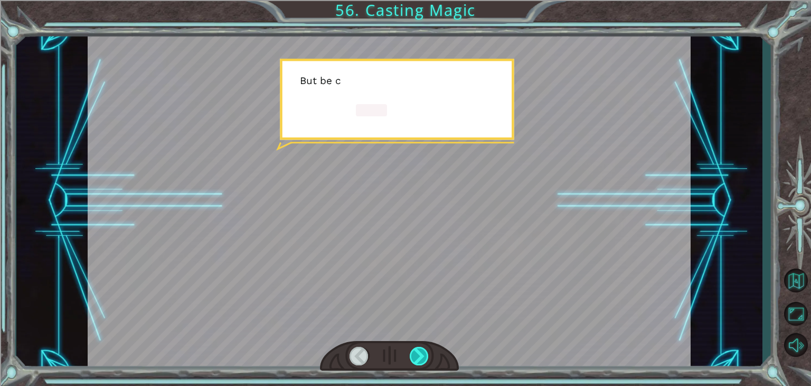
click at [415, 356] on div at bounding box center [419, 356] width 19 height 18
click at [416, 0] on div "friend = “Capella” hero . castIllusionMist ( friend ) T h e r e y o u a r e ! I…" at bounding box center [405, 0] width 811 height 0
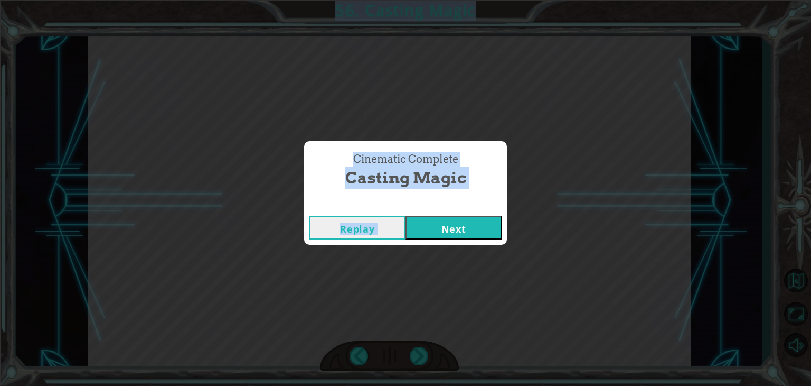
click at [416, 356] on div "Cinematic Complete Casting Magic Replay Next" at bounding box center [405, 193] width 811 height 386
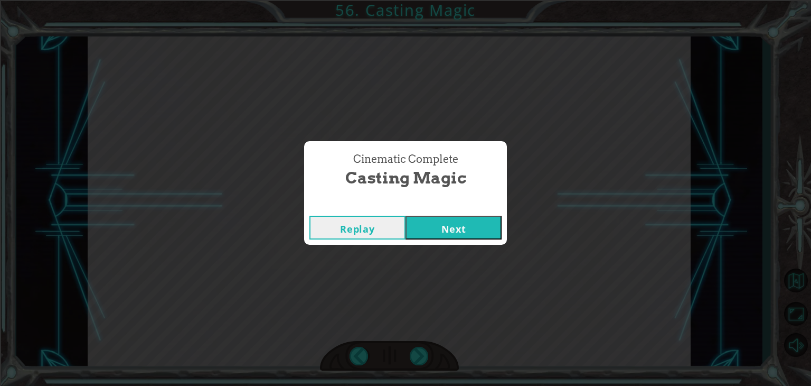
click at [485, 227] on button "Next" at bounding box center [454, 228] width 96 height 24
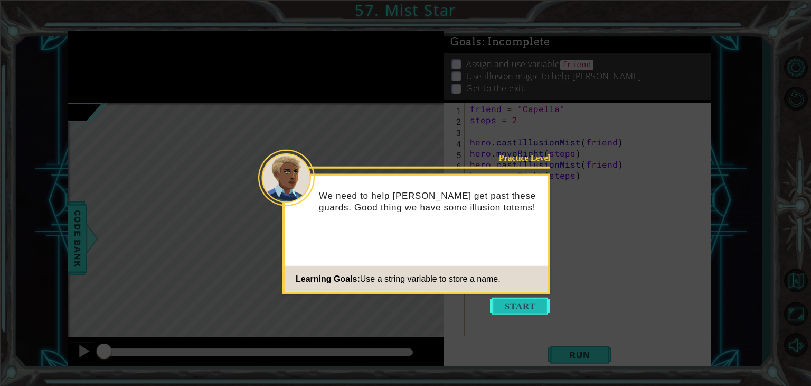
click at [511, 300] on button "Start" at bounding box center [520, 305] width 60 height 17
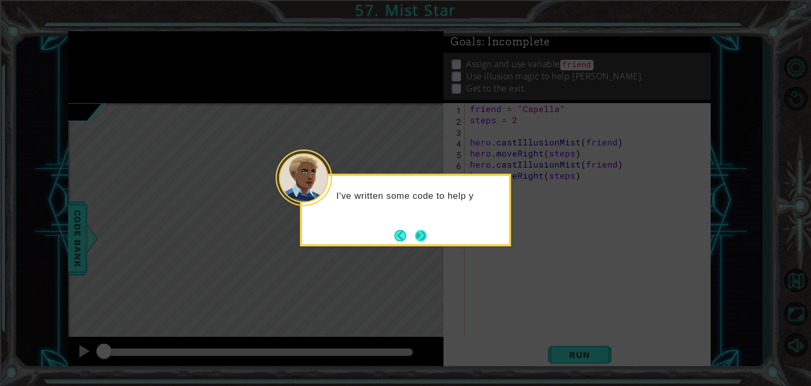
click at [427, 241] on button "Next" at bounding box center [421, 235] width 12 height 12
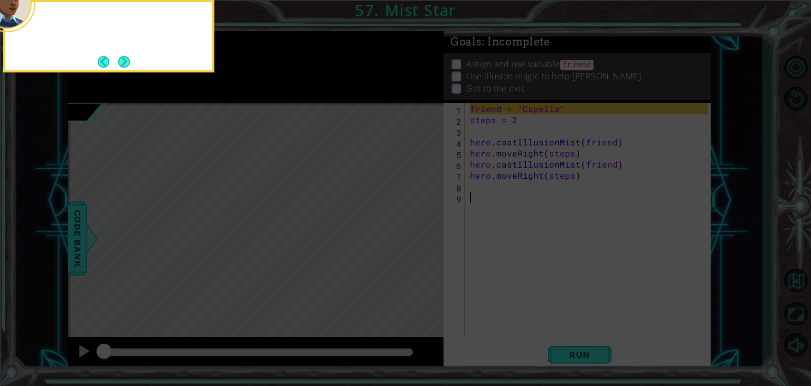
click at [425, 241] on icon at bounding box center [405, 58] width 811 height 656
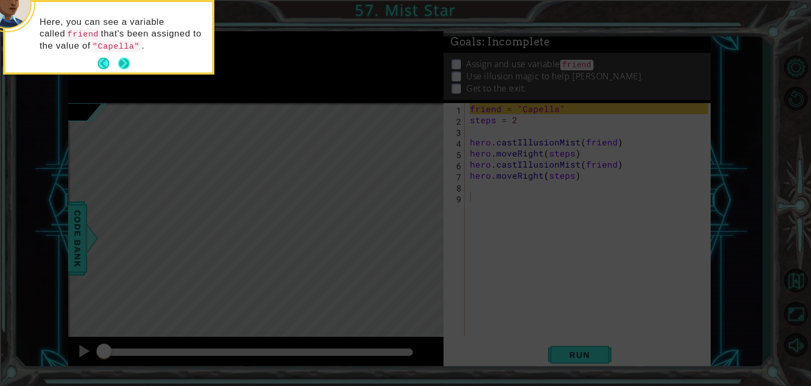
click at [125, 62] on button "Next" at bounding box center [124, 64] width 12 height 12
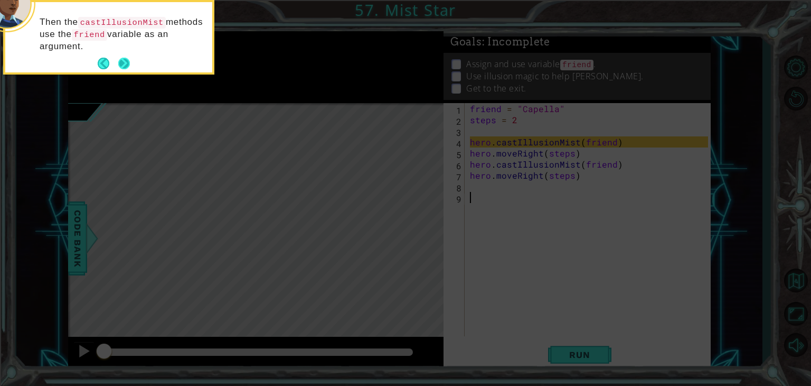
click at [126, 62] on button "Next" at bounding box center [124, 64] width 12 height 12
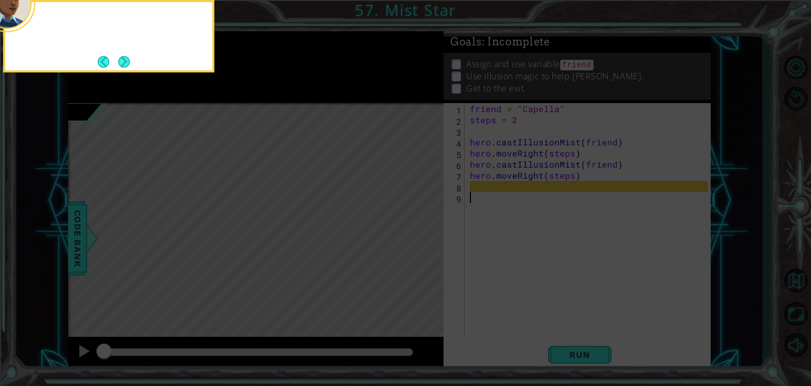
click at [126, 62] on button "Next" at bounding box center [124, 62] width 12 height 12
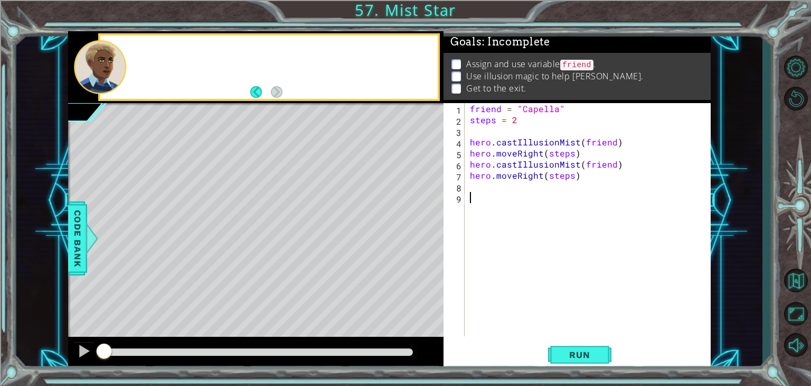
click at [126, 62] on div at bounding box center [100, 66] width 52 height 53
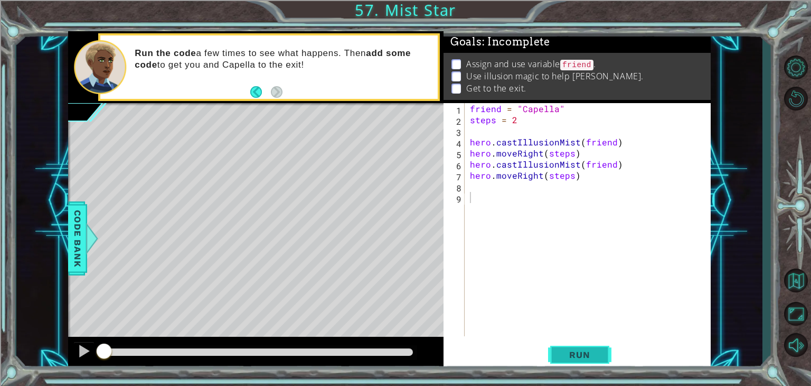
click at [597, 364] on button "Run" at bounding box center [579, 354] width 63 height 27
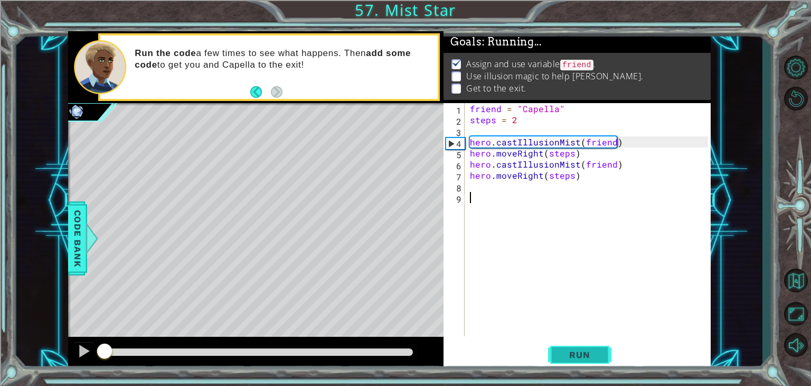
scroll to position [4, 0]
click at [596, 365] on button "Run" at bounding box center [579, 354] width 63 height 27
click at [594, 366] on button "Run" at bounding box center [579, 354] width 63 height 27
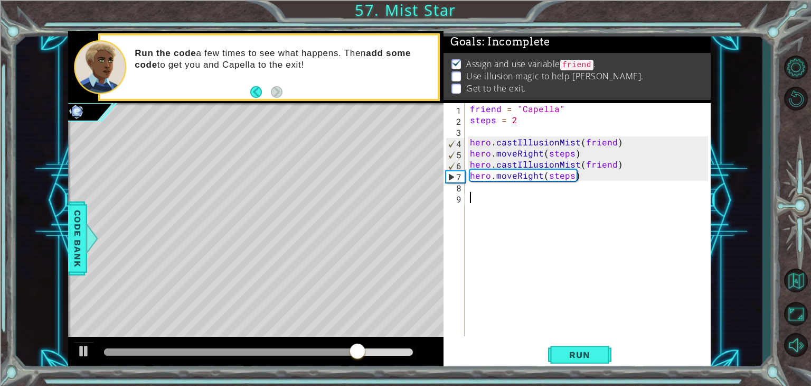
click at [469, 180] on div "friend = "Capella" steps = 2 hero . castIllusionMist ( friend ) hero . moveRigh…" at bounding box center [591, 230] width 246 height 255
type textarea "hero.moveRight(steps)"
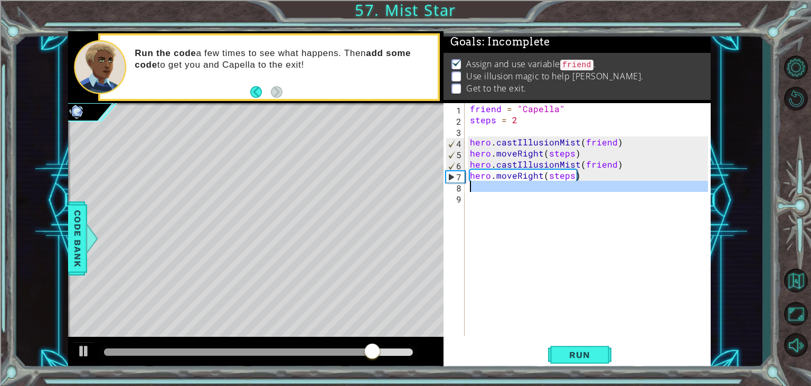
click at [463, 187] on div "8" at bounding box center [455, 187] width 19 height 11
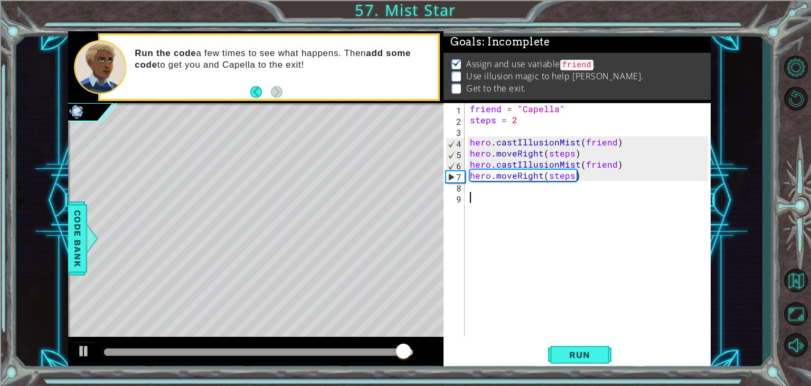
click at [497, 198] on div "friend = "Capella" steps = 2 hero . castIllusionMist ( friend ) hero . moveRigh…" at bounding box center [591, 230] width 246 height 255
click at [492, 199] on div "friend = "Capella" steps = 2 hero . castIllusionMist ( friend ) hero . moveRigh…" at bounding box center [591, 230] width 246 height 255
click at [473, 194] on div "friend = "Capella" steps = 2 hero . castIllusionMist ( friend ) hero . moveRigh…" at bounding box center [591, 230] width 246 height 255
click at [486, 190] on div "friend = "Capella" steps = 2 hero . castIllusionMist ( friend ) hero . moveRigh…" at bounding box center [591, 230] width 246 height 255
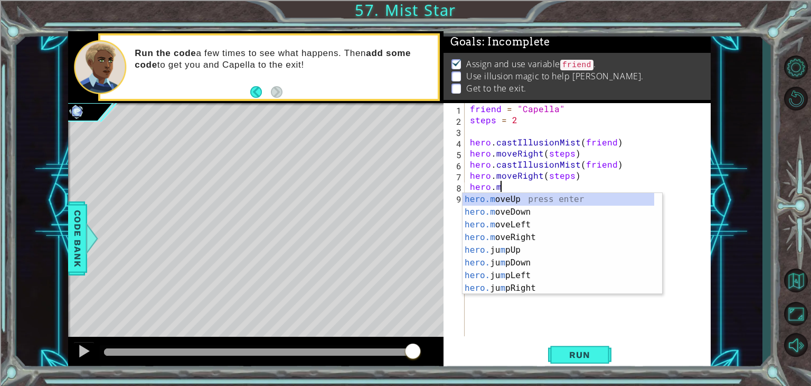
scroll to position [0, 1]
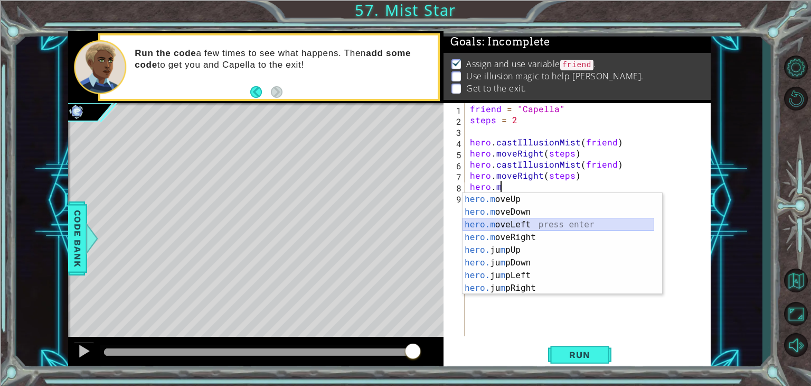
click at [520, 230] on div "hero.m oveUp press enter hero.m oveDown press enter hero.m oveLeft press enter …" at bounding box center [559, 256] width 192 height 127
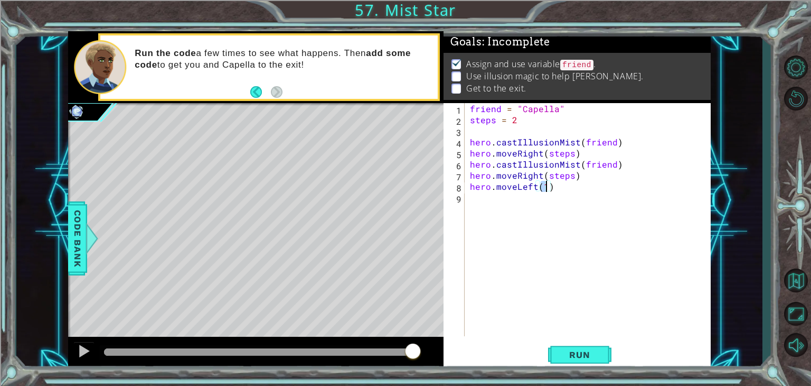
click at [534, 187] on div "friend = "Capella" steps = 2 hero . castIllusionMist ( friend ) hero . moveRigh…" at bounding box center [591, 230] width 246 height 255
click at [550, 190] on div "friend = "Capella" steps = 2 hero . castIllusionMist ( friend ) hero . moveRigh…" at bounding box center [591, 230] width 246 height 255
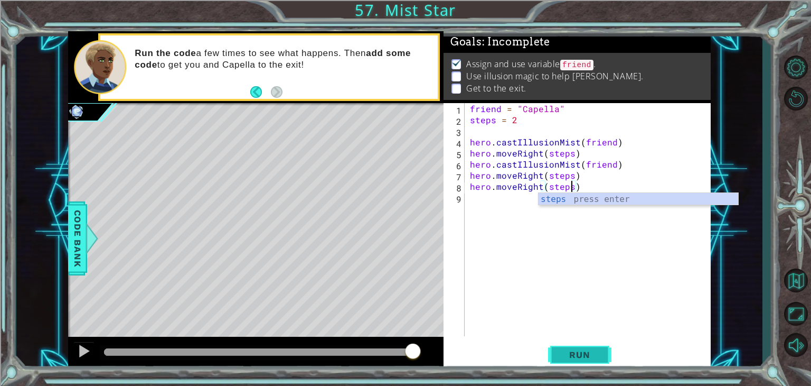
type textarea "hero.moveRight(steps)"
click at [575, 348] on button "Run" at bounding box center [579, 354] width 63 height 27
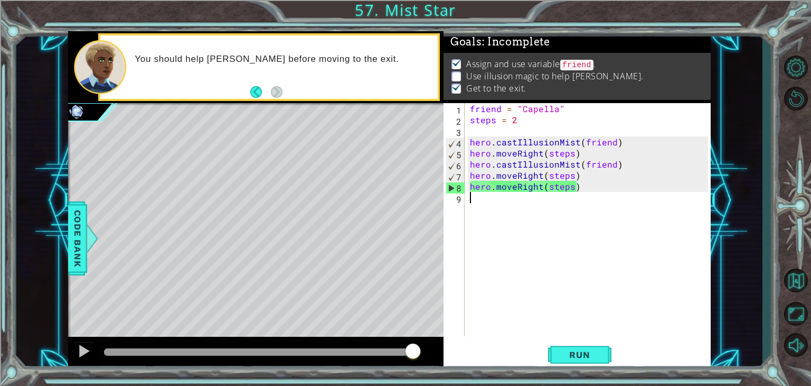
click at [482, 197] on div "friend = "Capella" steps = 2 hero . castIllusionMist ( friend ) hero . moveRigh…" at bounding box center [591, 230] width 246 height 255
click at [586, 356] on span "Run" at bounding box center [580, 354] width 42 height 11
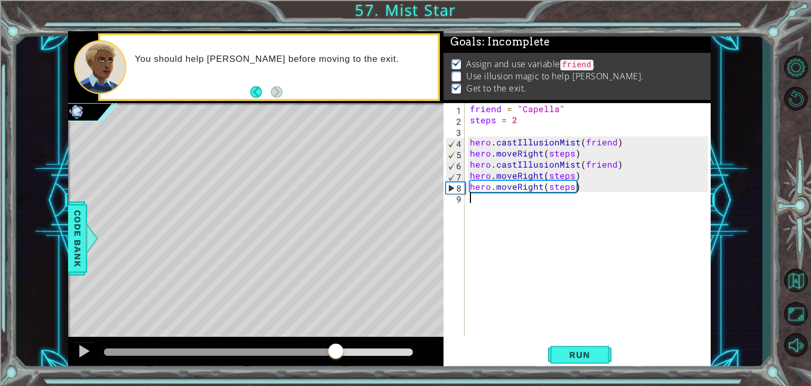
drag, startPoint x: 132, startPoint y: 352, endPoint x: 343, endPoint y: 358, distance: 211.4
click at [343, 358] on div at bounding box center [335, 351] width 19 height 19
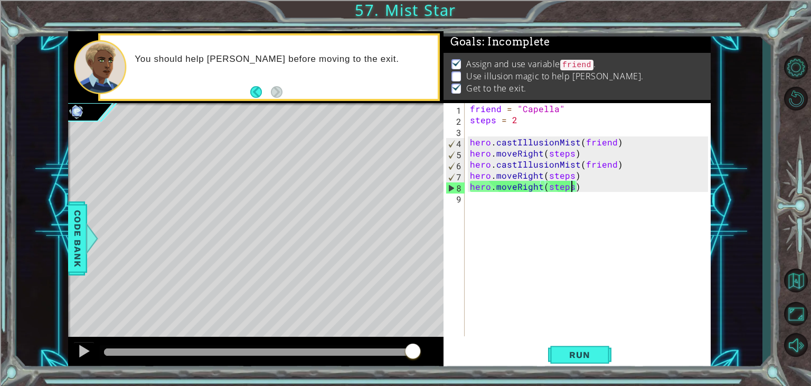
click at [571, 188] on div "friend = "Capella" steps = 2 hero . castIllusionMist ( friend ) hero . moveRigh…" at bounding box center [591, 230] width 246 height 255
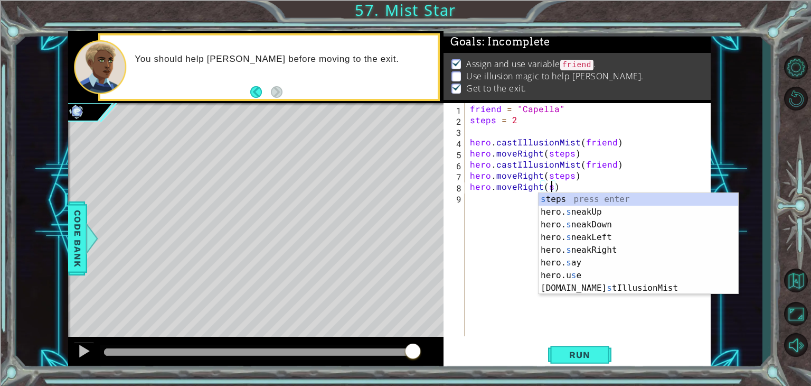
type textarea "hero.moveRight()"
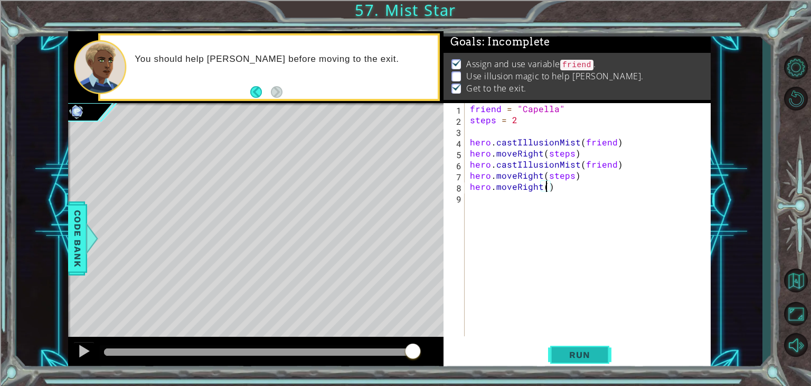
click at [567, 354] on span "Run" at bounding box center [580, 354] width 42 height 11
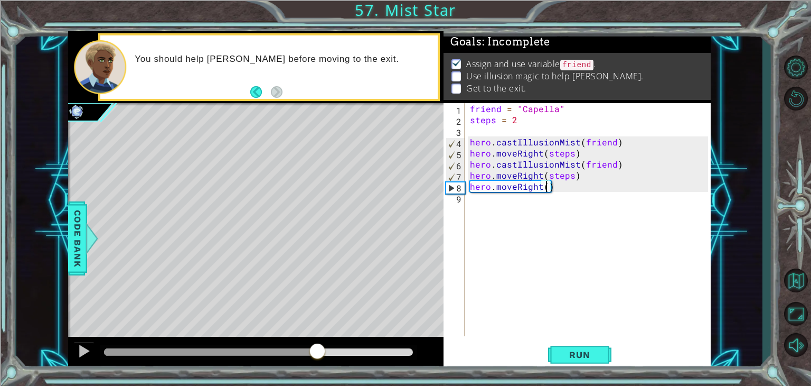
drag, startPoint x: 121, startPoint y: 349, endPoint x: 320, endPoint y: 351, distance: 198.6
click at [320, 351] on div at bounding box center [258, 351] width 309 height 7
click at [488, 203] on div "friend = "Capella" steps = 2 hero . castIllusionMist ( friend ) hero . moveRigh…" at bounding box center [591, 230] width 246 height 255
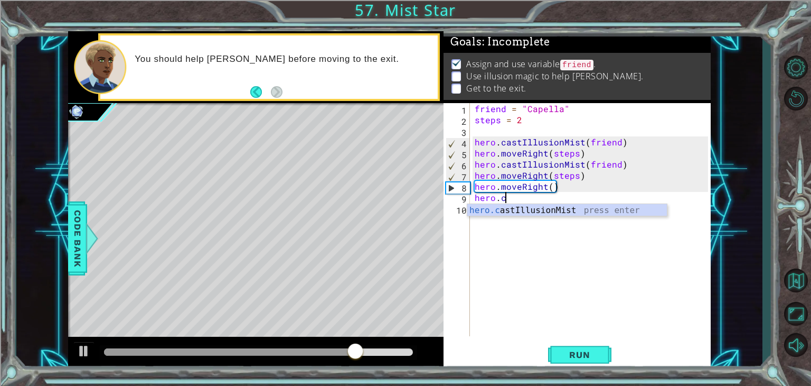
scroll to position [0, 2]
click at [499, 210] on div "hero.cas tIllusionMist press enter" at bounding box center [567, 223] width 200 height 38
type textarea "hero.castIllusionMist(friend)"
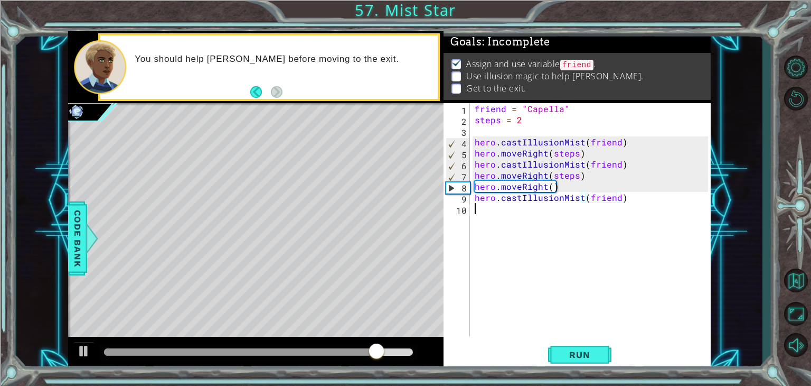
click at [540, 211] on div "friend = "Capella" steps = 2 hero . castIllusionMist ( friend ) hero . moveRigh…" at bounding box center [593, 230] width 241 height 255
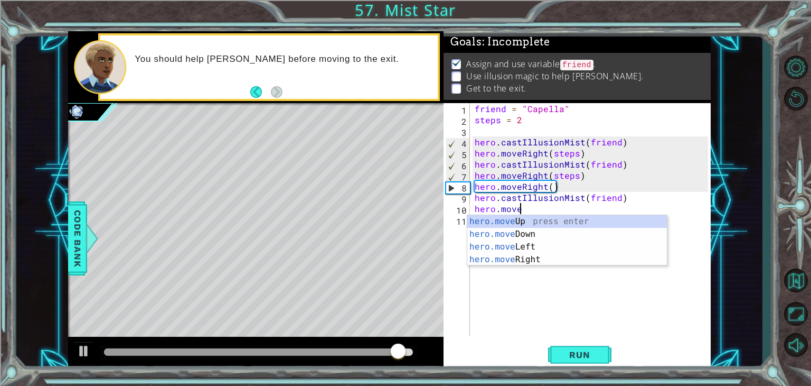
scroll to position [0, 2]
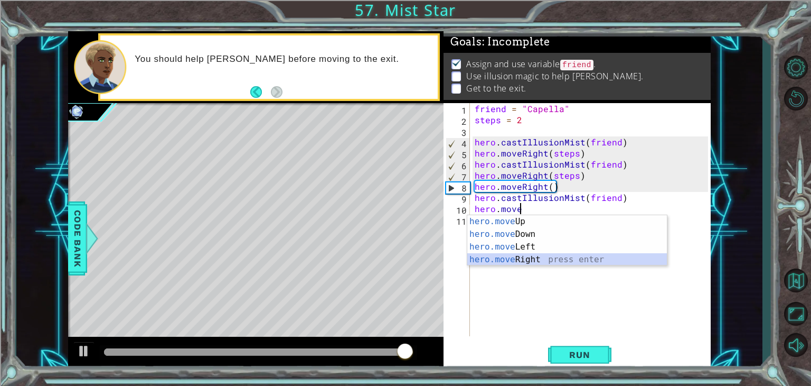
click at [513, 259] on div "hero.move Up press enter hero.move Down press enter hero.move Left press enter …" at bounding box center [567, 253] width 200 height 76
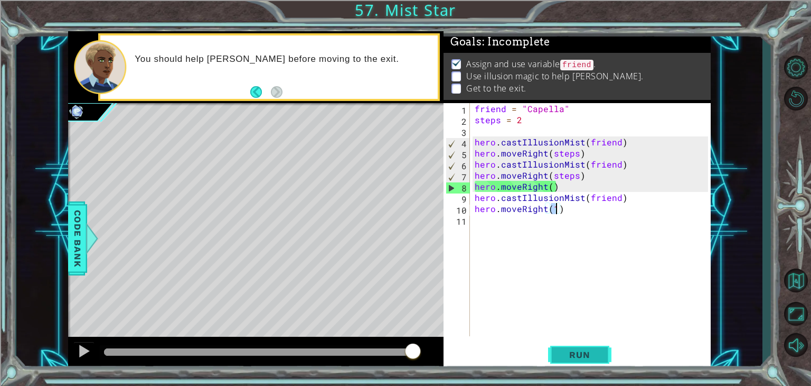
type textarea "hero.moveRight(1)"
click at [569, 349] on button "Run" at bounding box center [579, 354] width 63 height 27
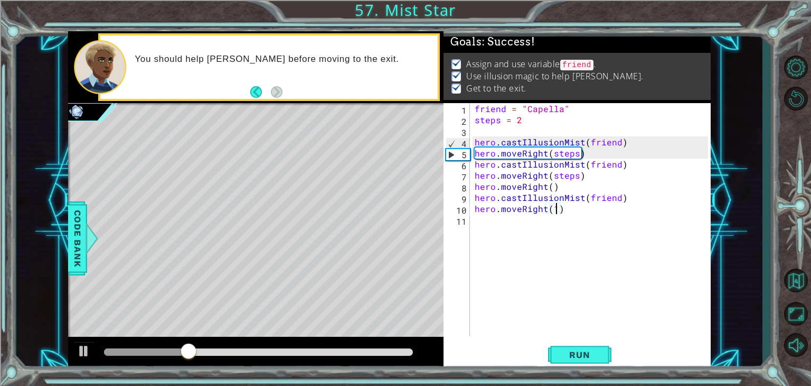
click at [36, 250] on div "1 ההההההההההההההההההההההההההההההההההההההההההההההההההההההההההההההההההההההההההההה…" at bounding box center [389, 200] width 746 height 339
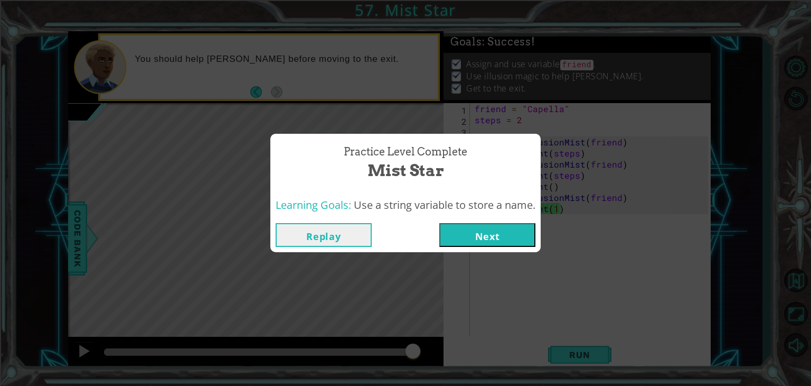
click at [516, 225] on button "Next" at bounding box center [487, 235] width 96 height 24
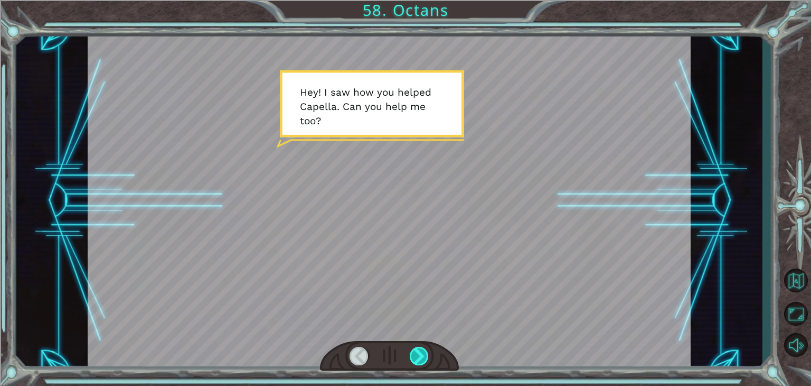
click at [415, 357] on div at bounding box center [419, 356] width 19 height 18
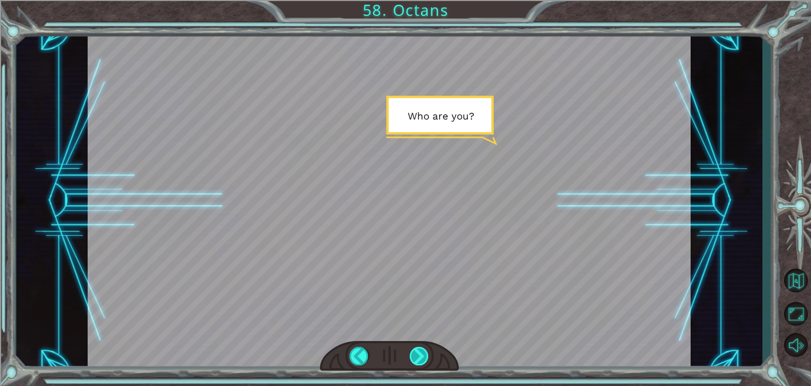
click at [413, 359] on div at bounding box center [419, 356] width 19 height 18
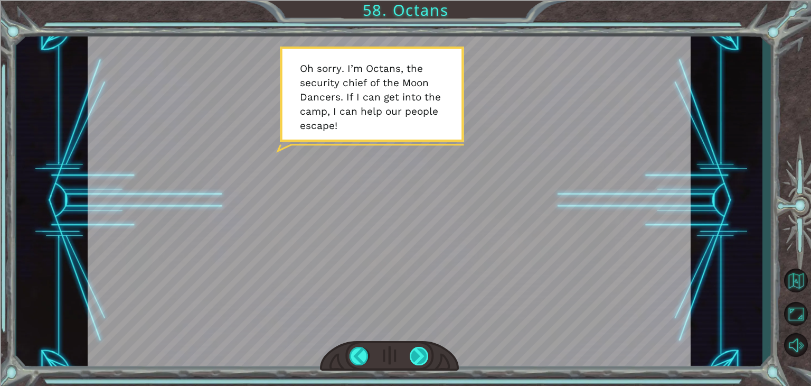
click at [426, 356] on div at bounding box center [419, 356] width 19 height 18
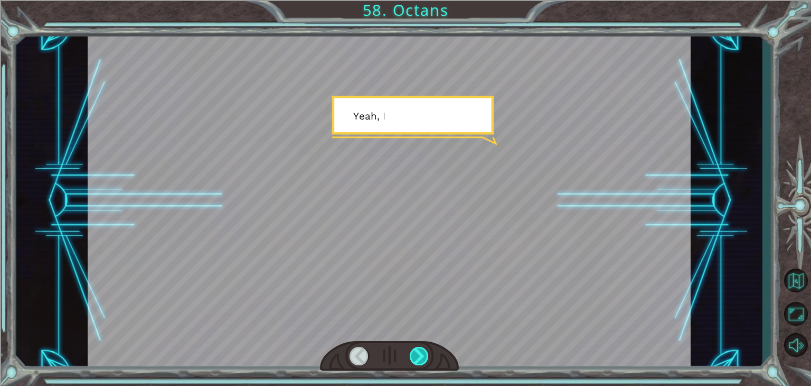
click at [426, 356] on div at bounding box center [419, 356] width 19 height 18
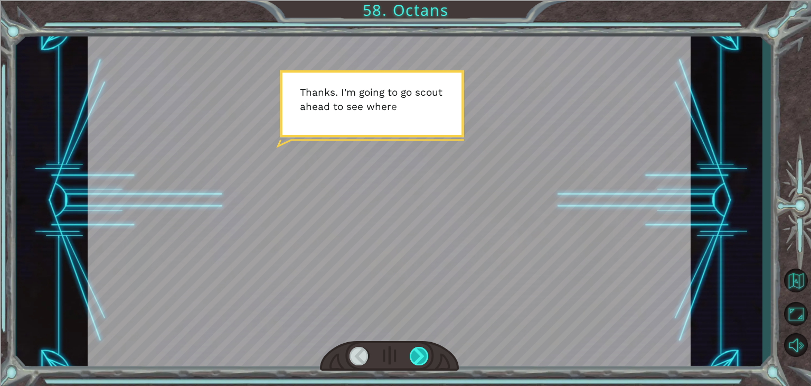
click at [426, 357] on div at bounding box center [419, 356] width 19 height 18
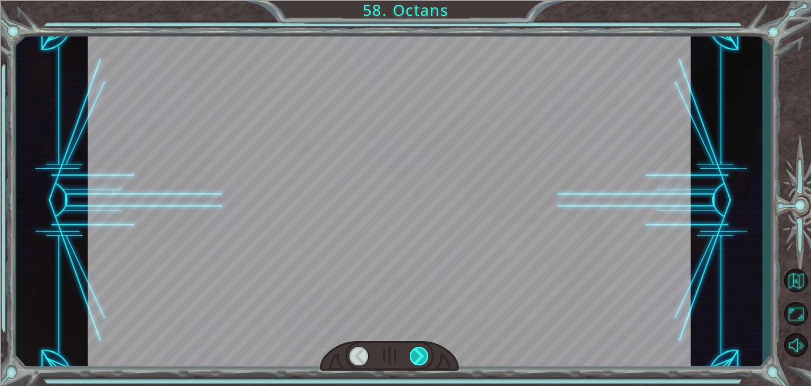
click at [425, 357] on div at bounding box center [419, 356] width 19 height 18
drag, startPoint x: 425, startPoint y: 357, endPoint x: 419, endPoint y: 359, distance: 5.7
click at [422, 358] on div at bounding box center [419, 356] width 19 height 18
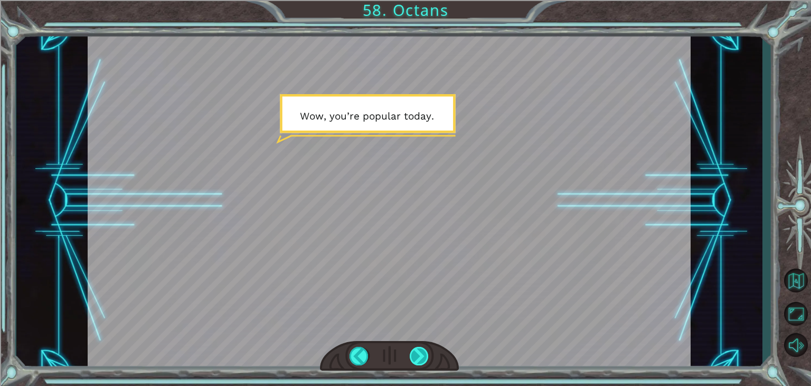
click at [425, 347] on div at bounding box center [419, 356] width 19 height 18
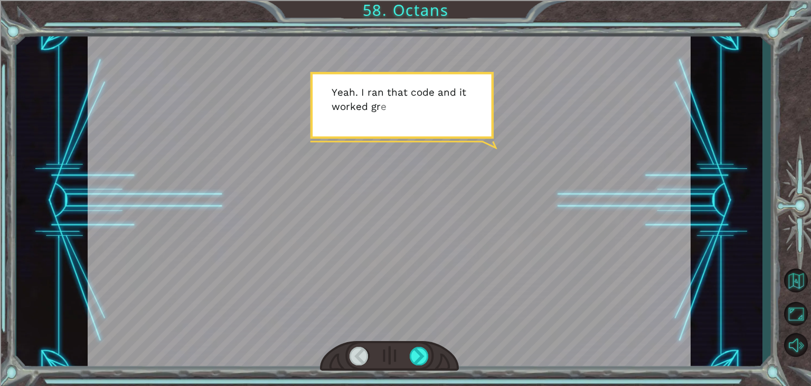
click at [409, 353] on div at bounding box center [389, 356] width 139 height 31
click at [408, 354] on div at bounding box center [389, 356] width 139 height 31
click at [412, 353] on div at bounding box center [419, 356] width 19 height 18
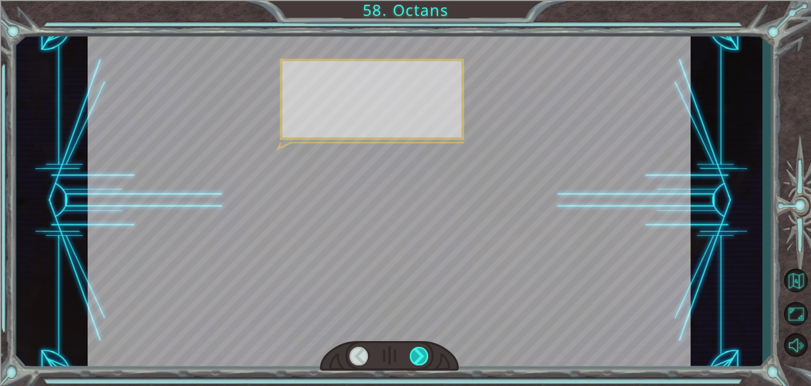
click at [412, 353] on div at bounding box center [419, 356] width 19 height 18
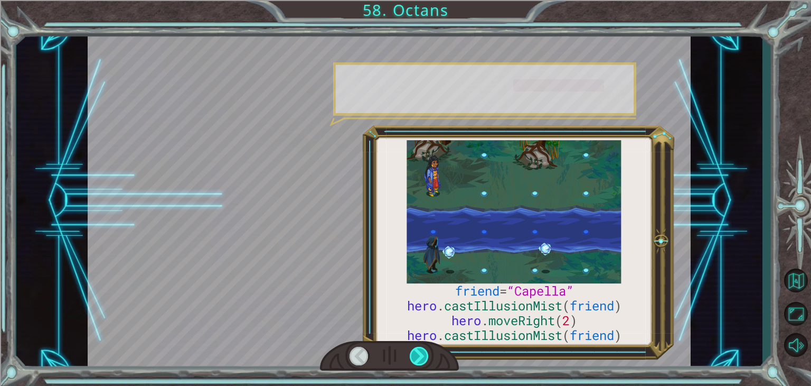
click at [411, 353] on div at bounding box center [419, 356] width 19 height 18
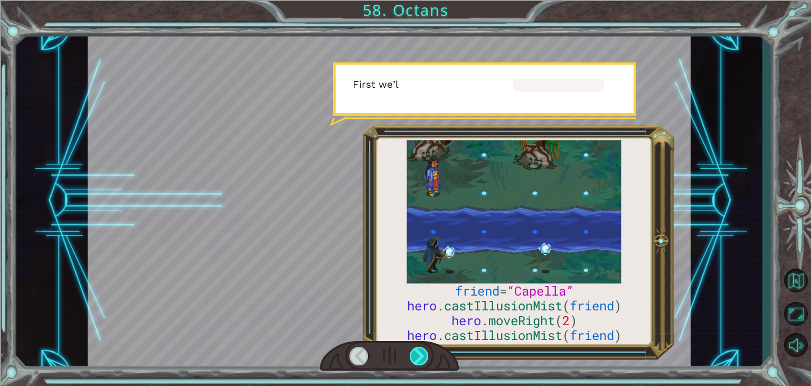
click at [412, 353] on div at bounding box center [419, 356] width 19 height 18
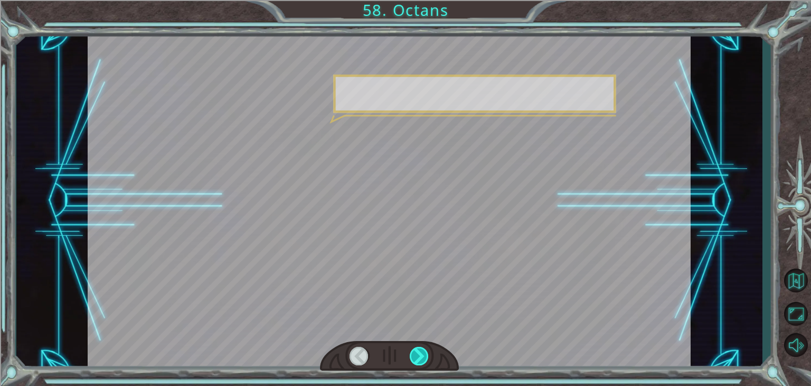
click at [412, 353] on div at bounding box center [419, 356] width 19 height 18
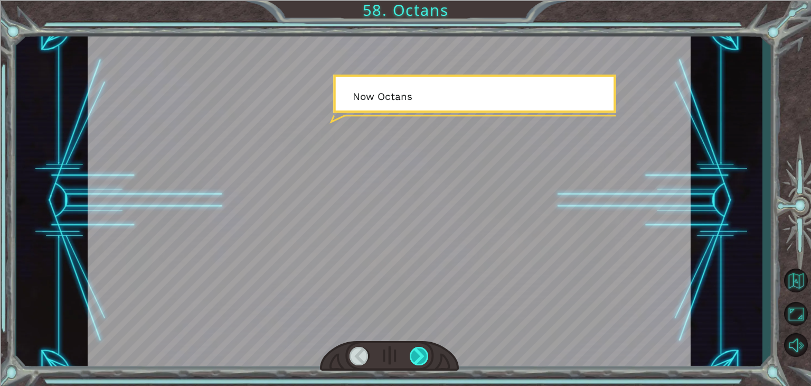
click at [412, 352] on div at bounding box center [419, 356] width 19 height 18
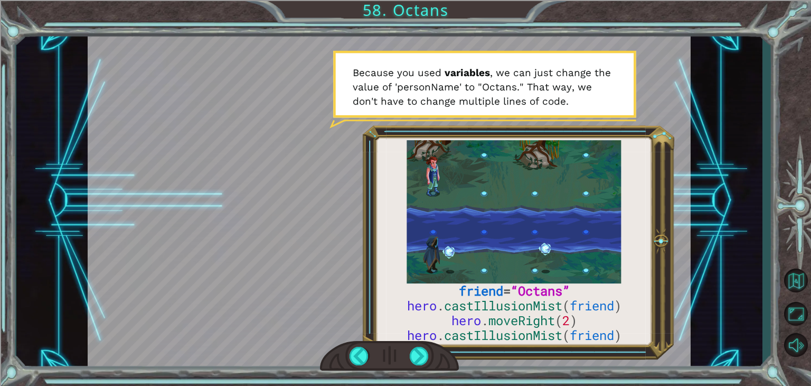
drag, startPoint x: 415, startPoint y: 98, endPoint x: 416, endPoint y: -46, distance: 144.2
click at [416, 0] on html "friend = “Octans” hero . castIllusionMist ( friend ) hero . moveRight ( 2 ) her…" at bounding box center [405, 233] width 811 height 466
click at [415, 351] on div at bounding box center [419, 356] width 19 height 18
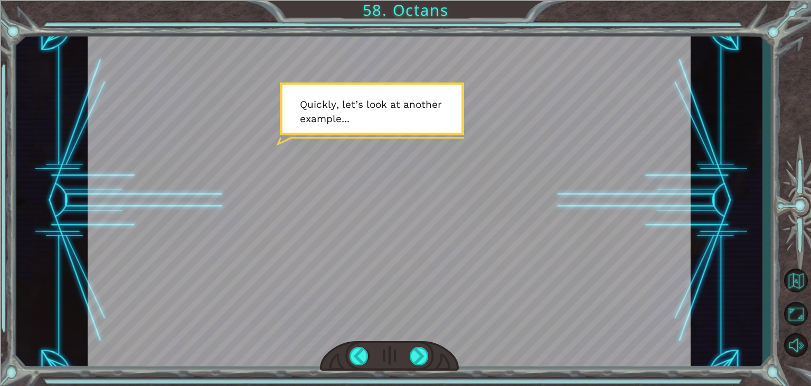
click at [408, 366] on div at bounding box center [389, 356] width 139 height 31
click at [422, 346] on div at bounding box center [389, 356] width 139 height 31
click at [420, 347] on div at bounding box center [419, 356] width 19 height 18
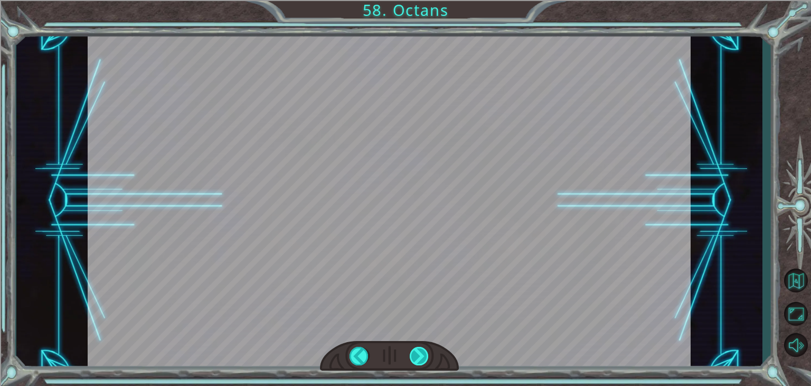
click at [419, 0] on div "friend = “Octans” hero . castIllusionMist ( friend ) hero . moveRight ( 2 ) her…" at bounding box center [405, 0] width 811 height 0
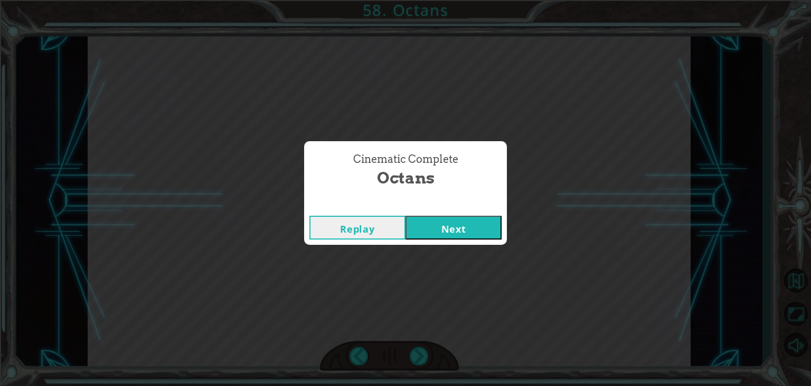
click at [423, 347] on div "Cinematic Complete Octans Replay Next" at bounding box center [405, 193] width 811 height 386
click at [473, 232] on button "Next" at bounding box center [454, 228] width 96 height 24
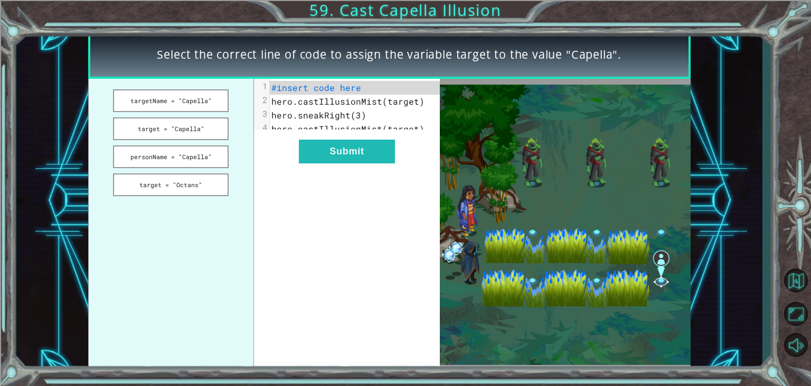
click at [396, 85] on pre "#insert code here" at bounding box center [359, 88] width 179 height 14
click at [305, 144] on div "xxxxxxxxxx 4 1 #insert code here 2 hero.castIllusionMist(target) 3 hero.sneakRi…" at bounding box center [347, 225] width 186 height 292
click at [307, 157] on button "Submit" at bounding box center [347, 151] width 96 height 24
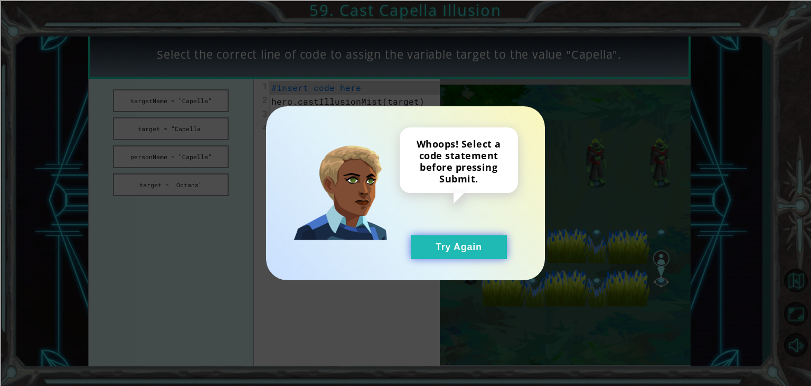
click at [490, 245] on button "Try Again" at bounding box center [459, 247] width 96 height 24
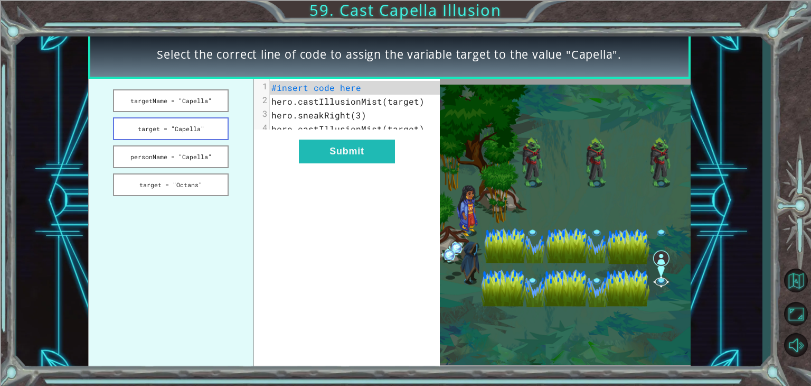
click at [162, 125] on button "target = "Capella"" at bounding box center [171, 128] width 116 height 23
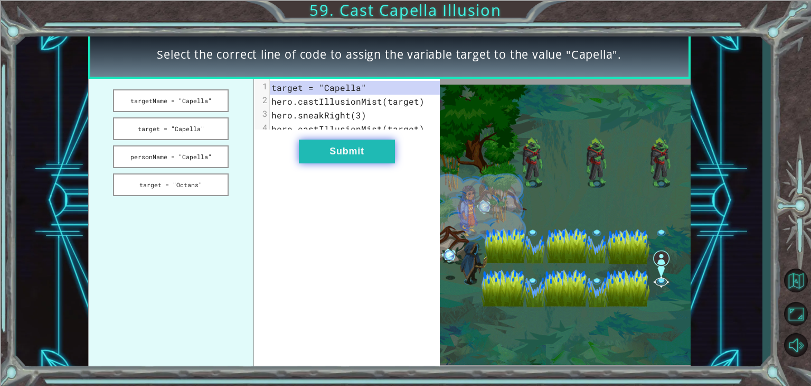
click at [321, 163] on button "Submit" at bounding box center [347, 151] width 96 height 24
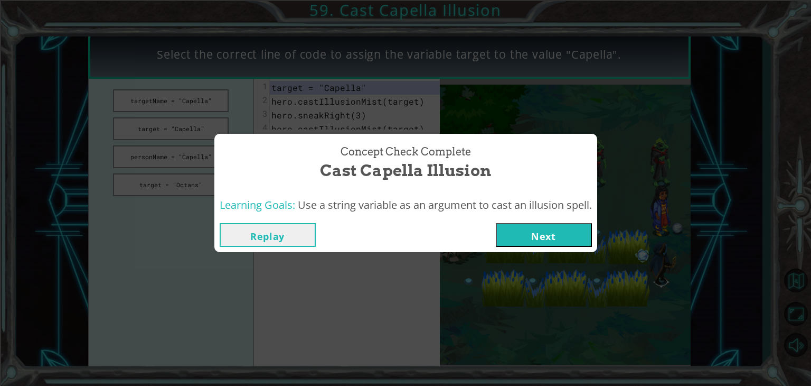
drag, startPoint x: 571, startPoint y: 235, endPoint x: 592, endPoint y: 345, distance: 112.9
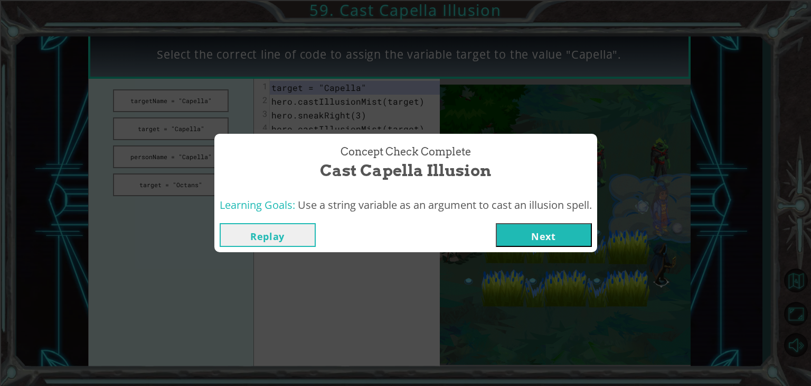
click at [568, 239] on button "Next" at bounding box center [544, 235] width 96 height 24
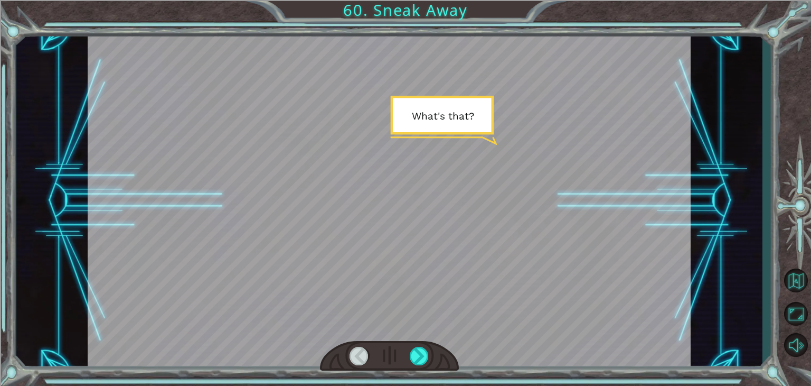
click at [2, 304] on div "Temporary Text W h a t ' s t h a t ? T h e T e n g s h e a r e g e t t i n g c …" at bounding box center [405, 193] width 811 height 386
click at [416, 360] on div at bounding box center [419, 356] width 19 height 18
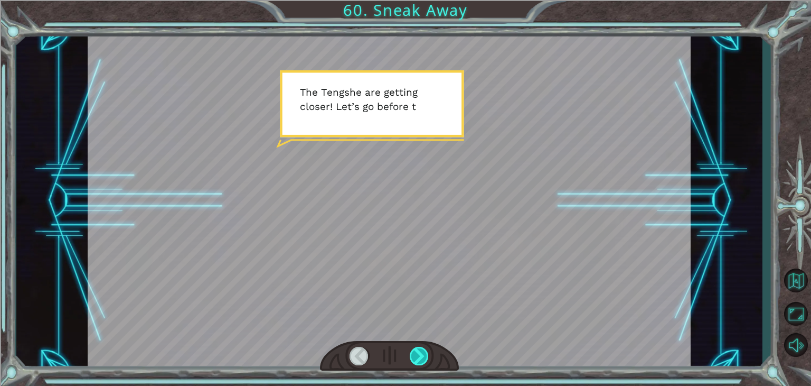
click at [415, 354] on div at bounding box center [419, 356] width 19 height 18
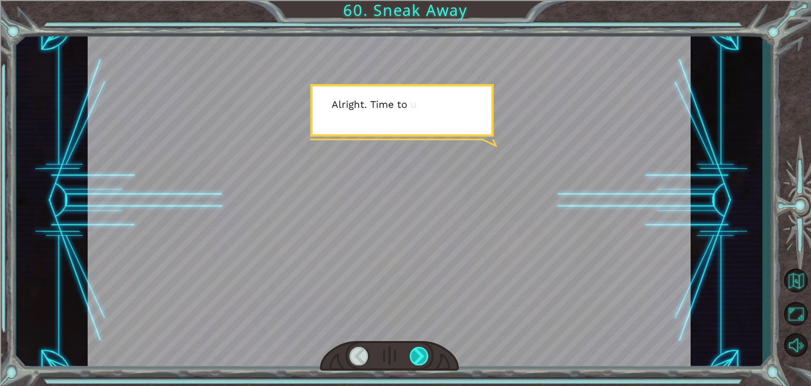
click at [415, 354] on div at bounding box center [419, 356] width 19 height 18
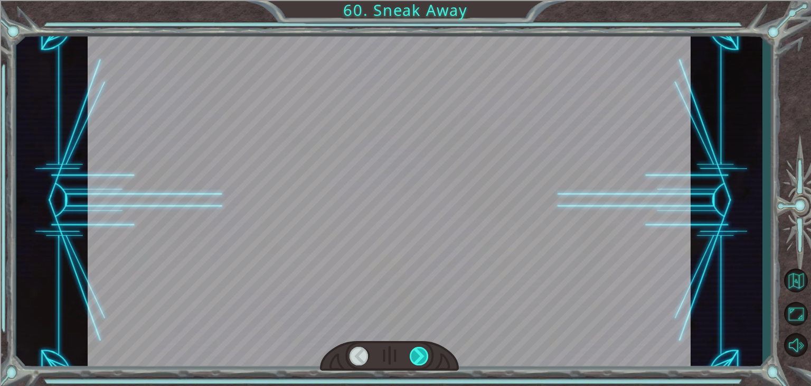
click at [415, 354] on div at bounding box center [419, 356] width 19 height 18
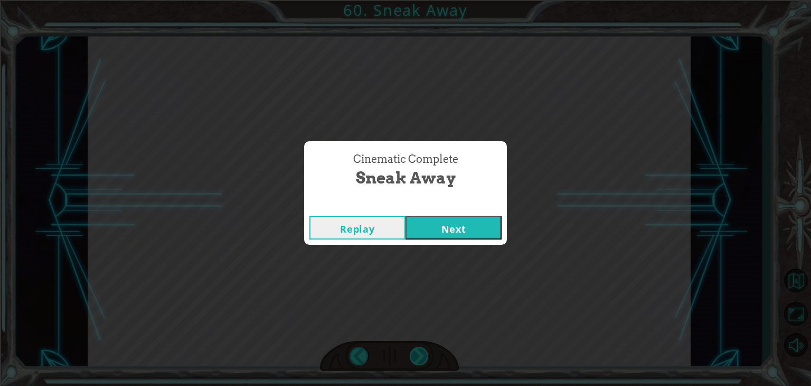
click at [415, 354] on div "Cinematic Complete Sneak Away Replay Next" at bounding box center [405, 193] width 811 height 386
click at [434, 235] on button "Next" at bounding box center [454, 228] width 96 height 24
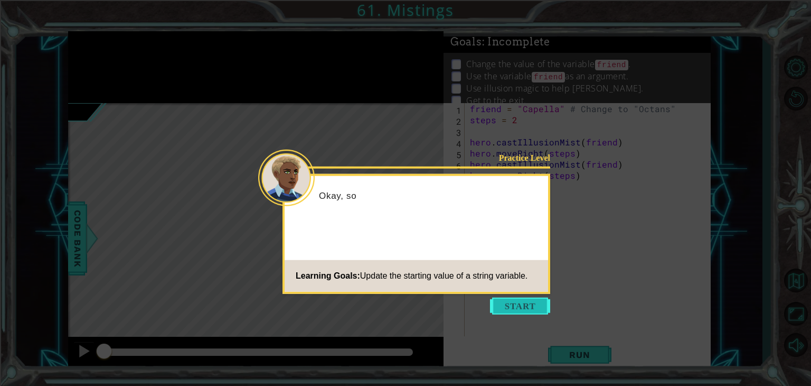
click at [513, 313] on button "Start" at bounding box center [520, 305] width 60 height 17
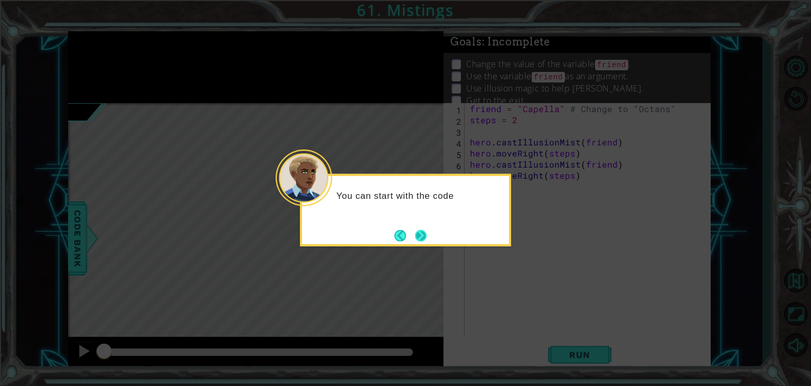
click at [420, 236] on button "Next" at bounding box center [421, 235] width 12 height 12
click at [420, 236] on icon at bounding box center [405, 193] width 811 height 386
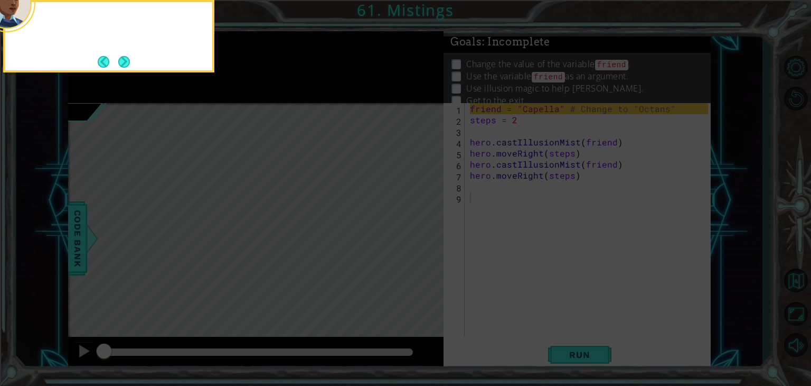
click at [420, 236] on icon at bounding box center [405, 58] width 811 height 656
click at [130, 66] on button "Next" at bounding box center [124, 62] width 12 height 12
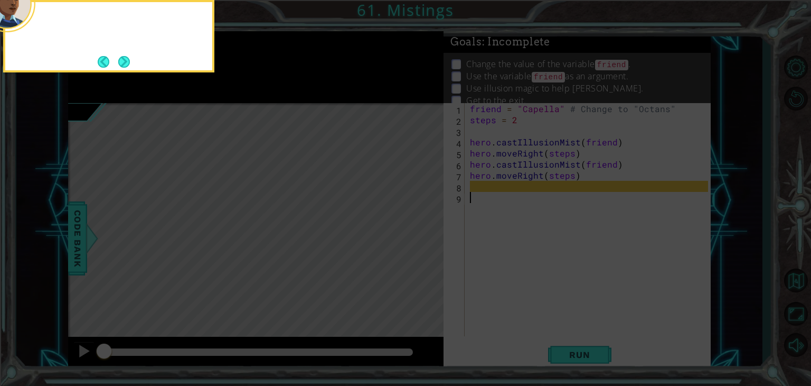
click at [130, 66] on button "Next" at bounding box center [124, 62] width 12 height 12
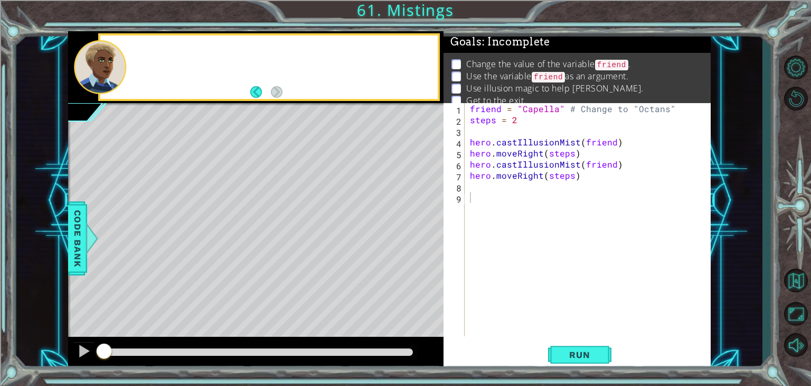
click at [130, 66] on div at bounding box center [282, 67] width 311 height 26
click at [130, 66] on div "R" at bounding box center [282, 67] width 311 height 38
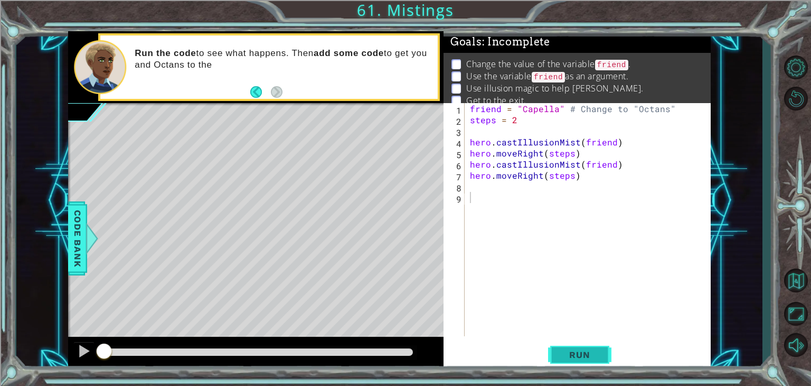
click at [575, 356] on span "Run" at bounding box center [580, 354] width 42 height 11
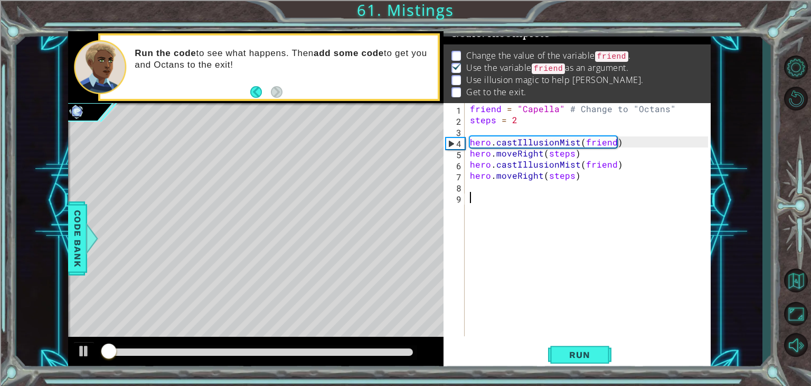
scroll to position [11, 0]
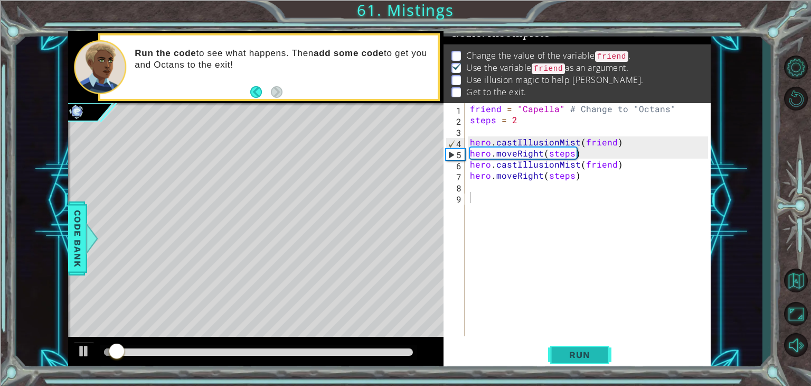
click at [579, 359] on span "Run" at bounding box center [580, 354] width 42 height 11
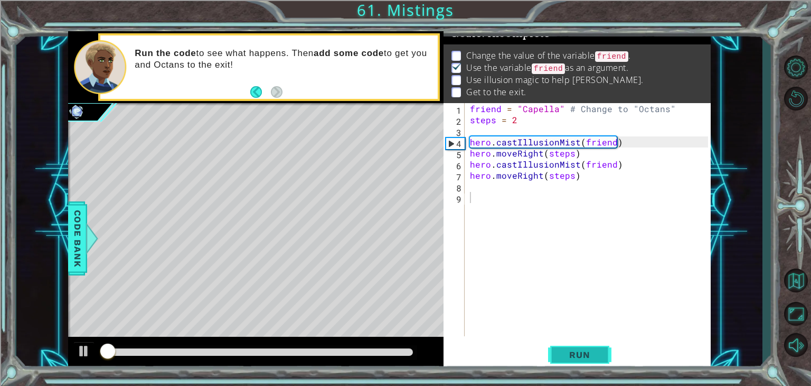
click at [579, 359] on span "Run" at bounding box center [580, 354] width 42 height 11
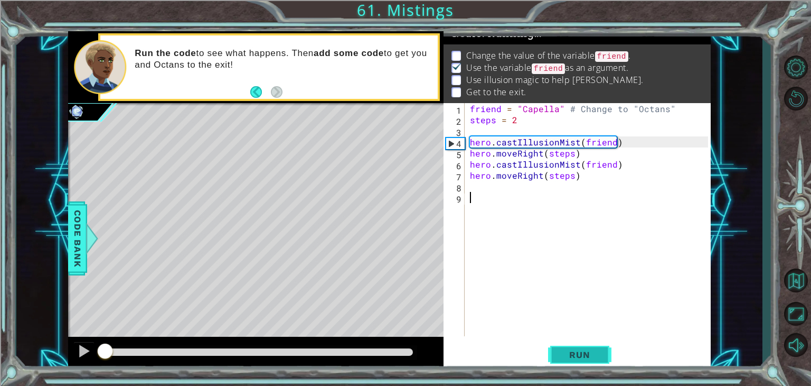
click at [579, 359] on span "Run" at bounding box center [580, 354] width 42 height 11
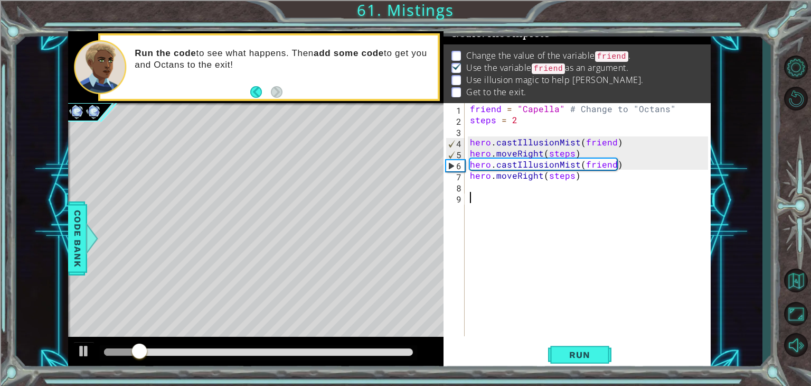
click at [457, 184] on div "1 ההההההההההההההההההההההההההההההההההההההההההההההההההההההההההההההההההההההההההההה…" at bounding box center [389, 200] width 643 height 339
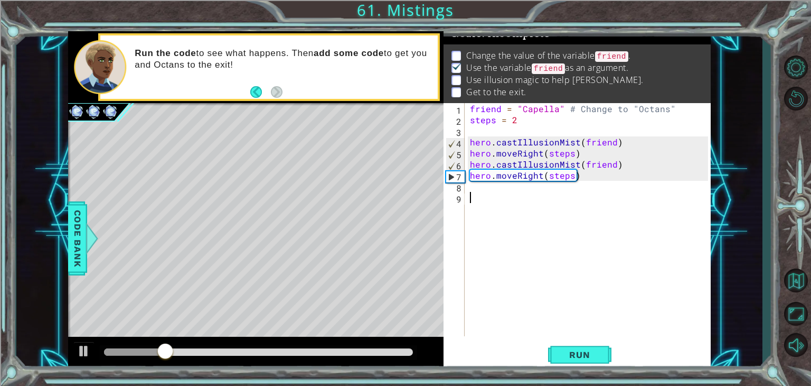
click at [476, 193] on div "friend = "Capella" # Change to "Octans" steps = 2 hero . castIllusionMist ( fri…" at bounding box center [591, 230] width 246 height 255
